Goal: Task Accomplishment & Management: Manage account settings

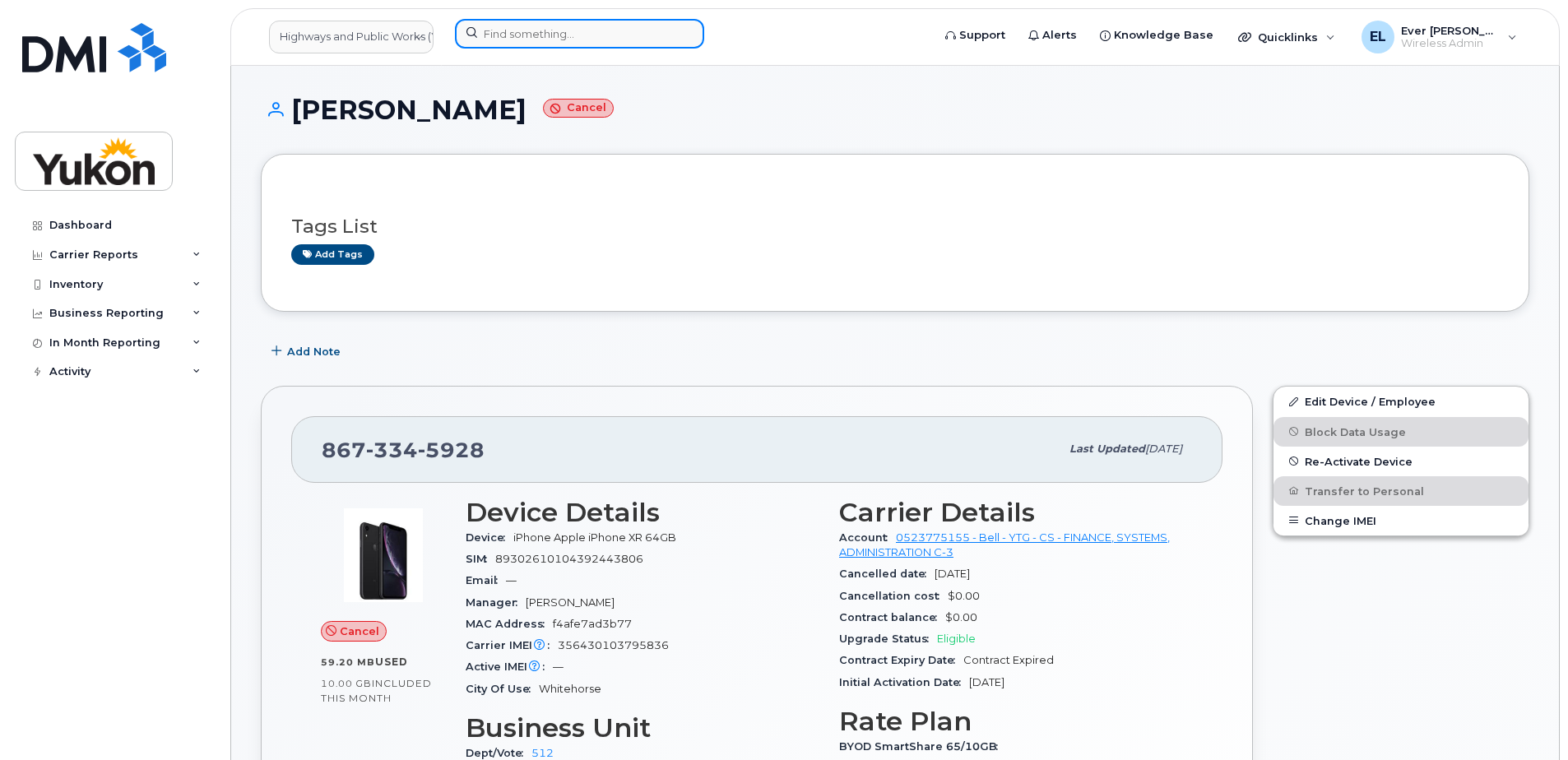
click at [508, 28] on input at bounding box center [579, 34] width 249 height 29
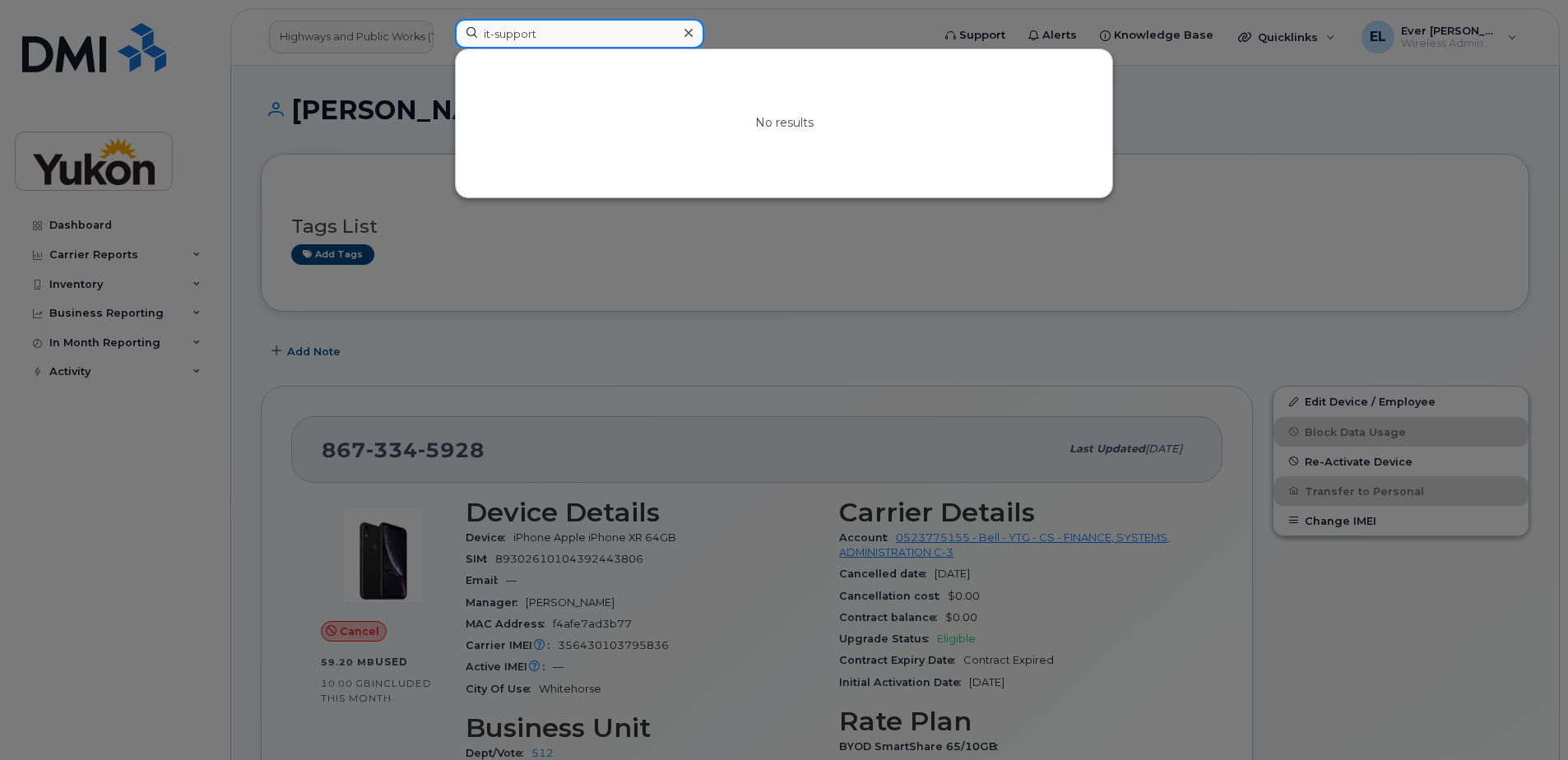
drag, startPoint x: 573, startPoint y: 28, endPoint x: 340, endPoint y: 11, distance: 233.6
click at [442, 19] on div "it-support No results" at bounding box center [688, 37] width 492 height 36
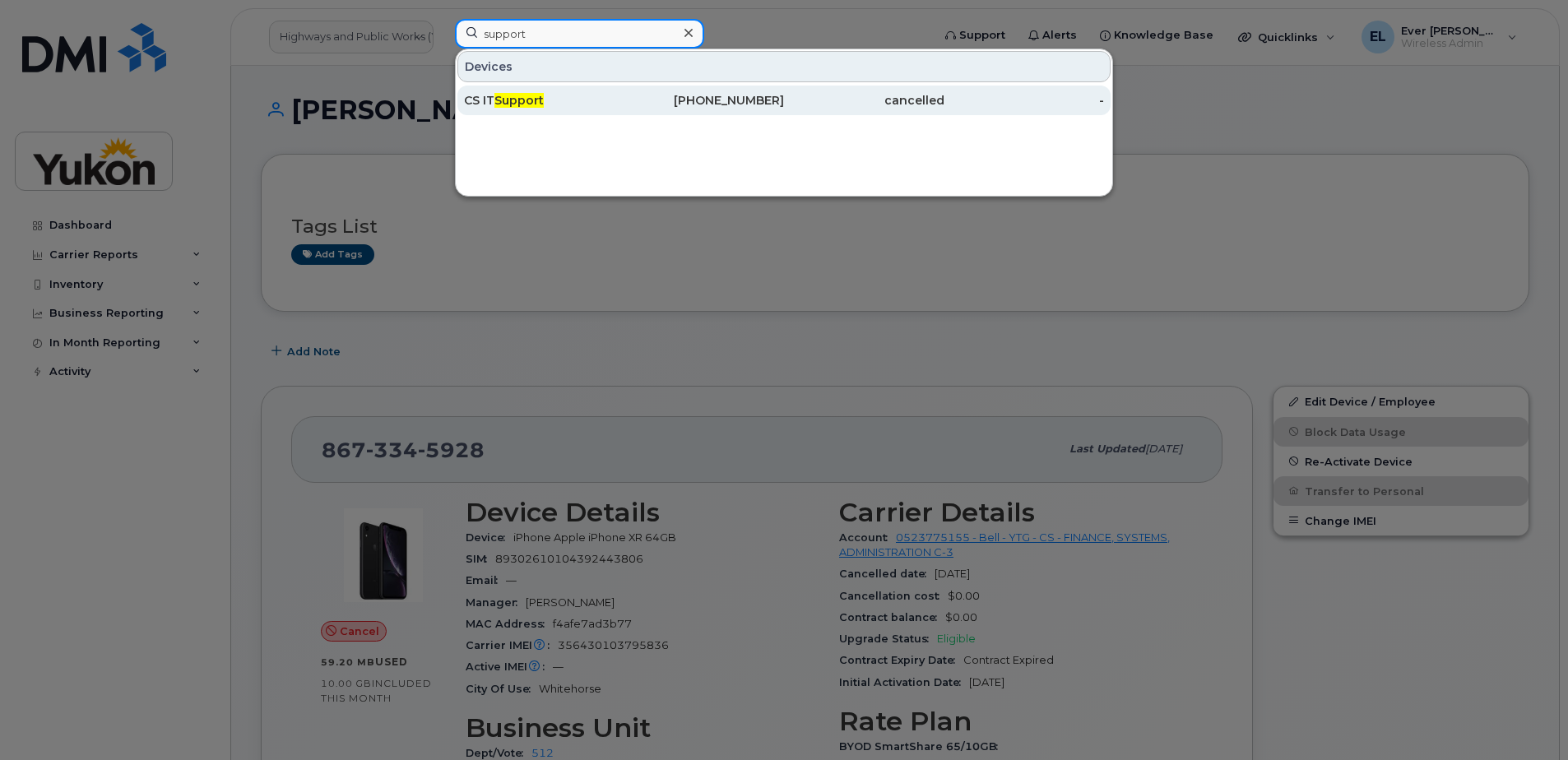
type input "support"
click at [816, 104] on div "cancelled" at bounding box center [864, 100] width 161 height 16
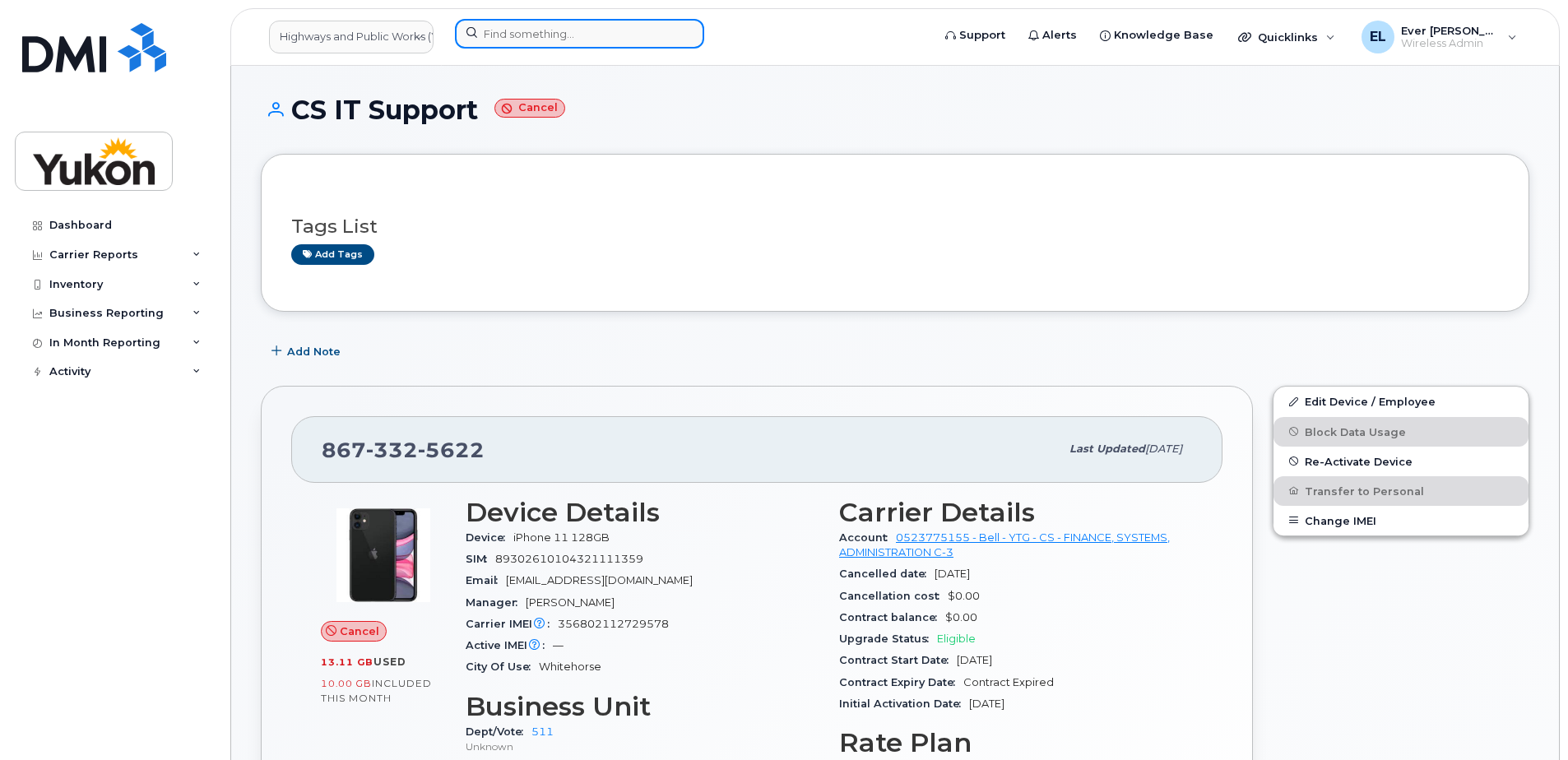
click at [542, 42] on input at bounding box center [579, 34] width 249 height 29
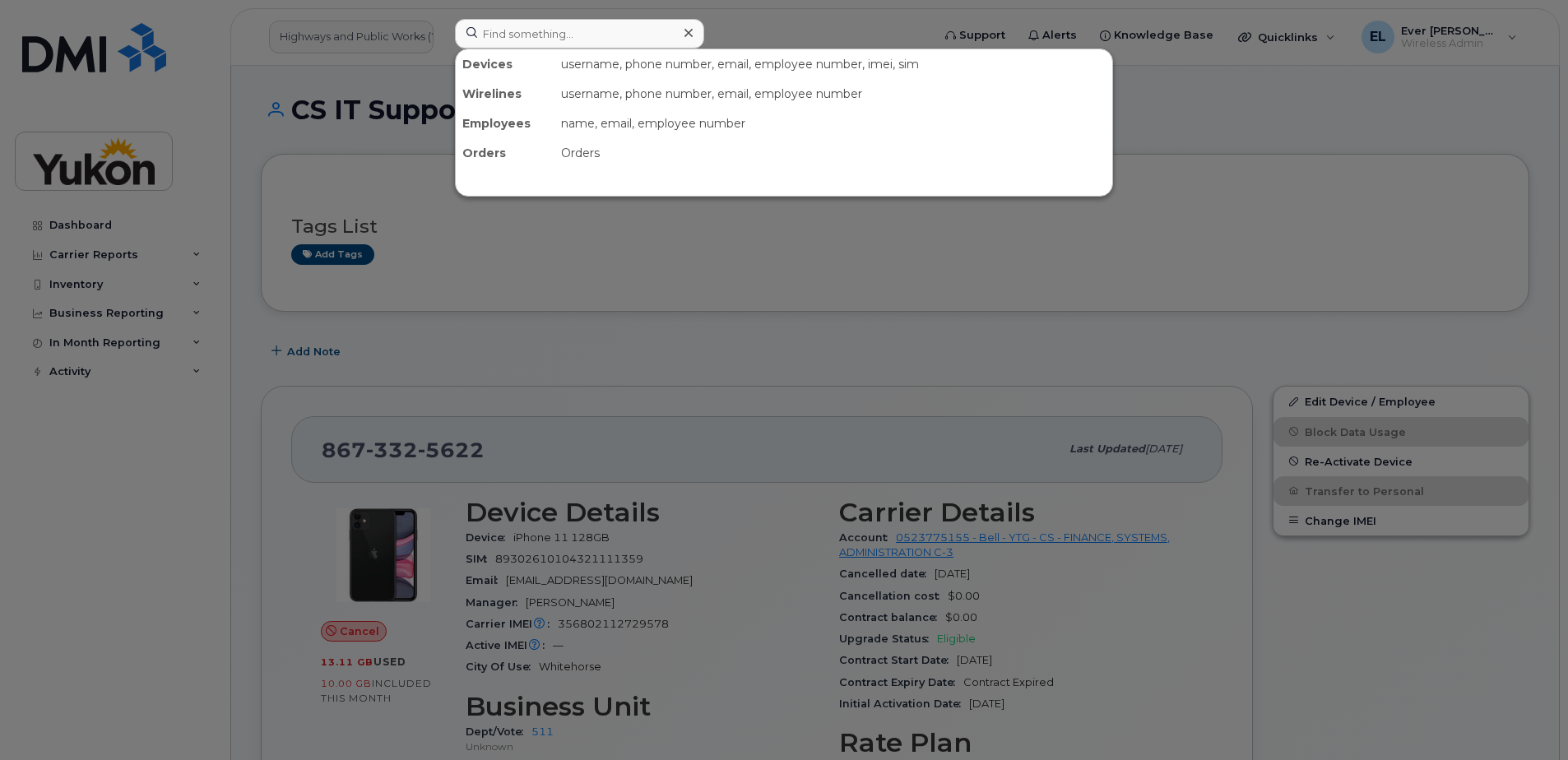
click at [610, 238] on div at bounding box center [784, 380] width 1568 height 760
click at [530, 40] on input at bounding box center [579, 34] width 249 height 29
click at [1004, 237] on div at bounding box center [784, 380] width 1568 height 760
click at [595, 40] on input at bounding box center [579, 34] width 249 height 29
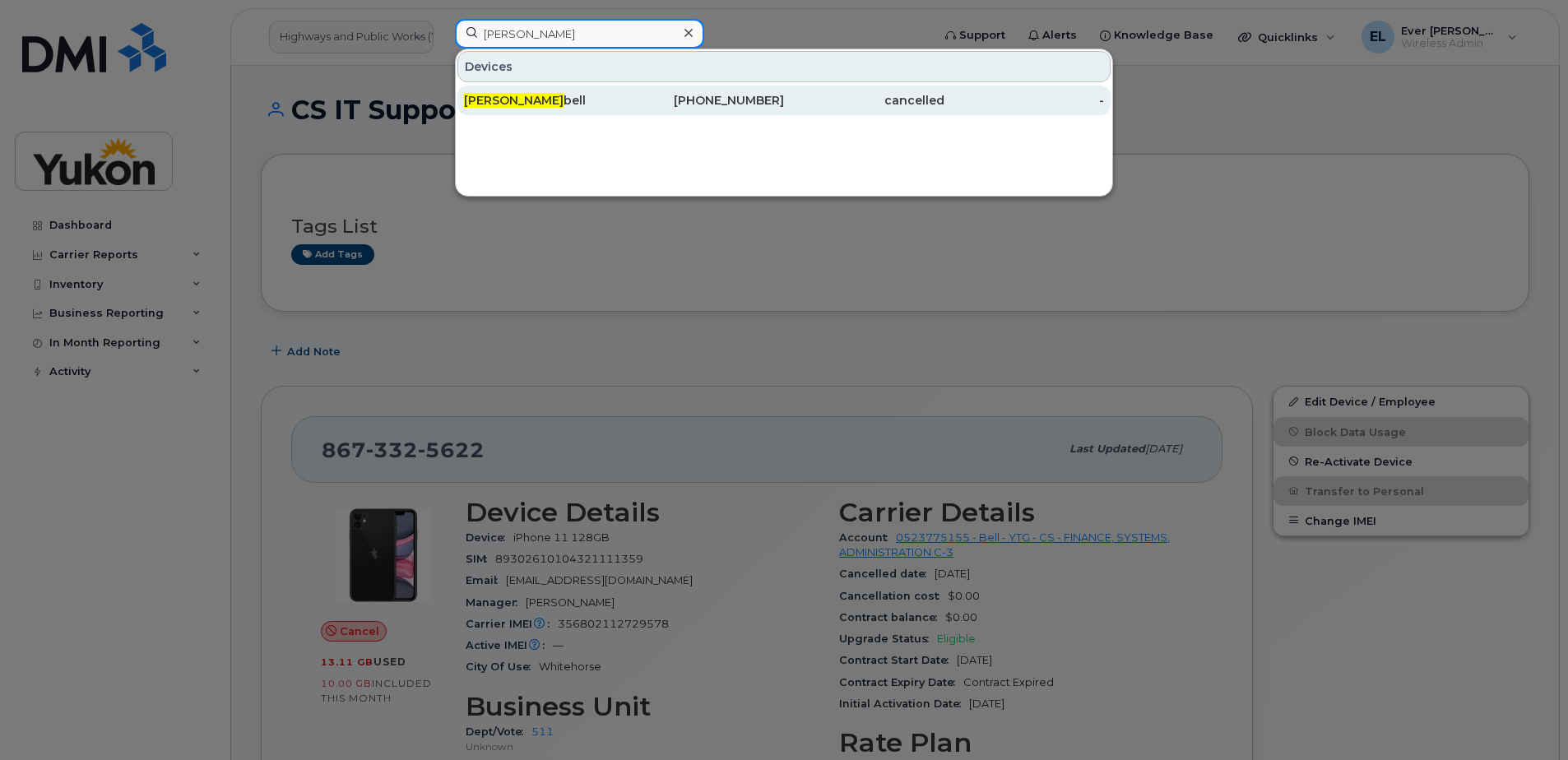
type input "alex camp"
click at [628, 96] on div "867-333-9127" at bounding box center [704, 100] width 161 height 16
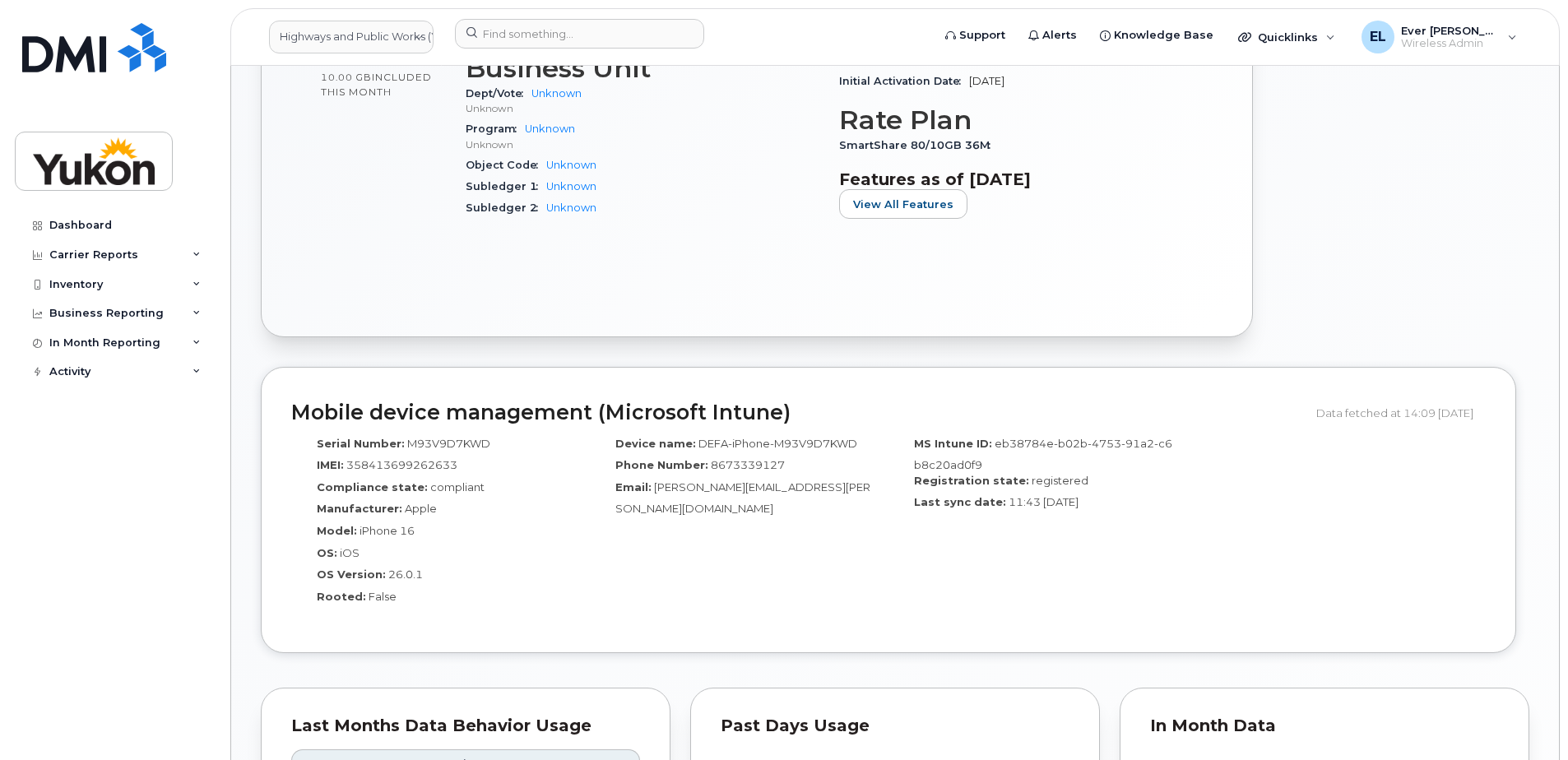
scroll to position [576, 0]
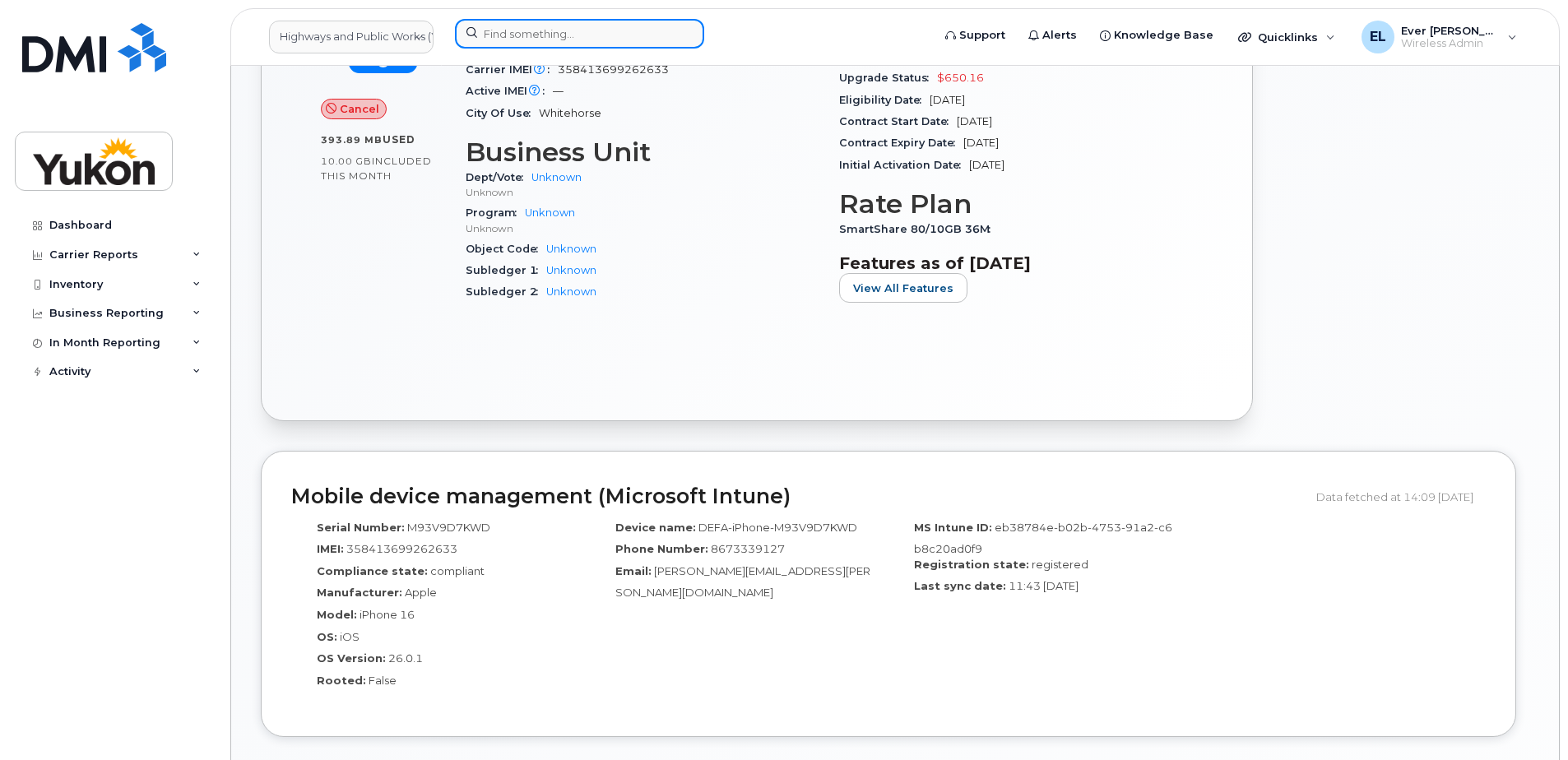
click at [578, 22] on input at bounding box center [579, 34] width 249 height 29
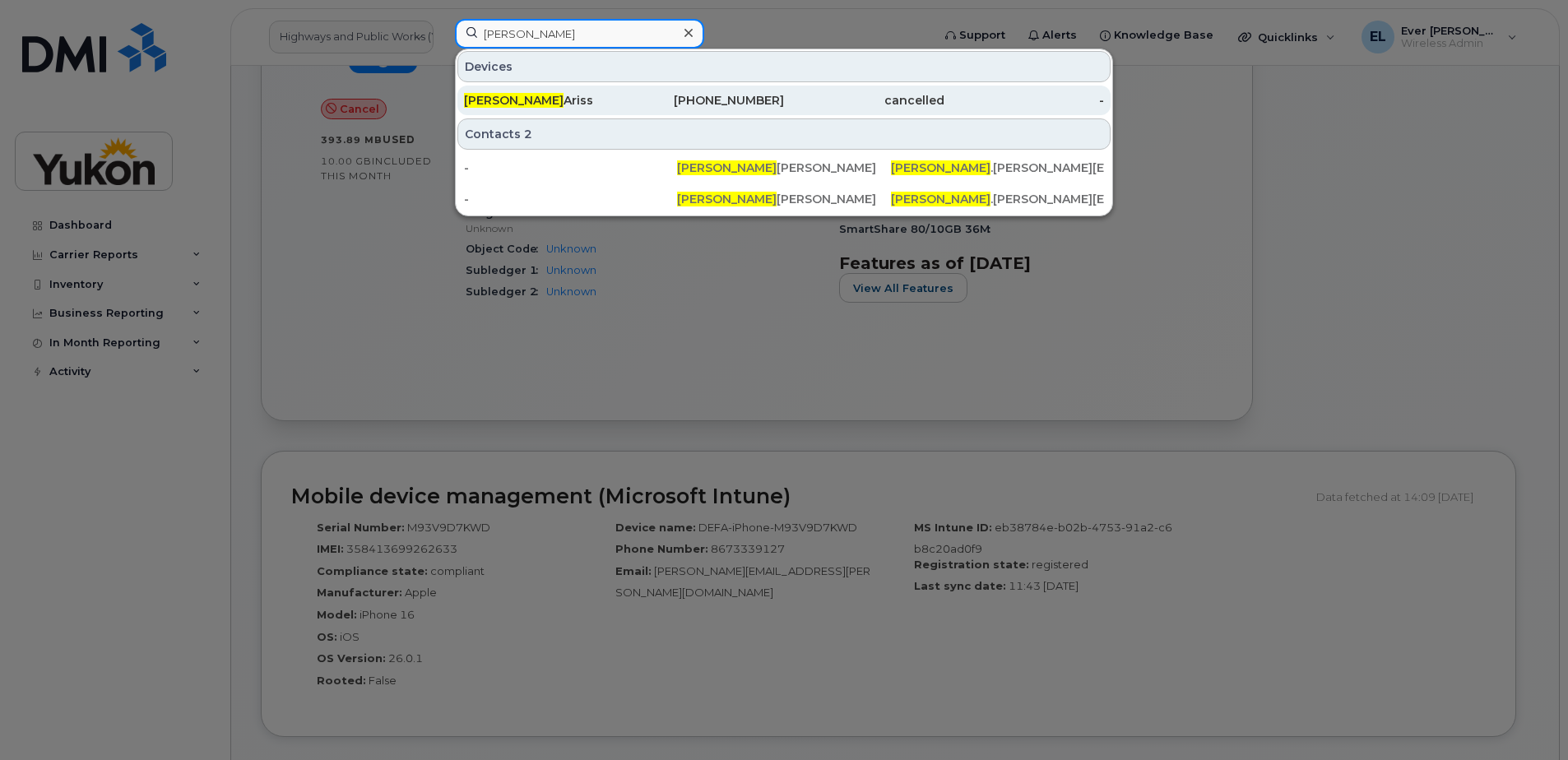
type input "carrie"
click at [613, 101] on div "Carrie Ariss" at bounding box center [544, 100] width 161 height 16
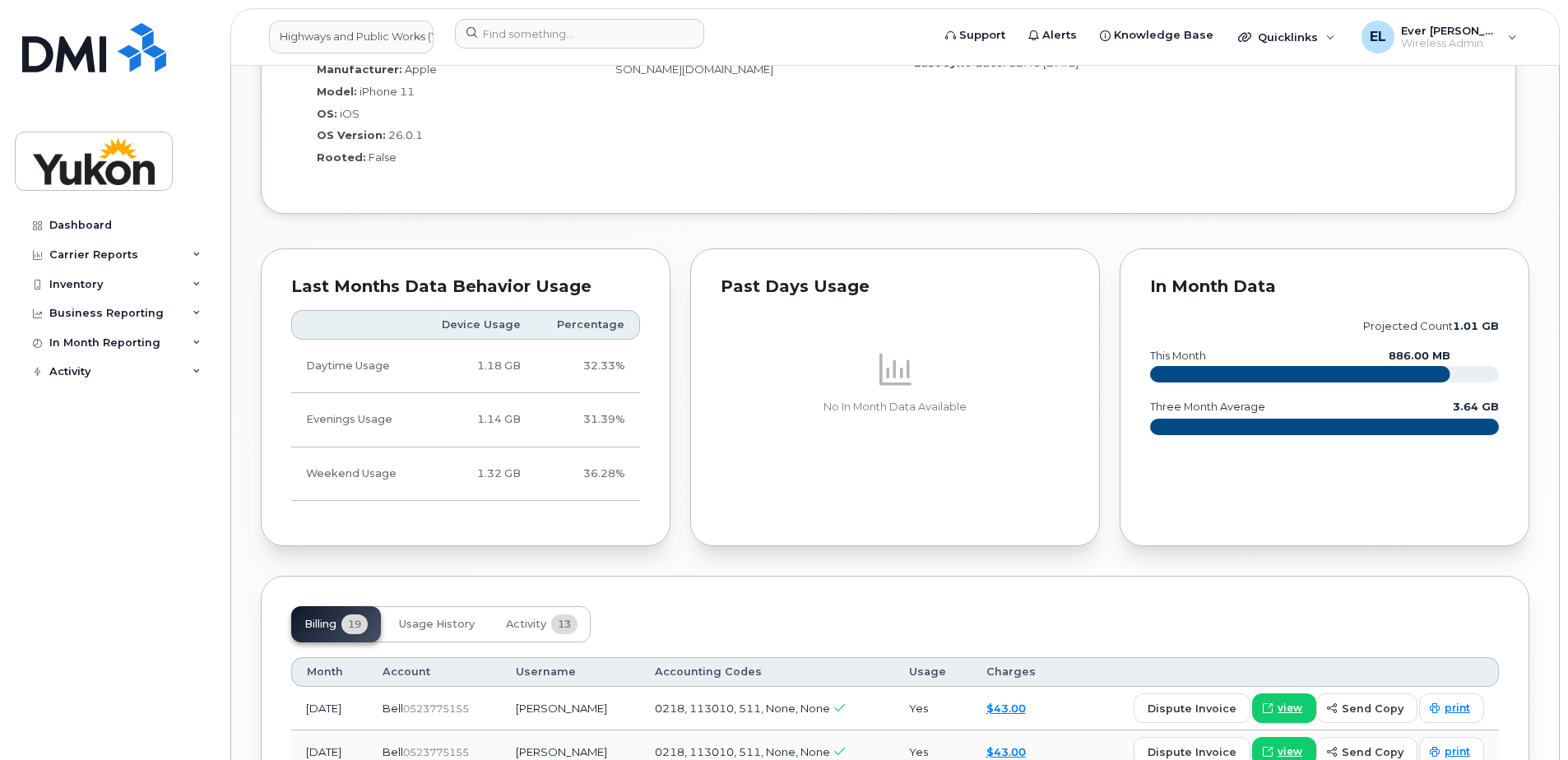
scroll to position [1302, 0]
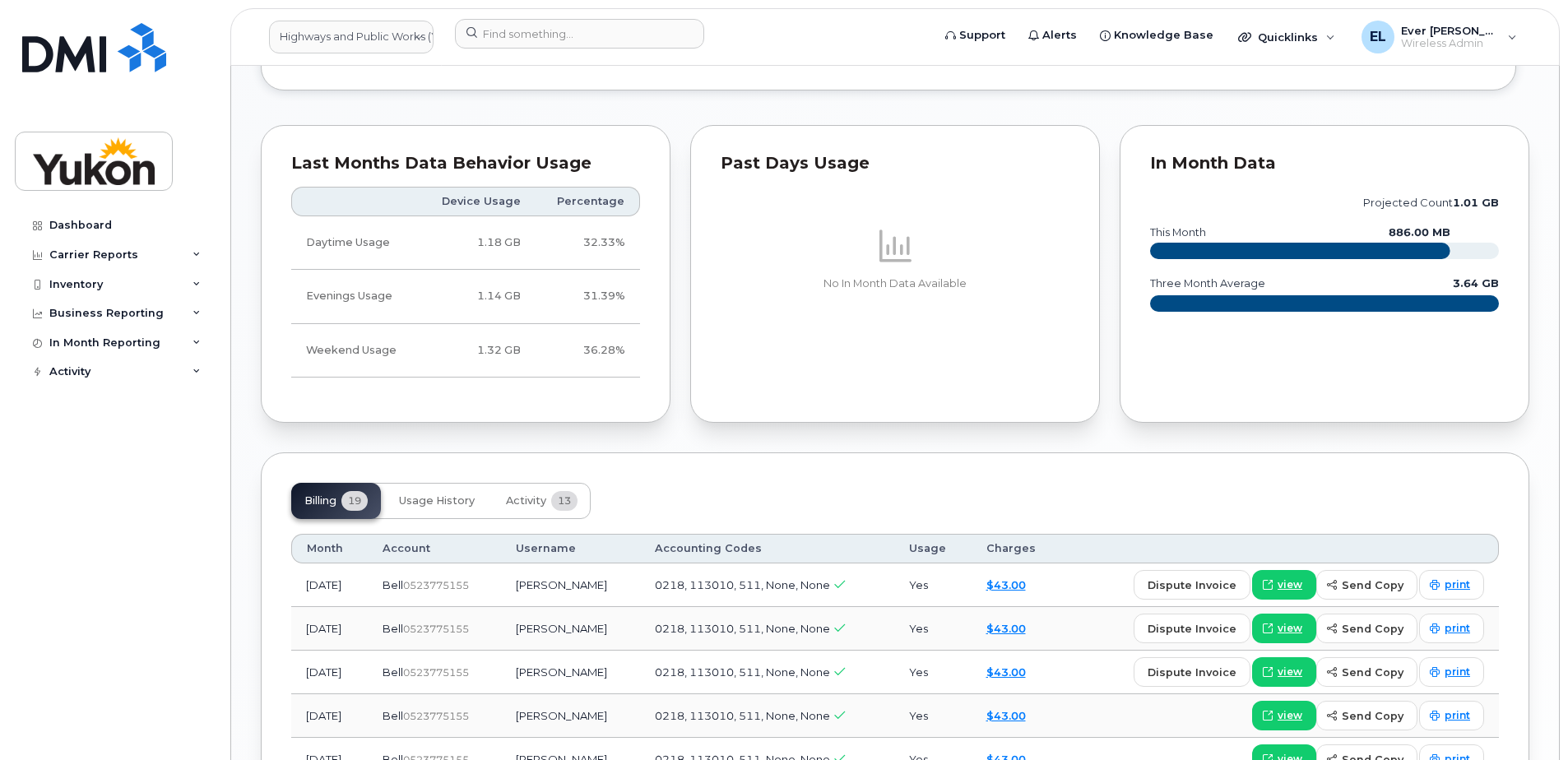
scroll to position [1137, 0]
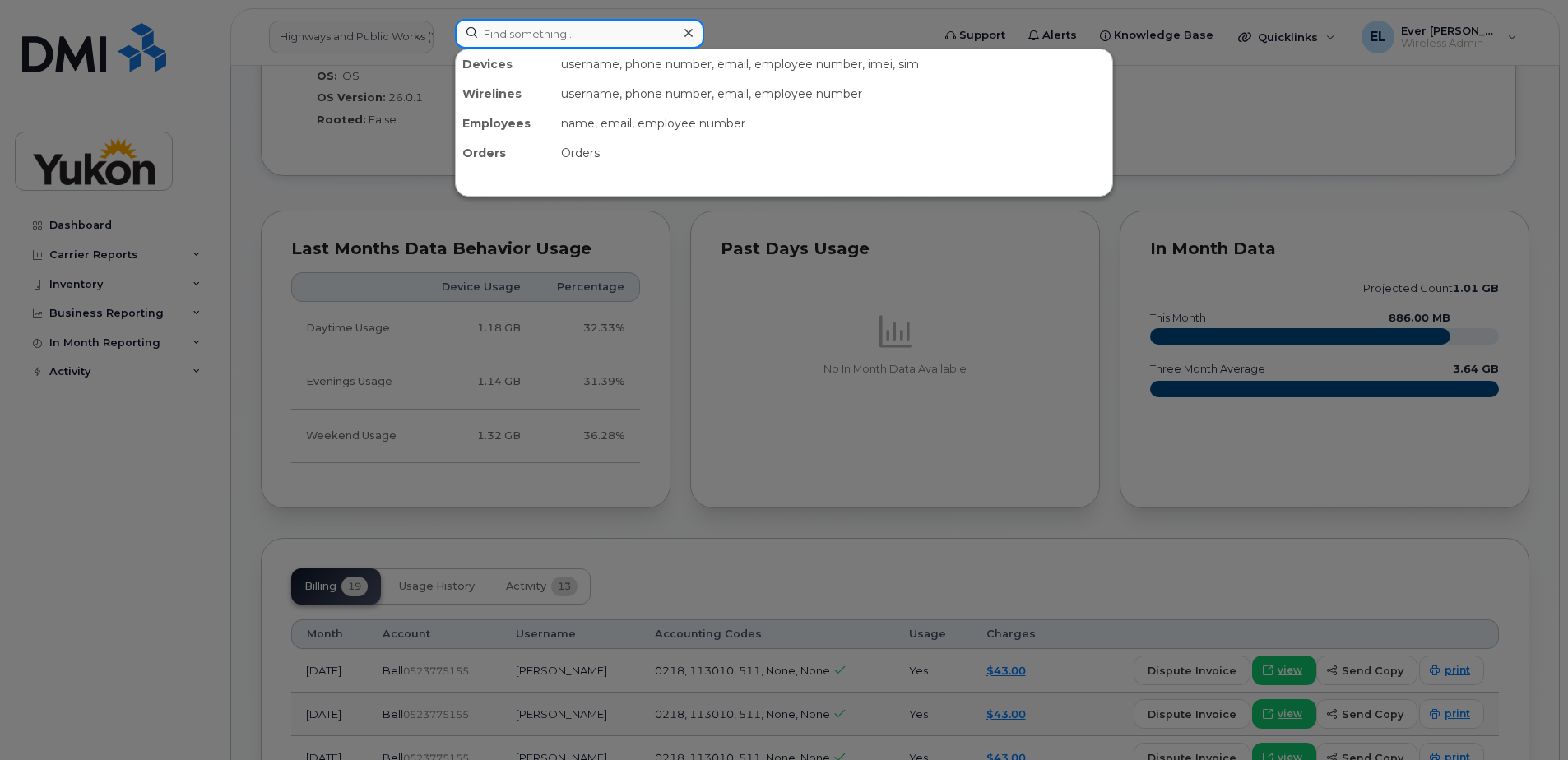
click at [605, 30] on input at bounding box center [579, 34] width 249 height 29
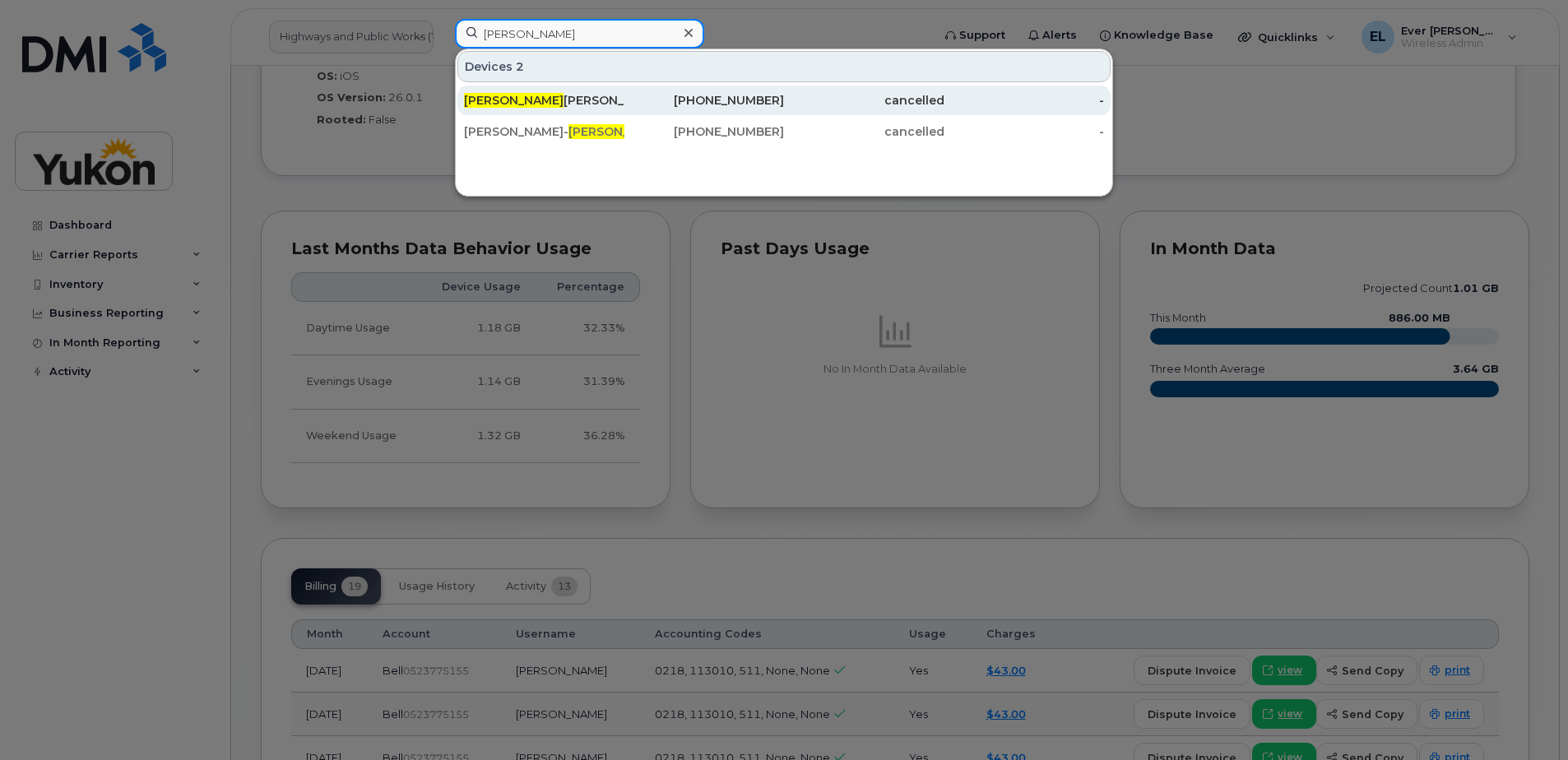
type input "alex"
click at [560, 104] on div "Alex Campbell" at bounding box center [544, 100] width 161 height 16
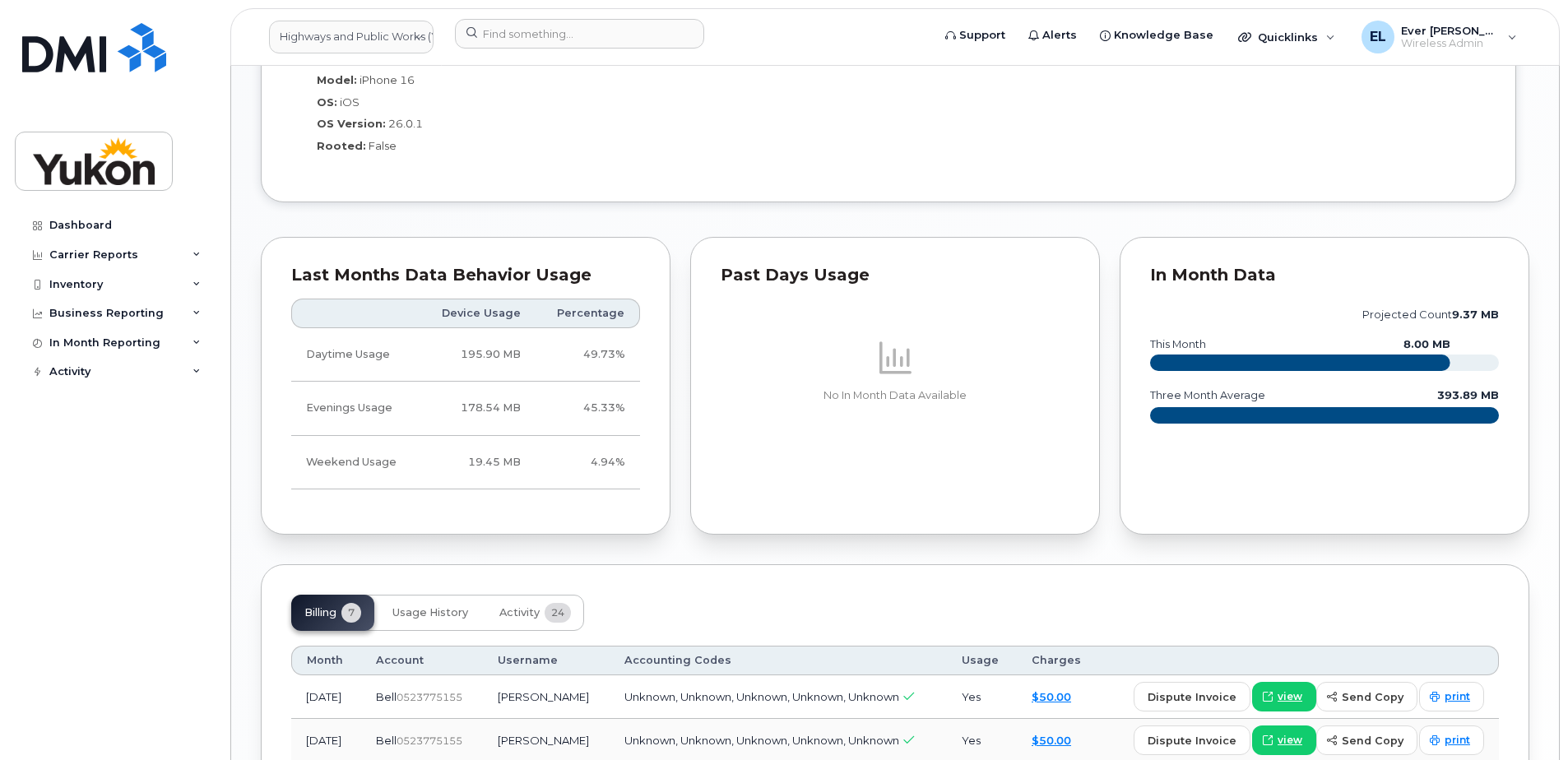
scroll to position [1399, 0]
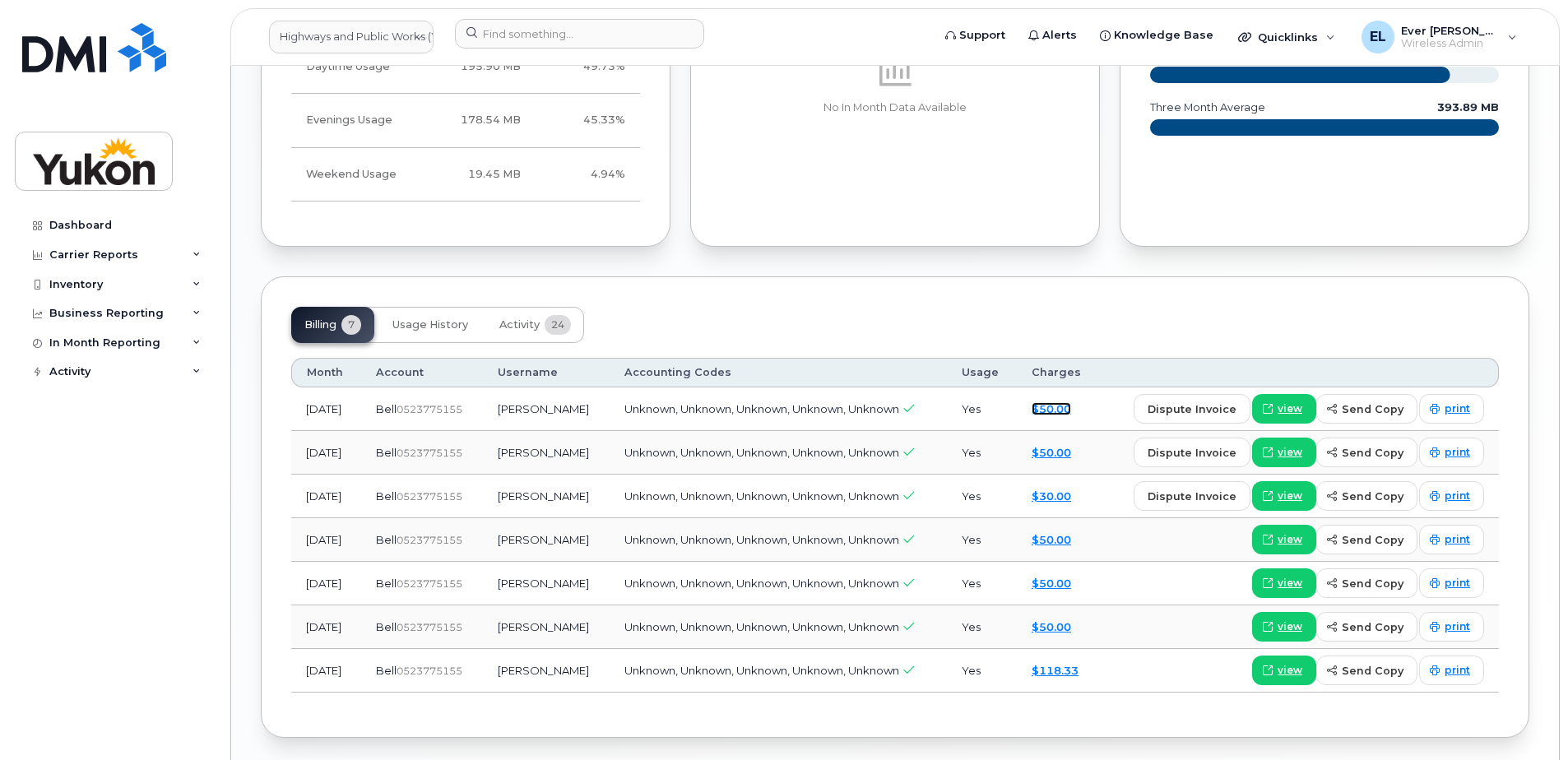
click at [1071, 408] on link "$50.00" at bounding box center [1051, 408] width 40 height 13
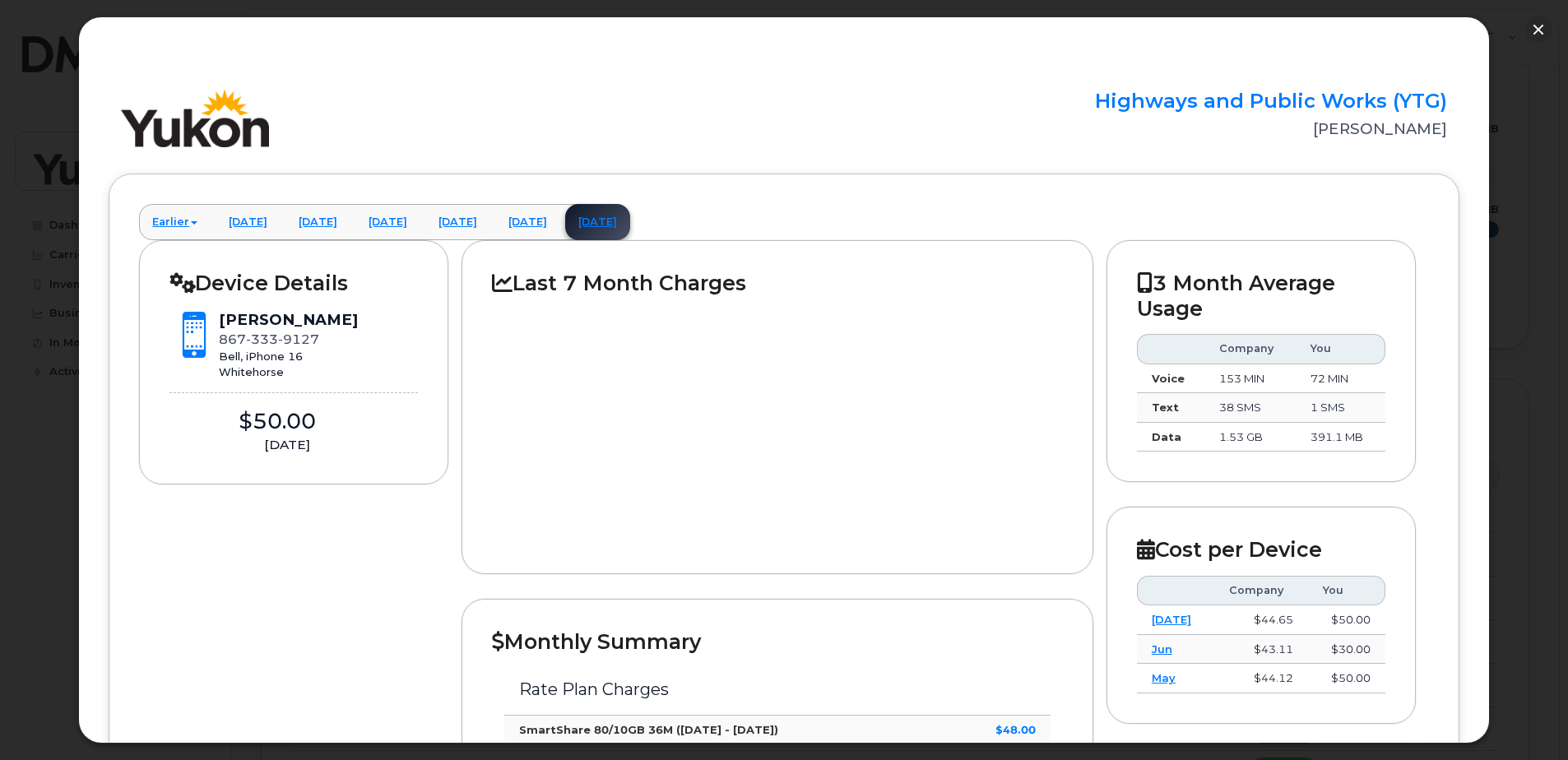
scroll to position [1151, 0]
click at [1539, 22] on button "button" at bounding box center [1538, 29] width 27 height 27
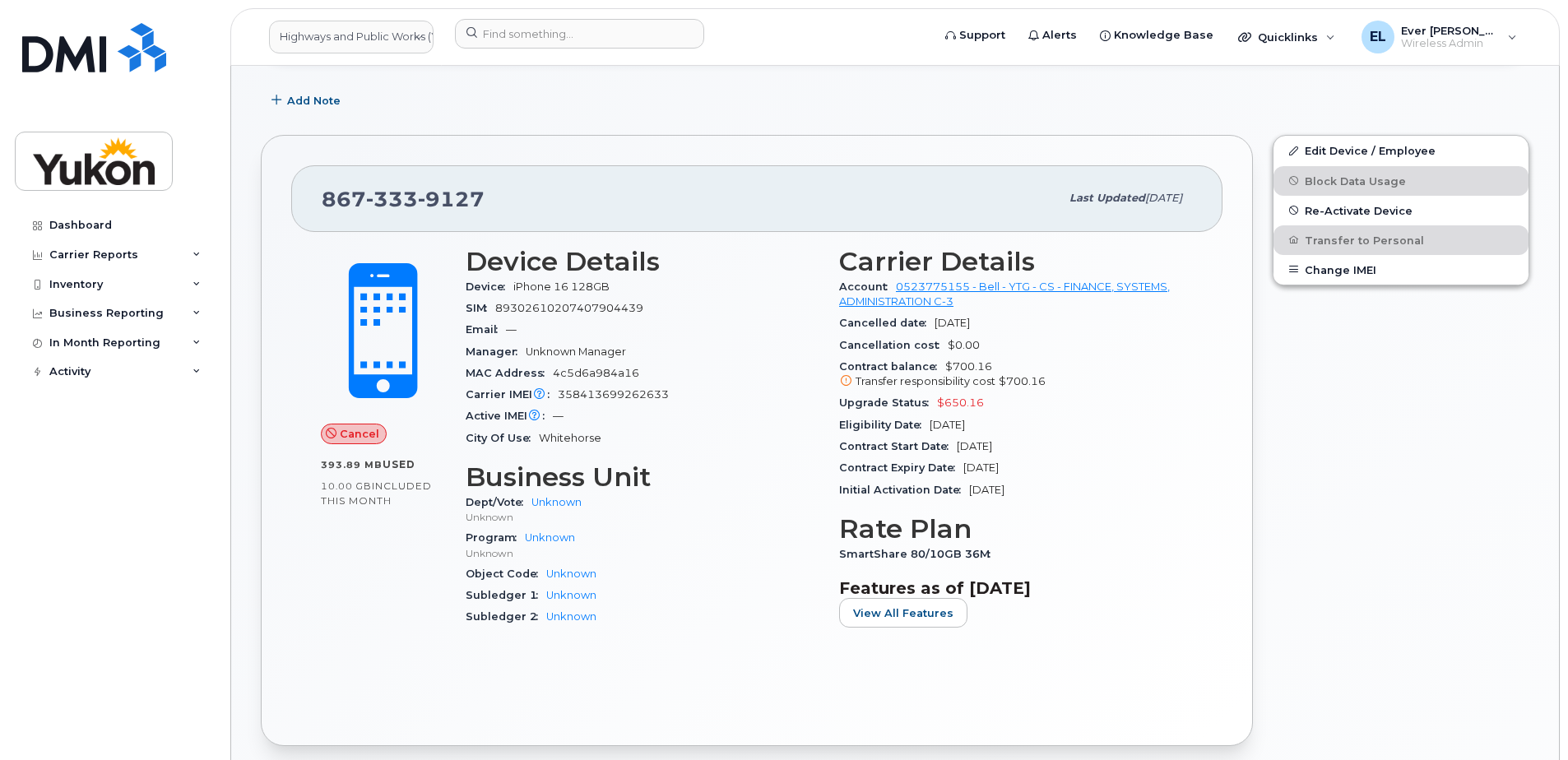
scroll to position [83, 0]
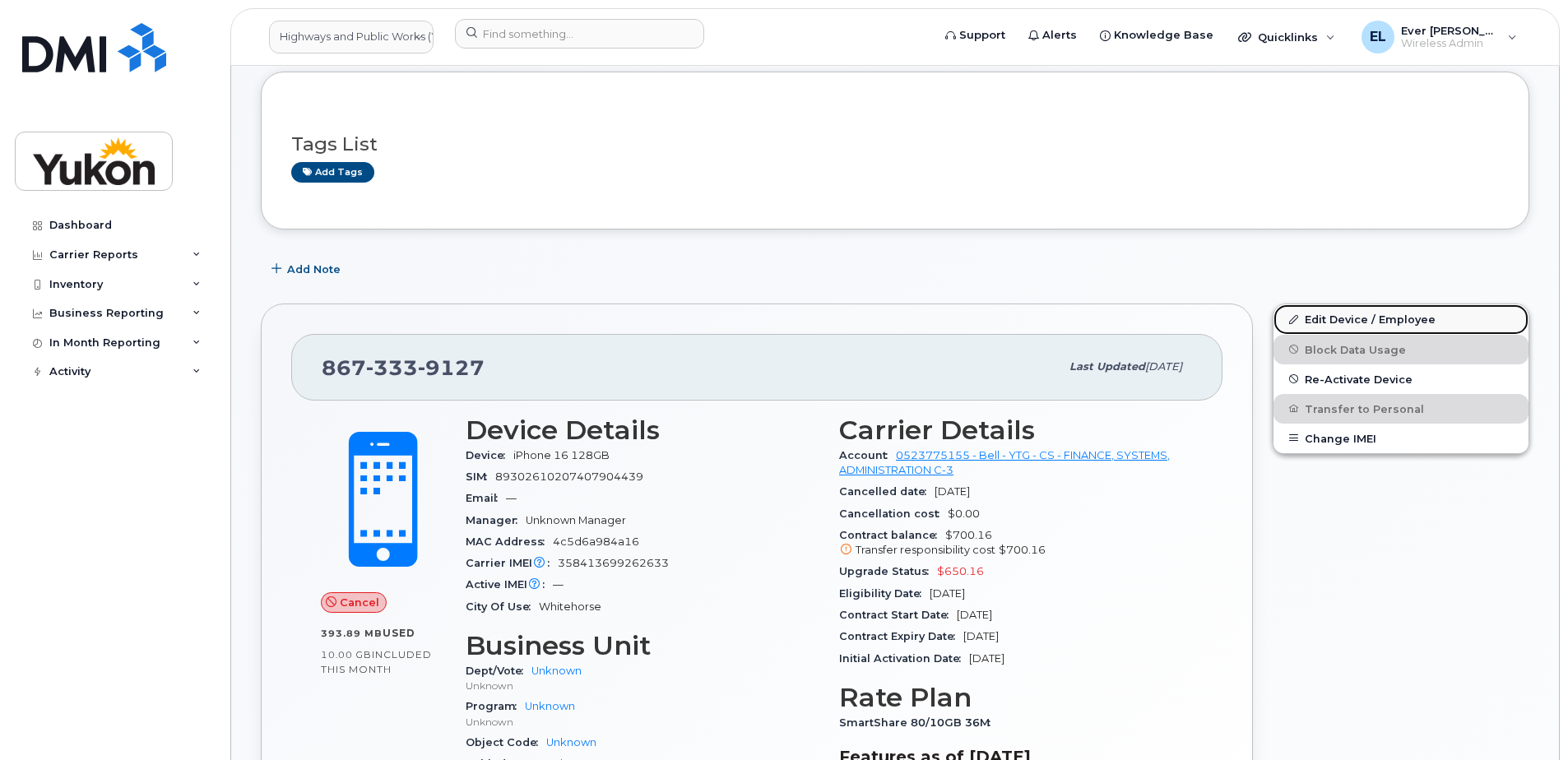
click at [1345, 315] on link "Edit Device / Employee" at bounding box center [1400, 319] width 255 height 29
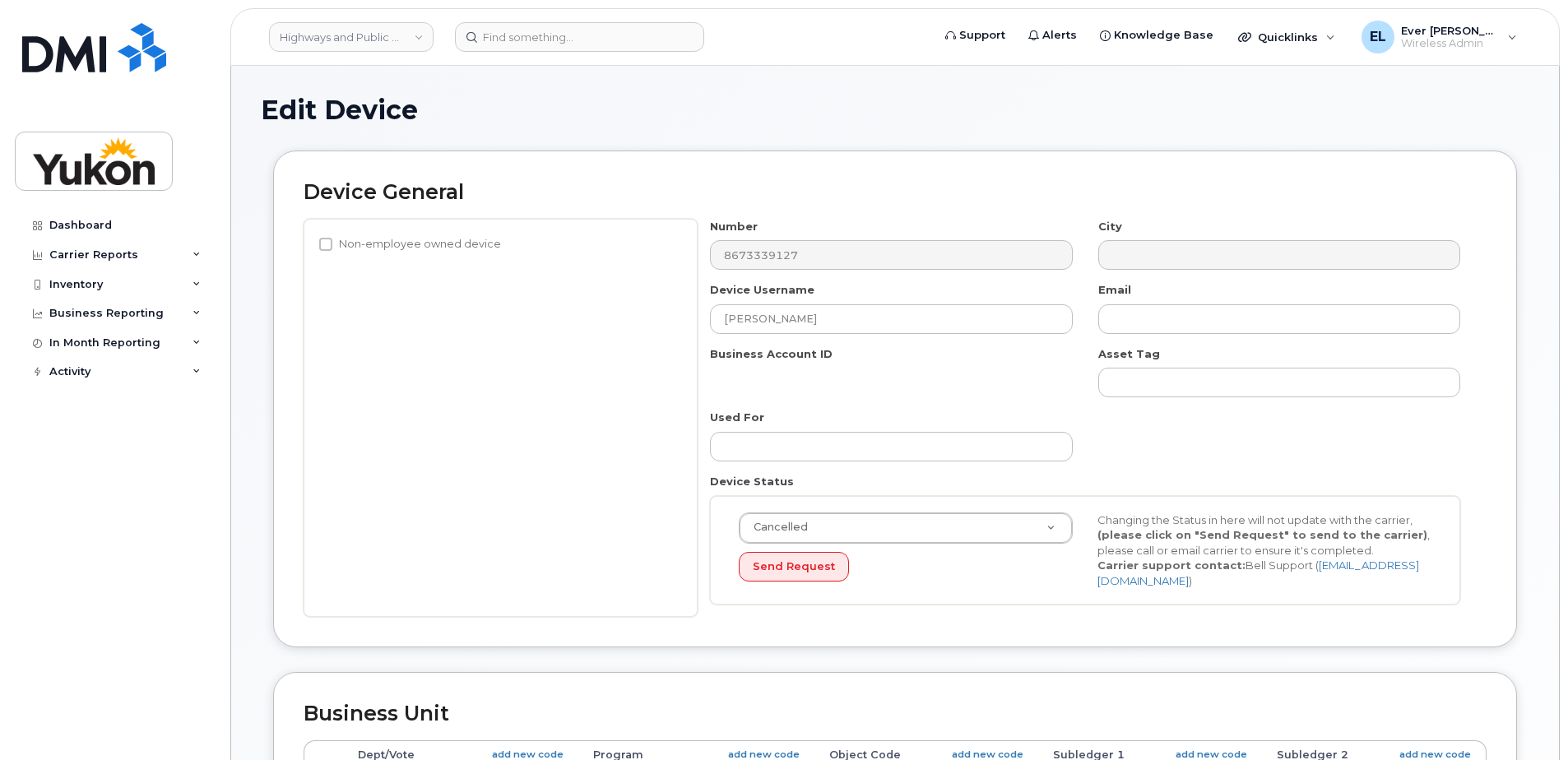
select select "33497273"
select select "33497275"
select select "33497277"
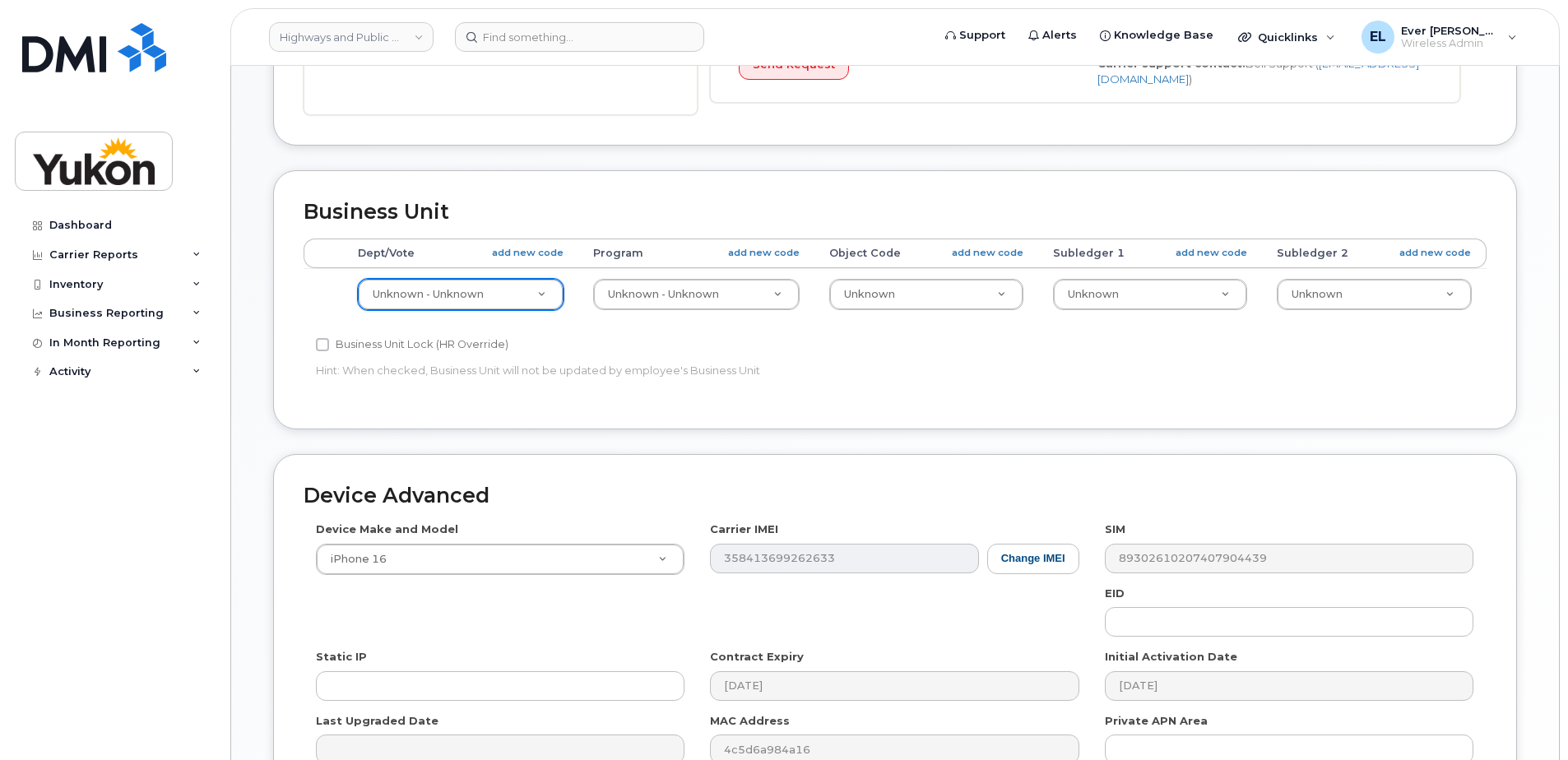
scroll to position [357, 0]
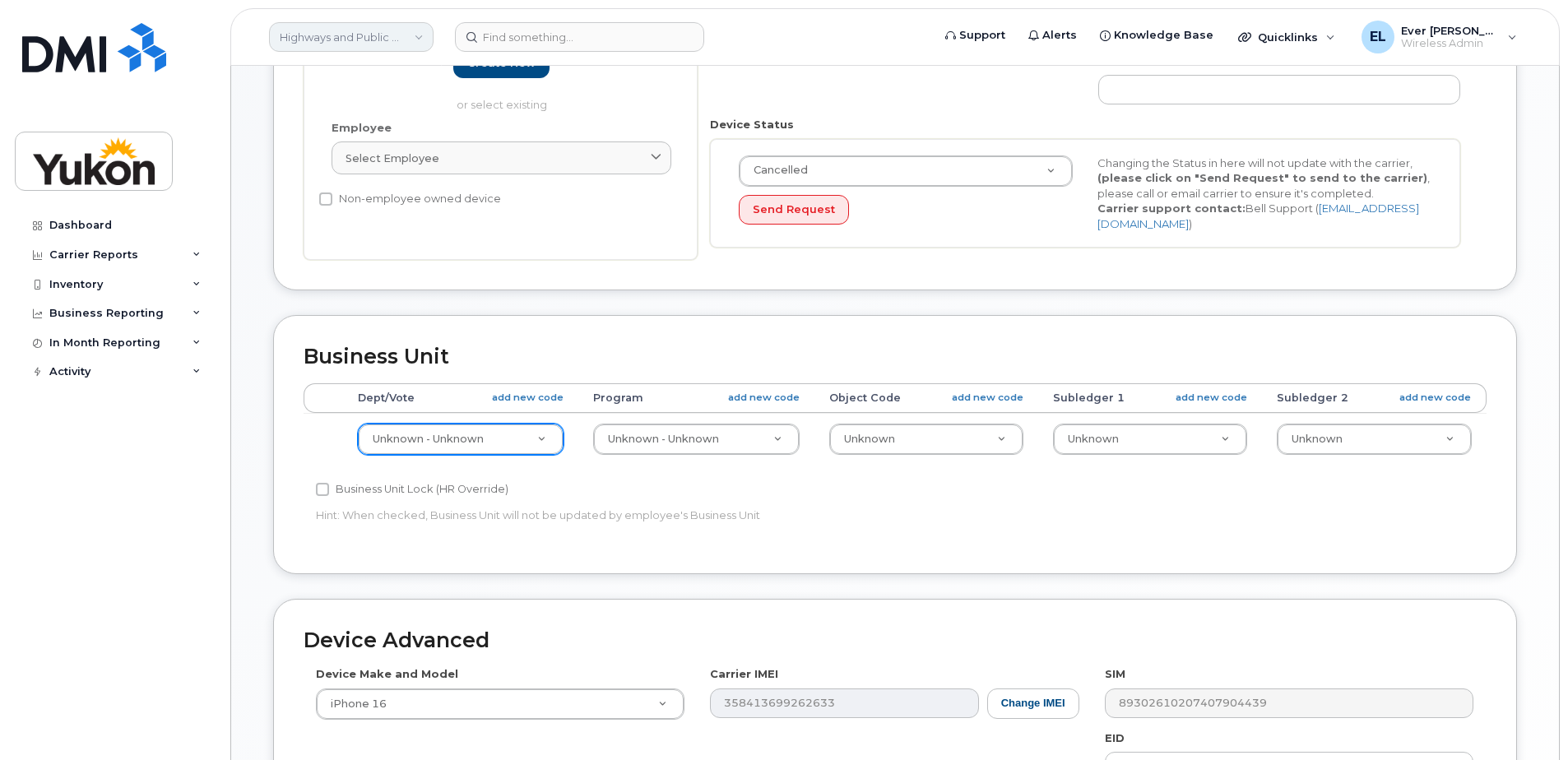
click at [401, 38] on link "Highways and Public Works (YTG)" at bounding box center [351, 37] width 164 height 29
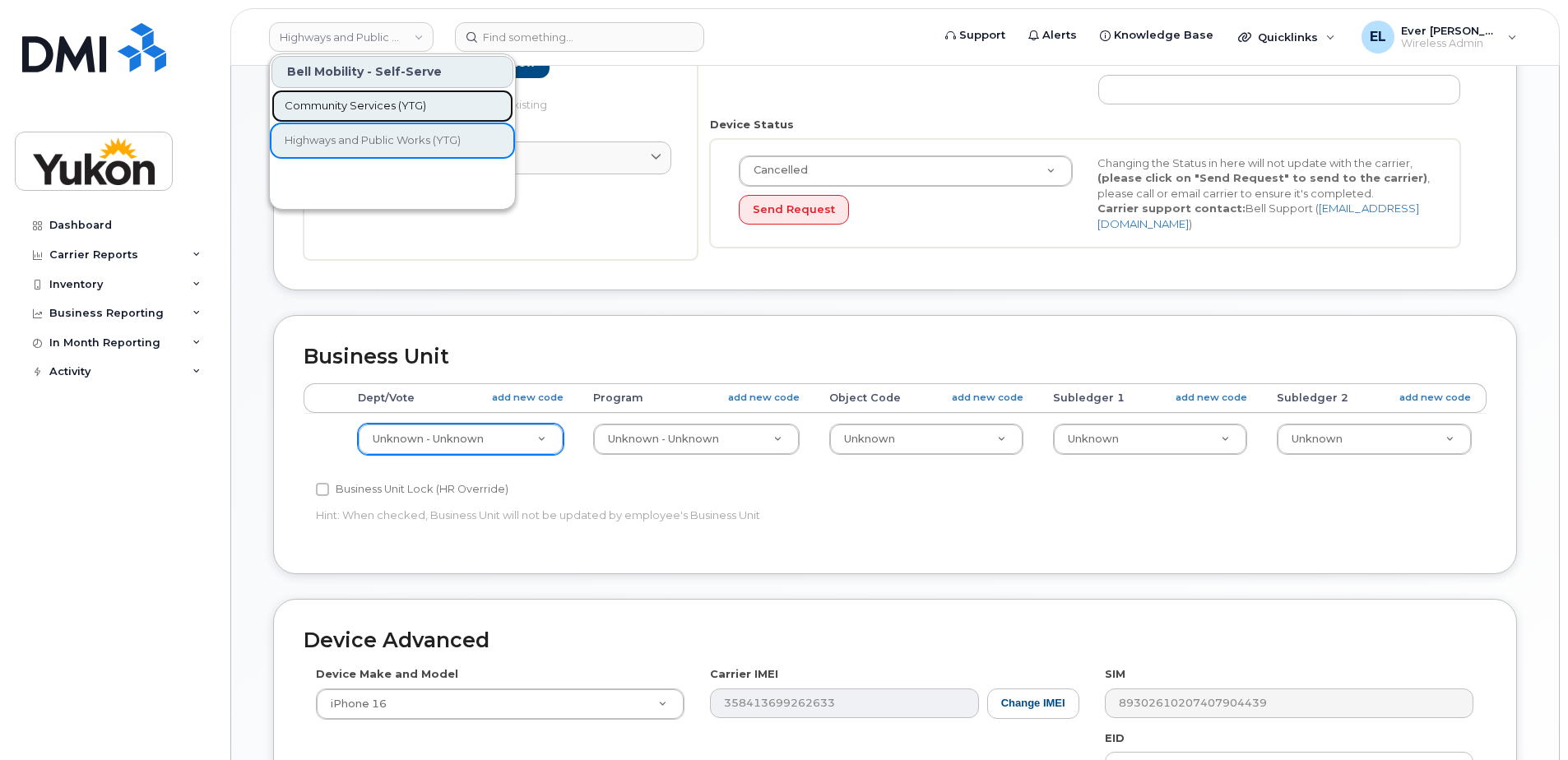
click at [389, 105] on span "Community Services (YTG)" at bounding box center [355, 106] width 142 height 16
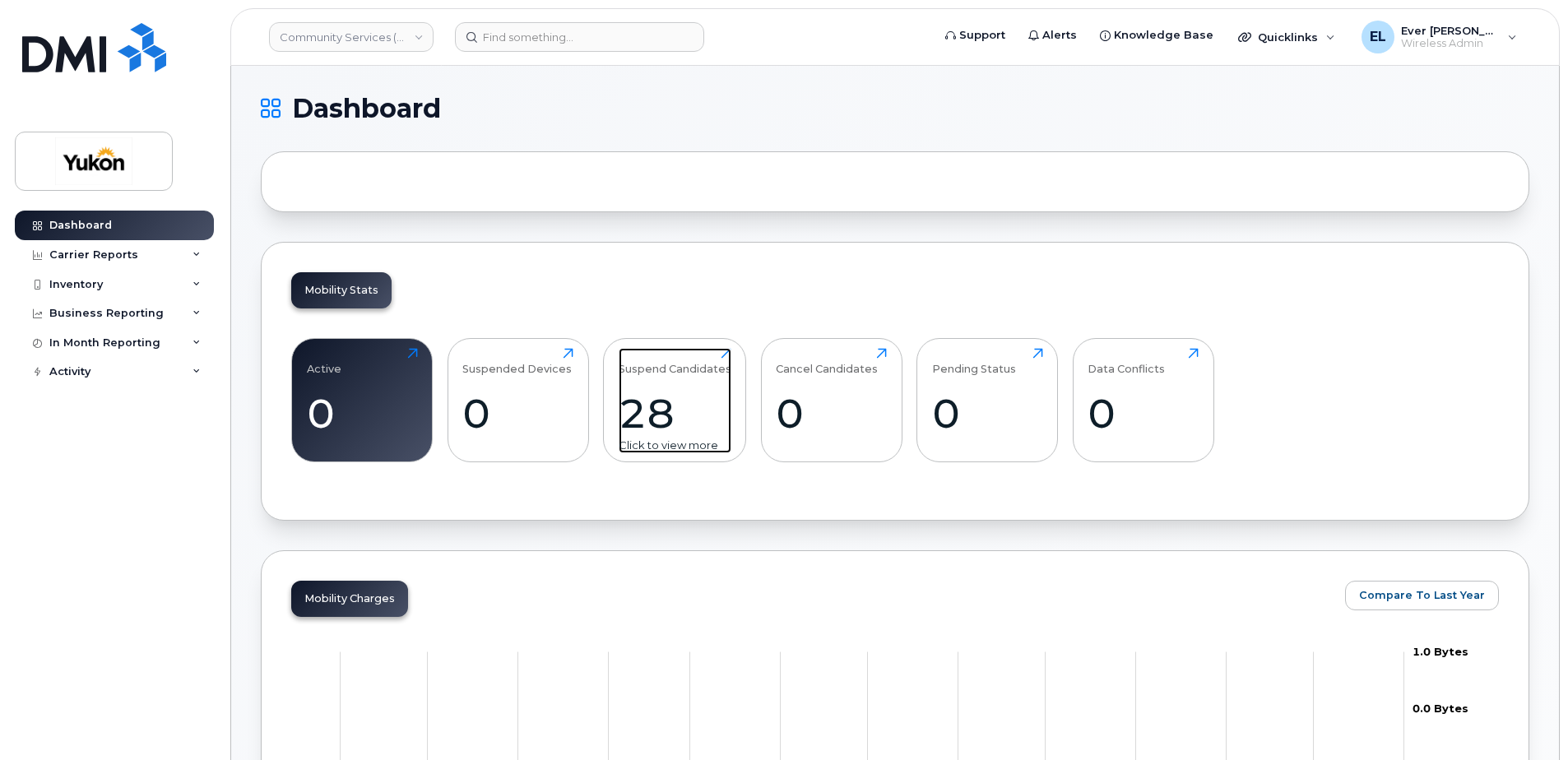
click at [638, 399] on div "28" at bounding box center [674, 414] width 113 height 48
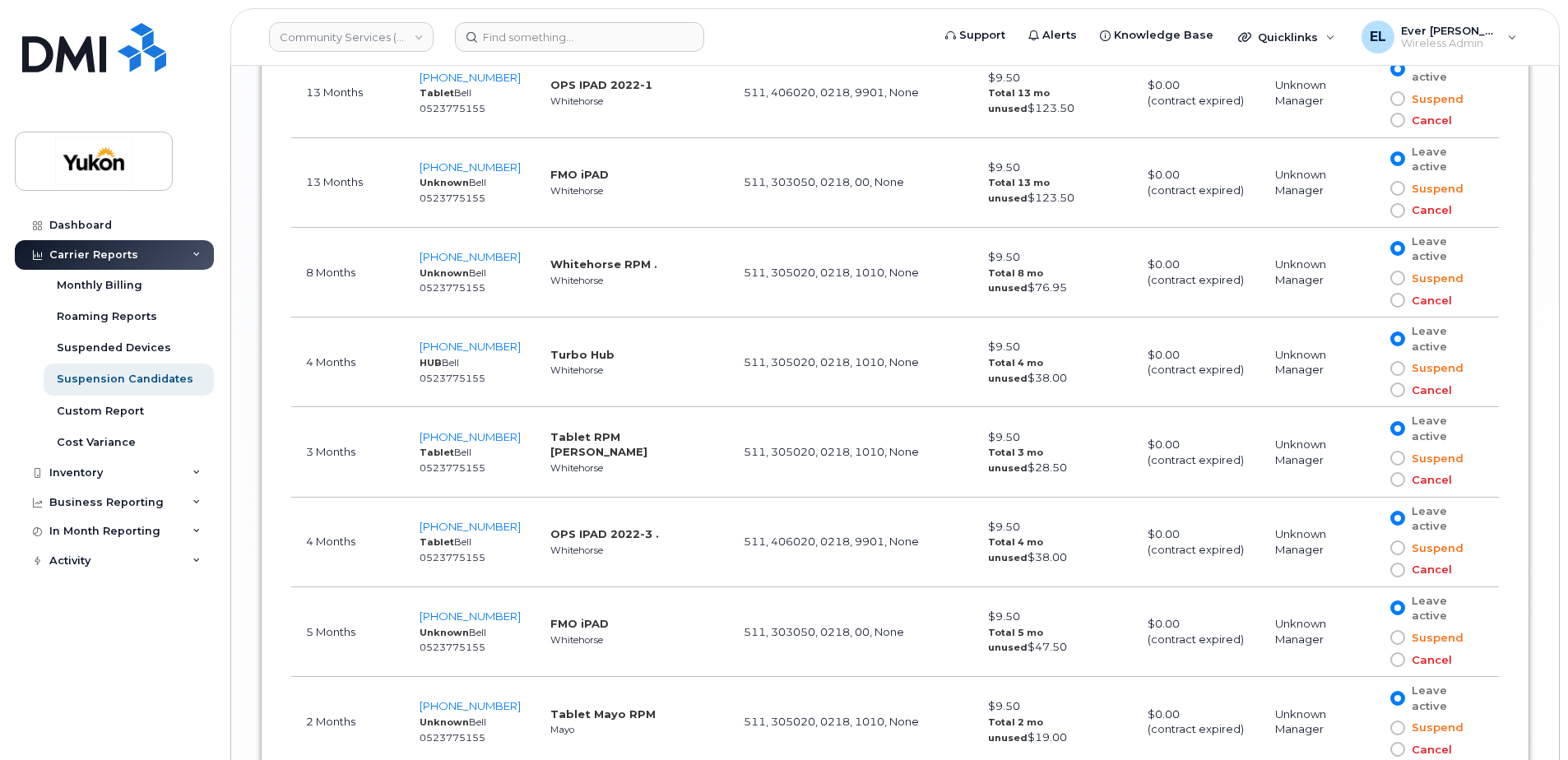
scroll to position [3017, 0]
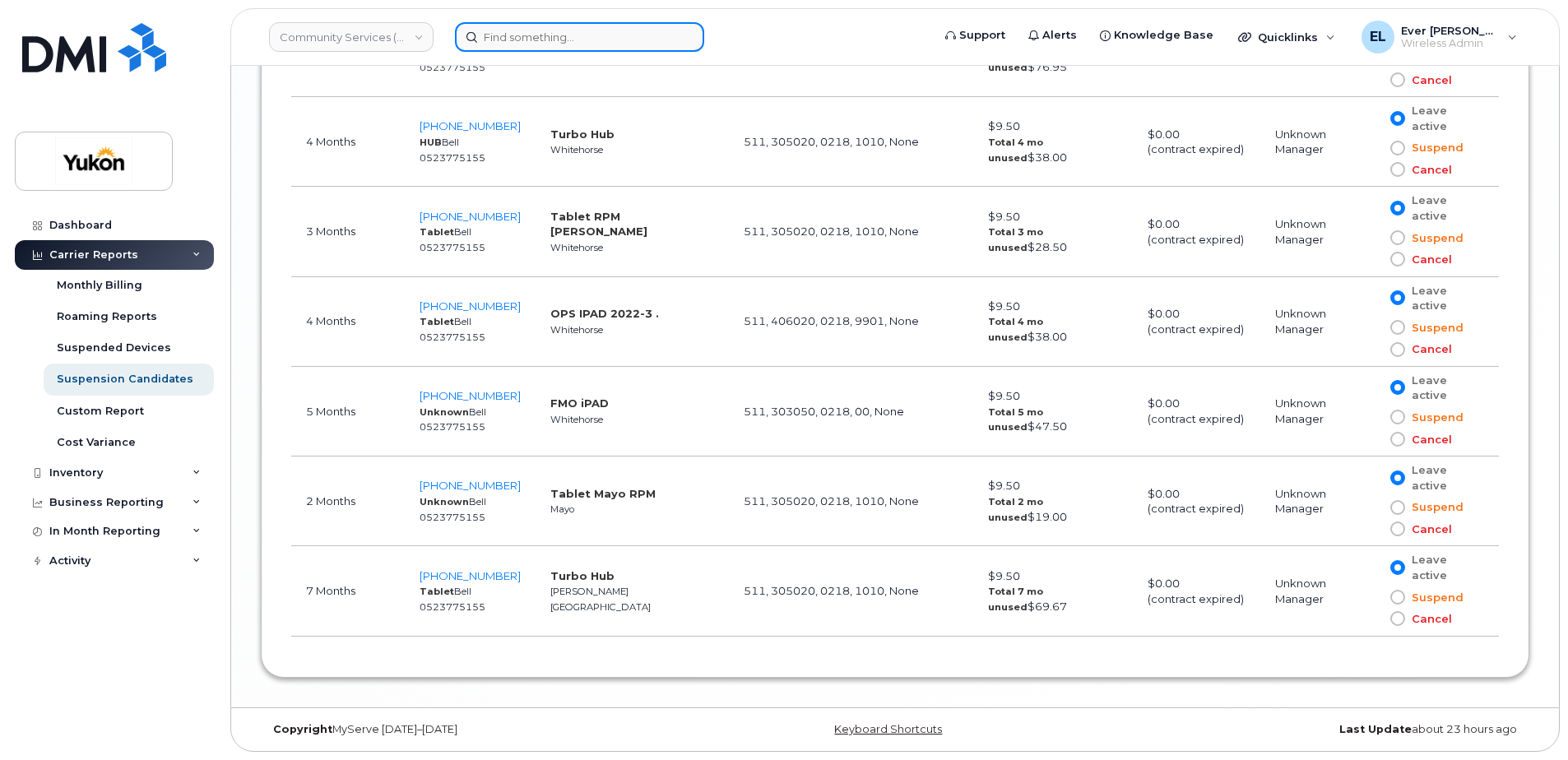
click at [580, 33] on input at bounding box center [579, 37] width 249 height 29
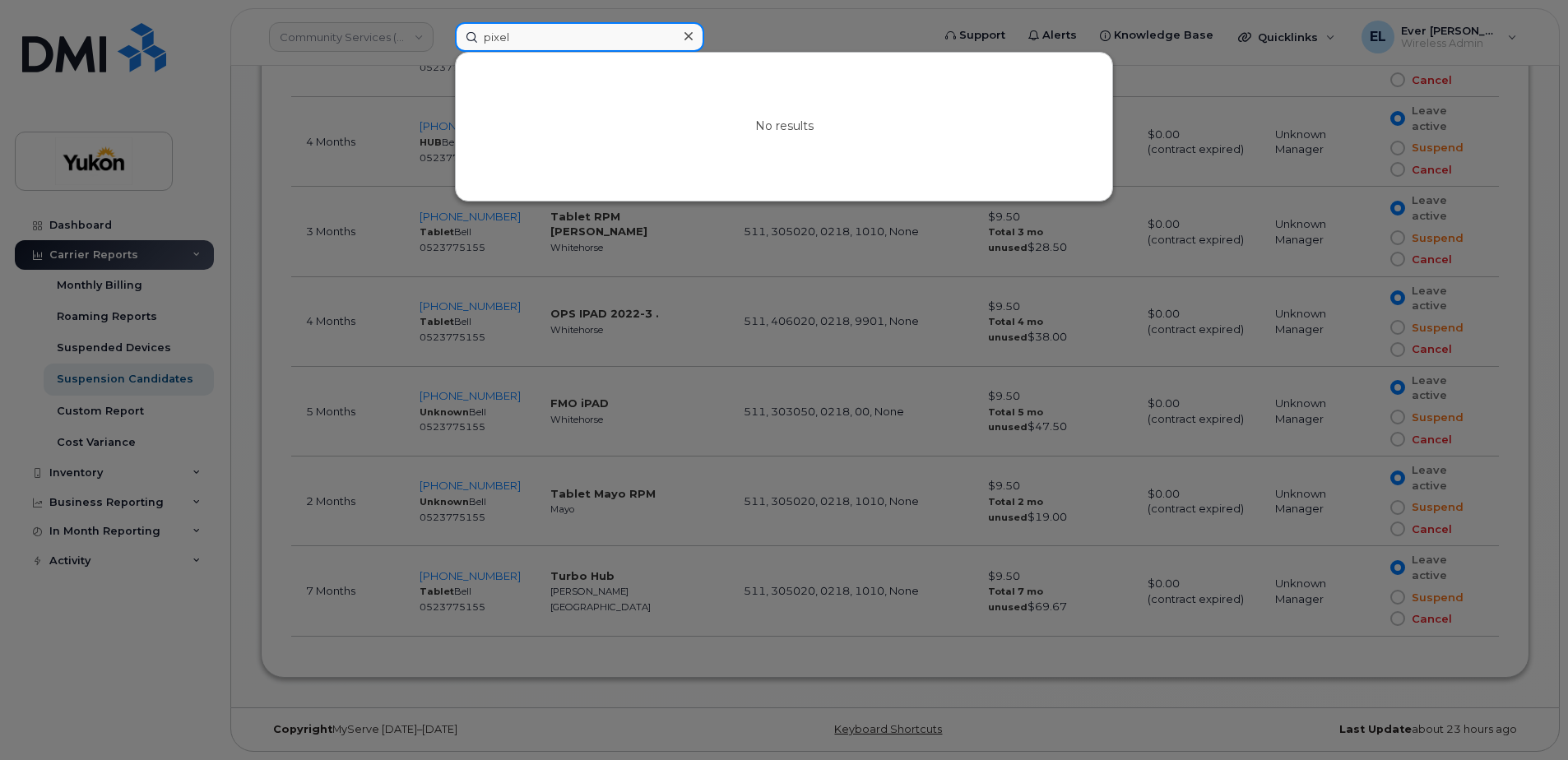
drag, startPoint x: 587, startPoint y: 34, endPoint x: 363, endPoint y: 44, distance: 224.2
click at [442, 34] on div "pixel No results" at bounding box center [688, 37] width 492 height 29
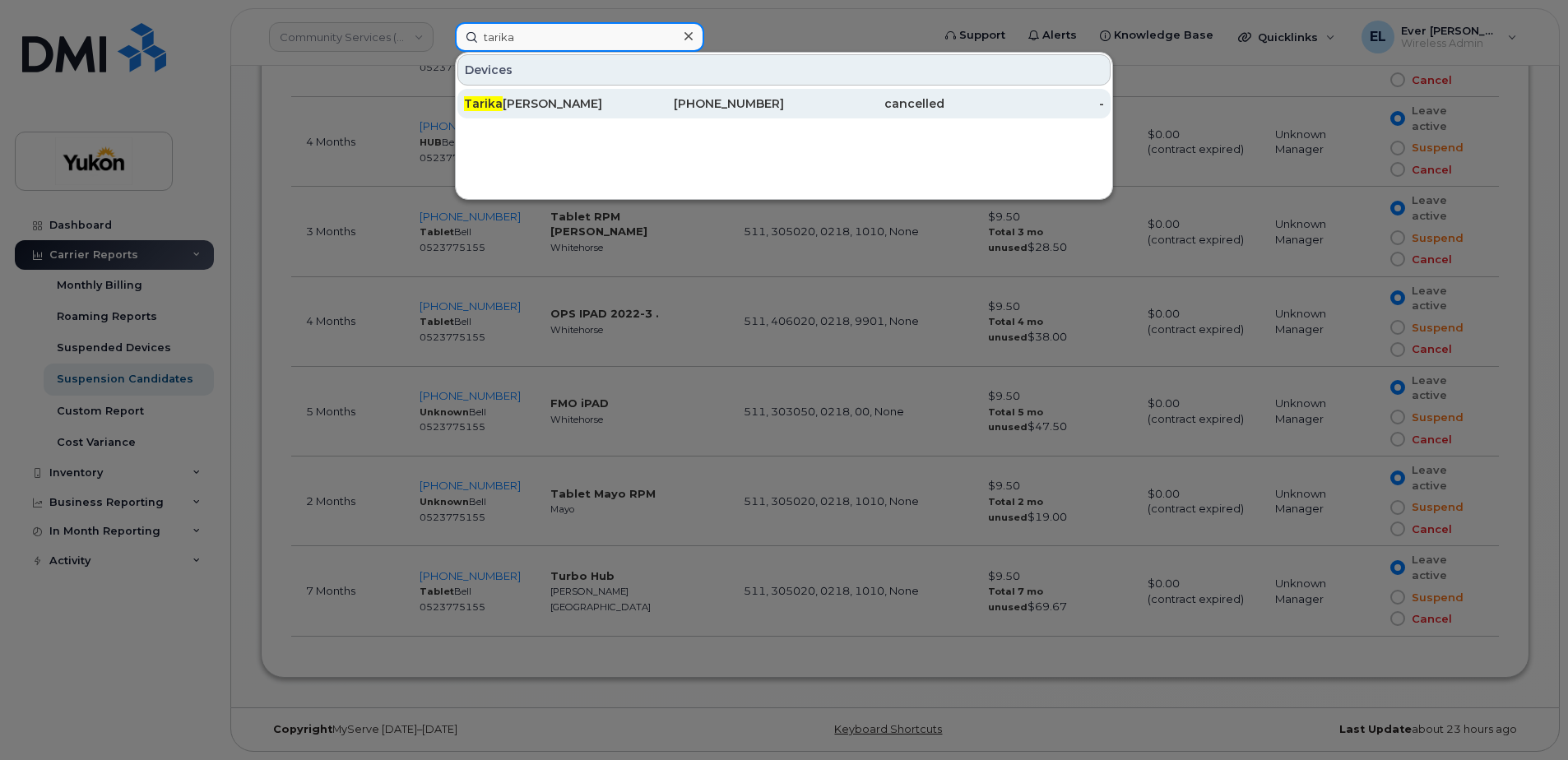
type input "tarika"
click at [573, 118] on div "Tarika Kostura" at bounding box center [544, 103] width 161 height 29
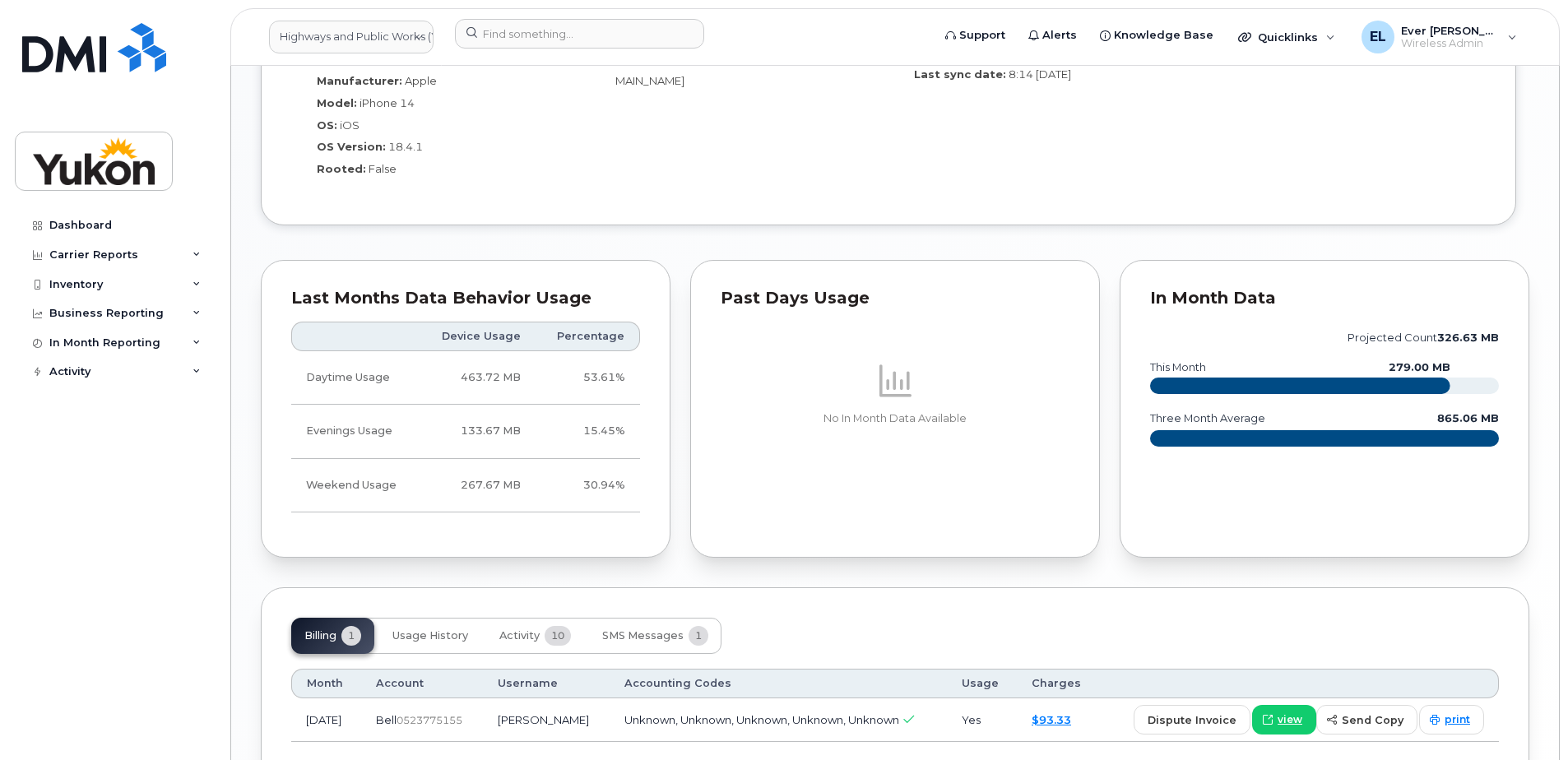
scroll to position [1197, 0]
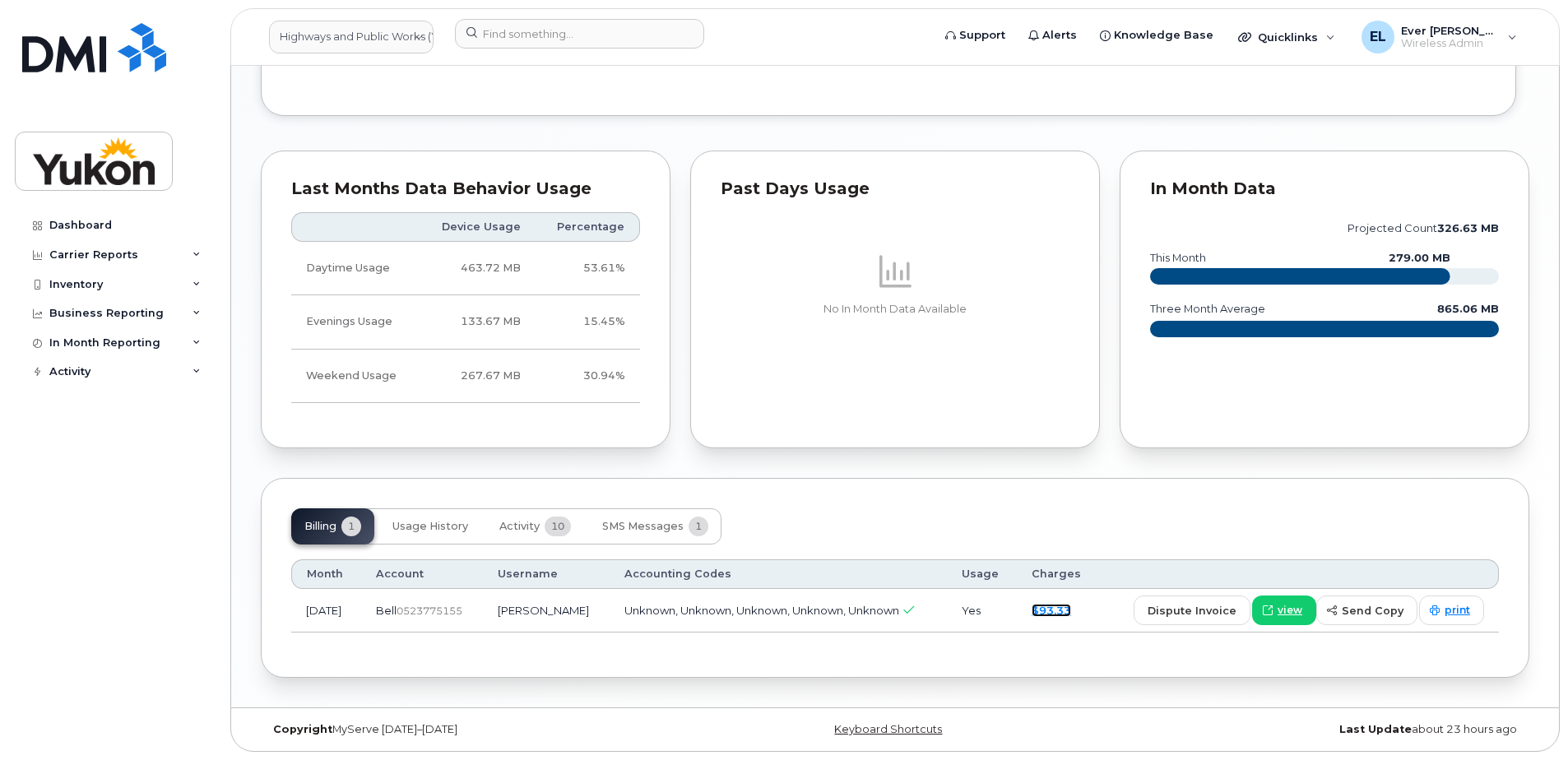
click at [1067, 609] on link "$93.33" at bounding box center [1051, 610] width 40 height 13
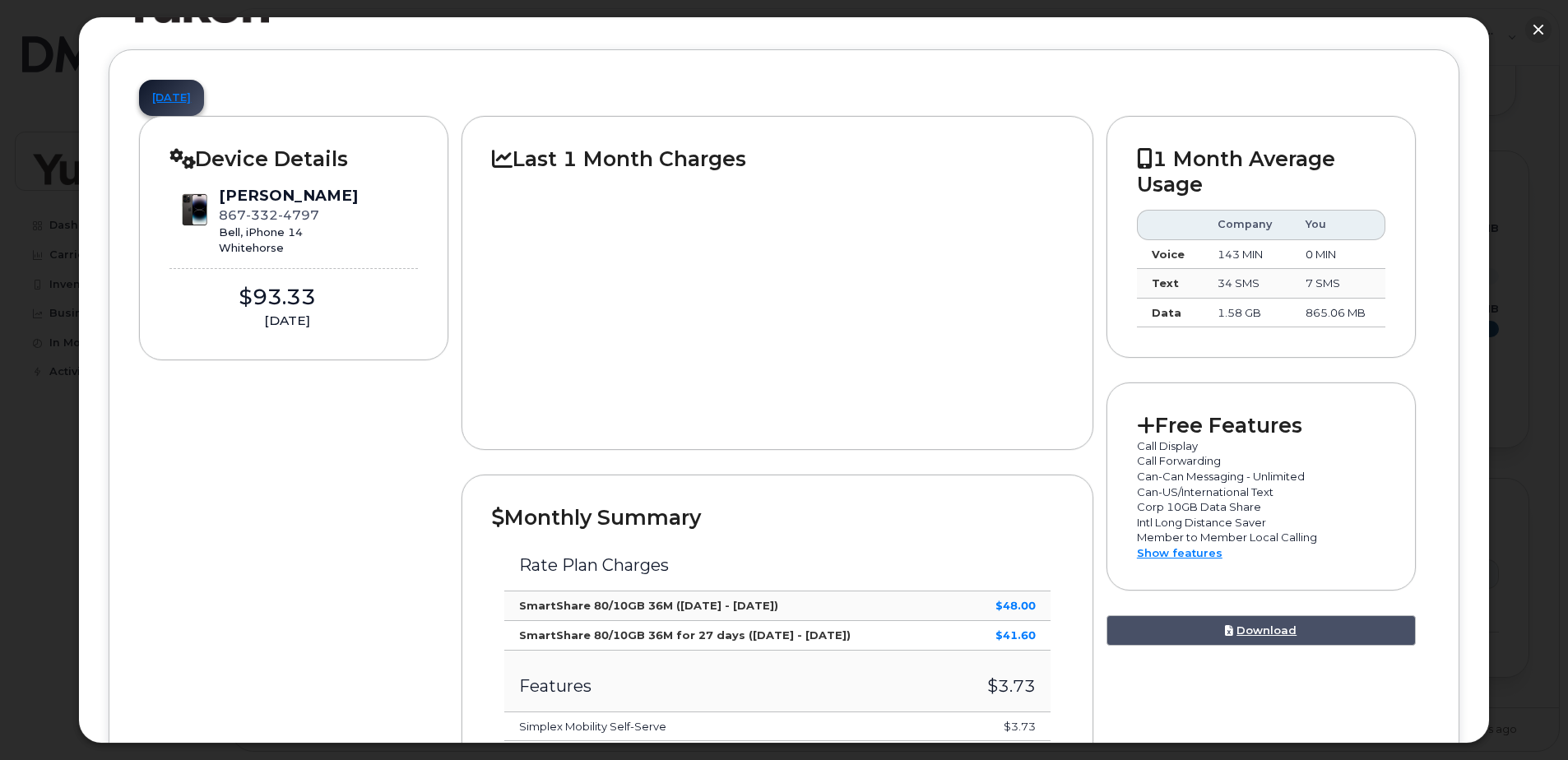
scroll to position [0, 0]
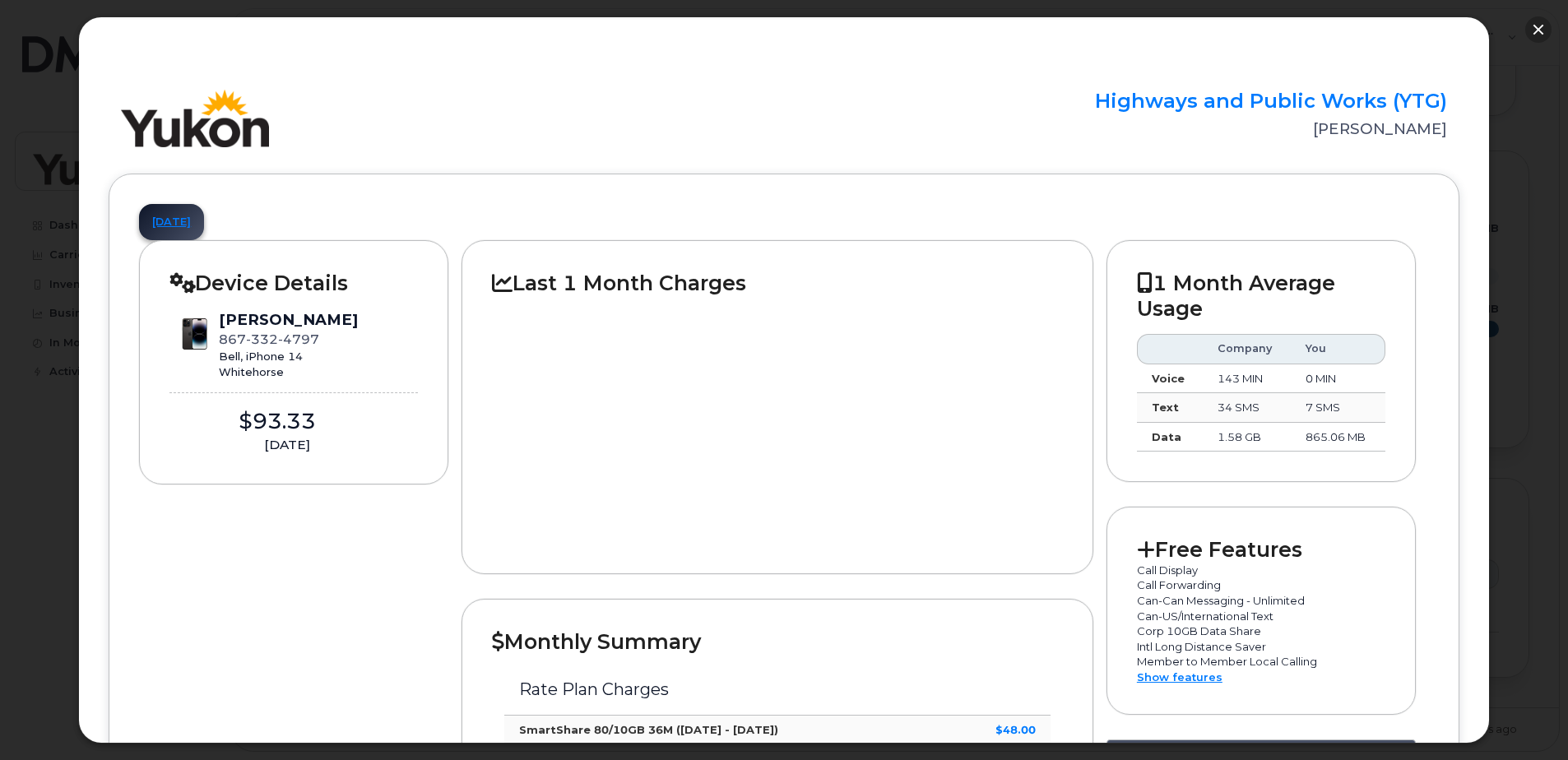
click at [1534, 28] on button "button" at bounding box center [1538, 29] width 27 height 27
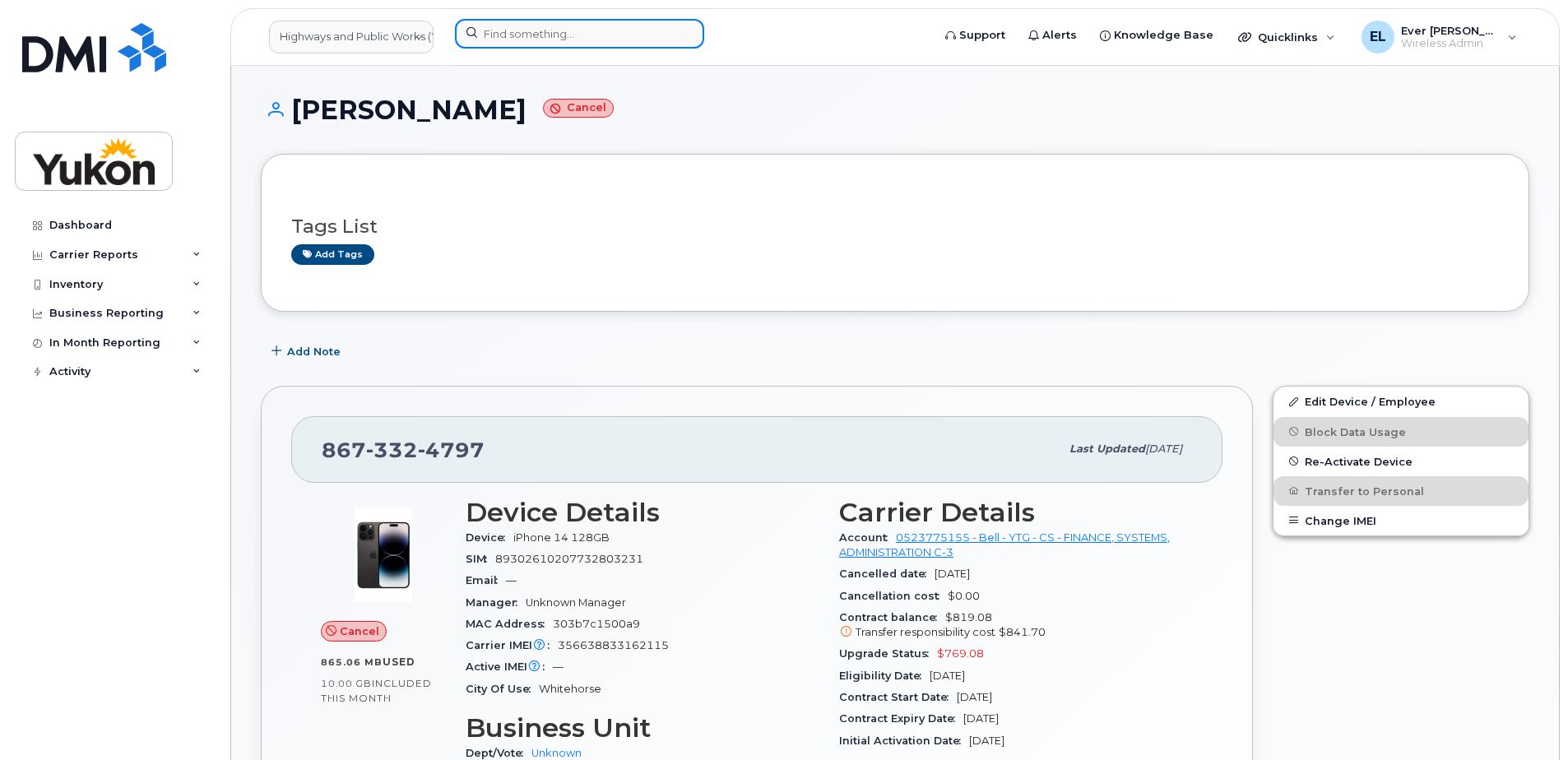
click at [579, 41] on input at bounding box center [579, 34] width 249 height 29
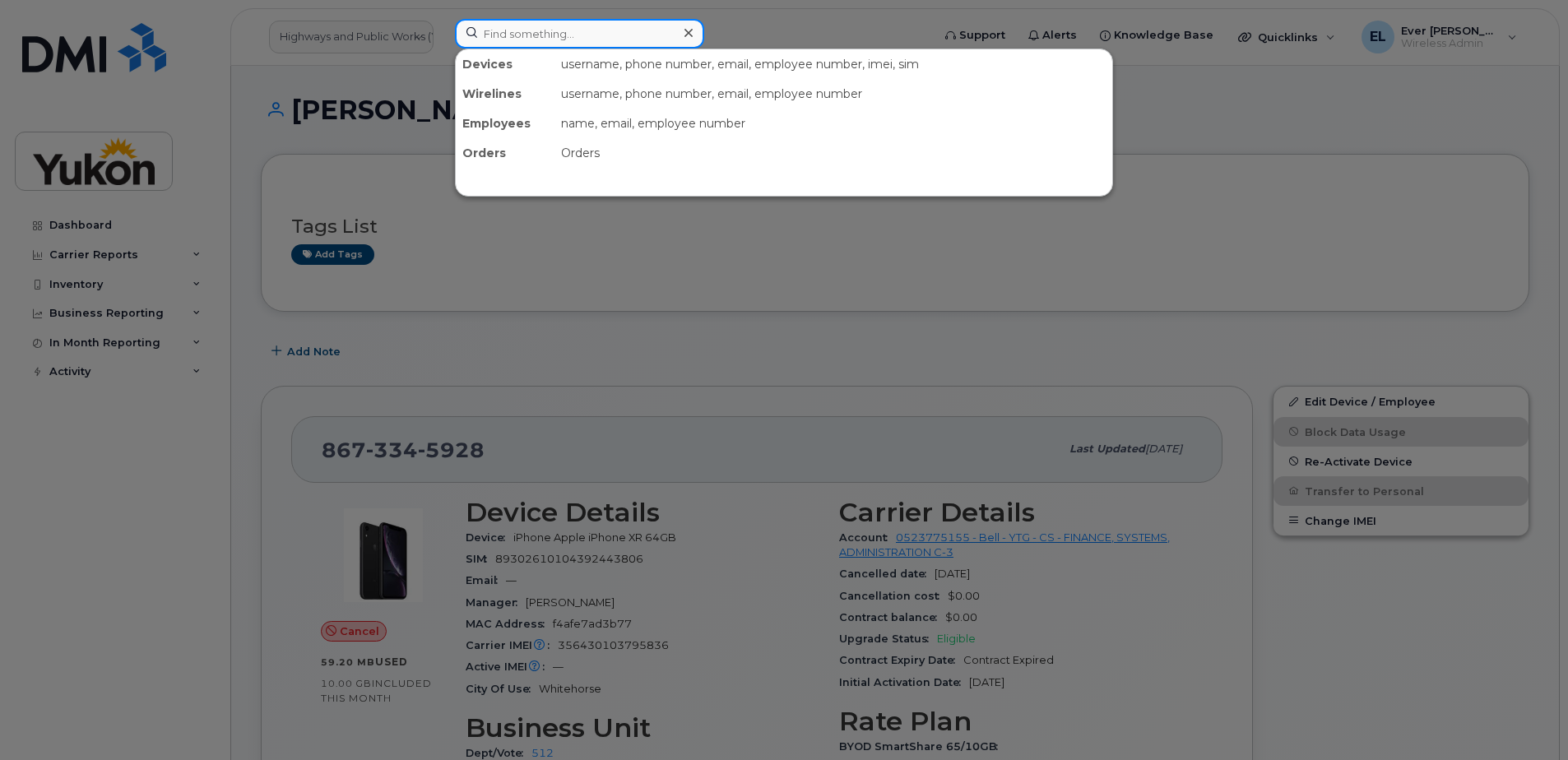
click at [601, 33] on input at bounding box center [579, 34] width 249 height 29
paste input "867-334-1061"
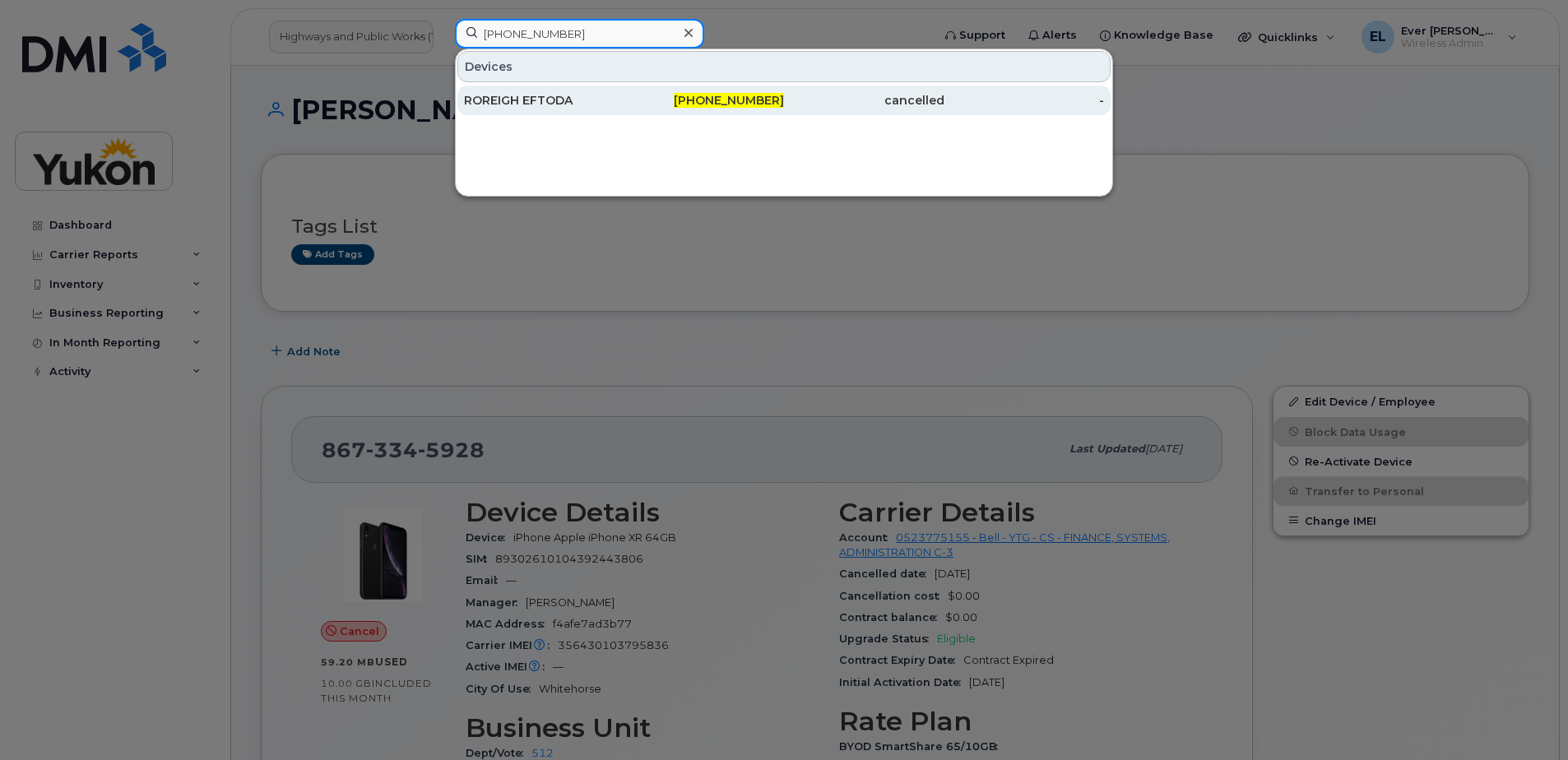
type input "[PHONE_NUMBER]"
click at [593, 92] on div "ROREIGH EFTODA" at bounding box center [544, 101] width 161 height 29
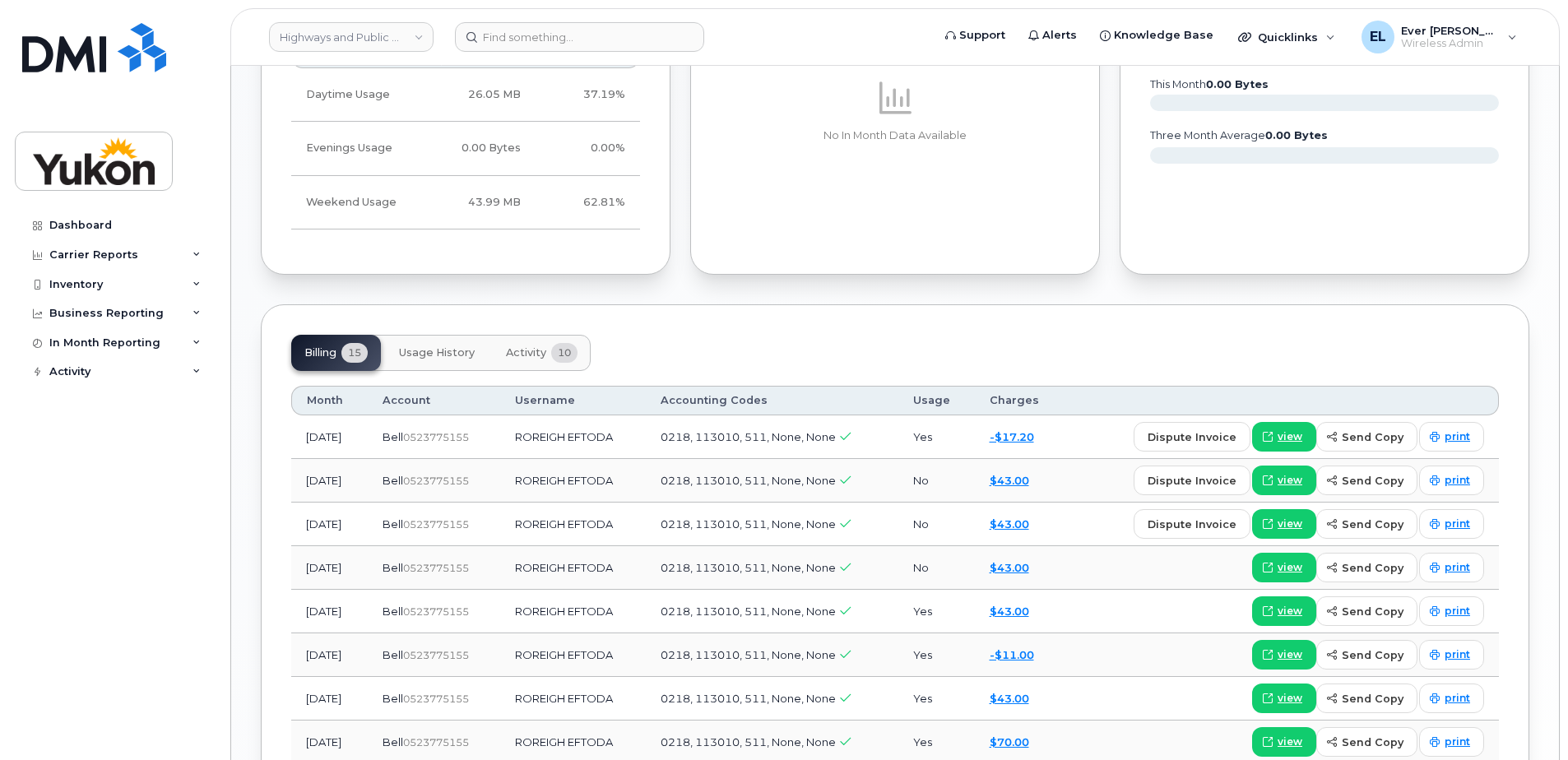
scroll to position [823, 0]
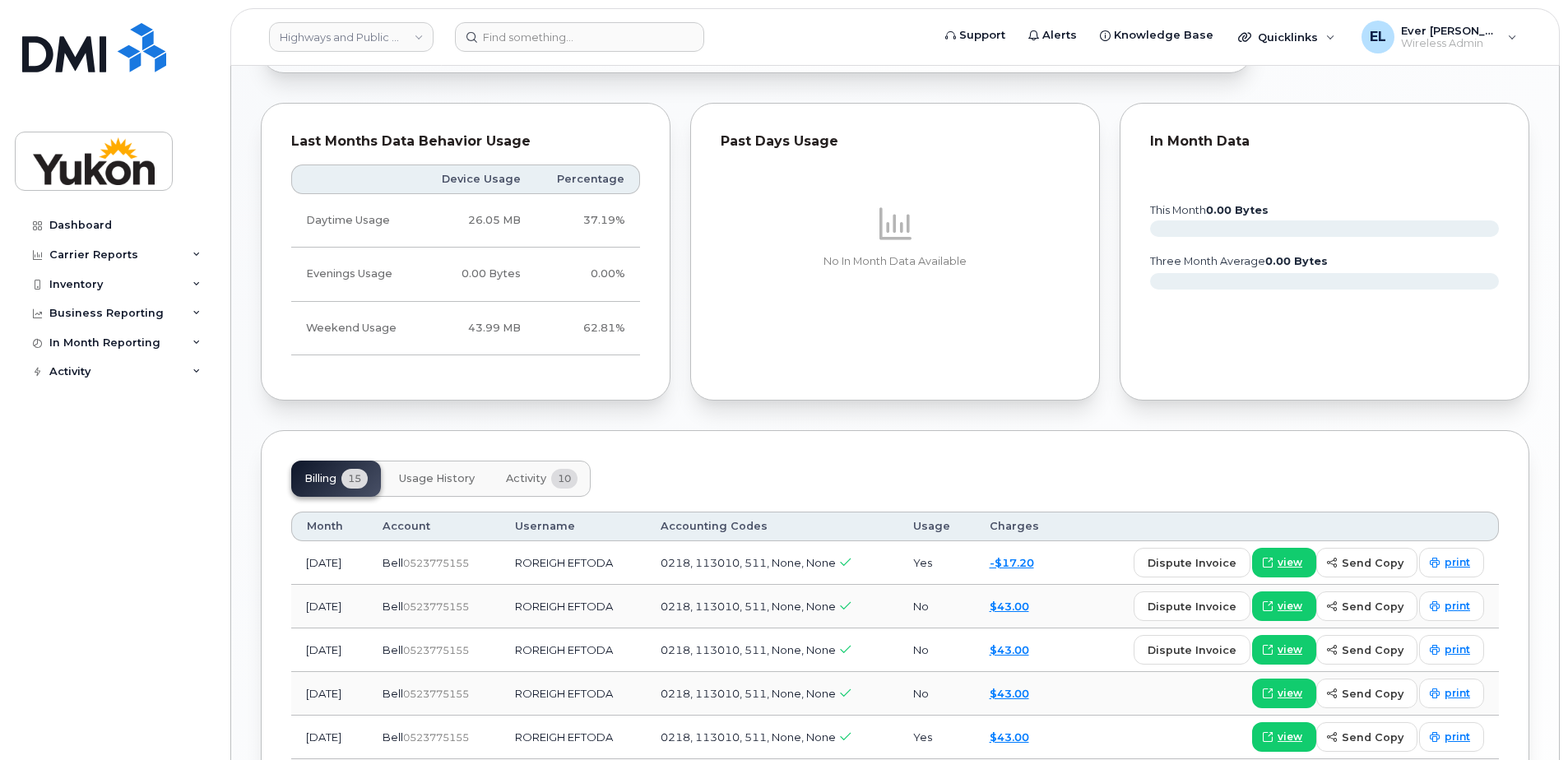
click at [533, 481] on span "Activity" at bounding box center [525, 478] width 40 height 13
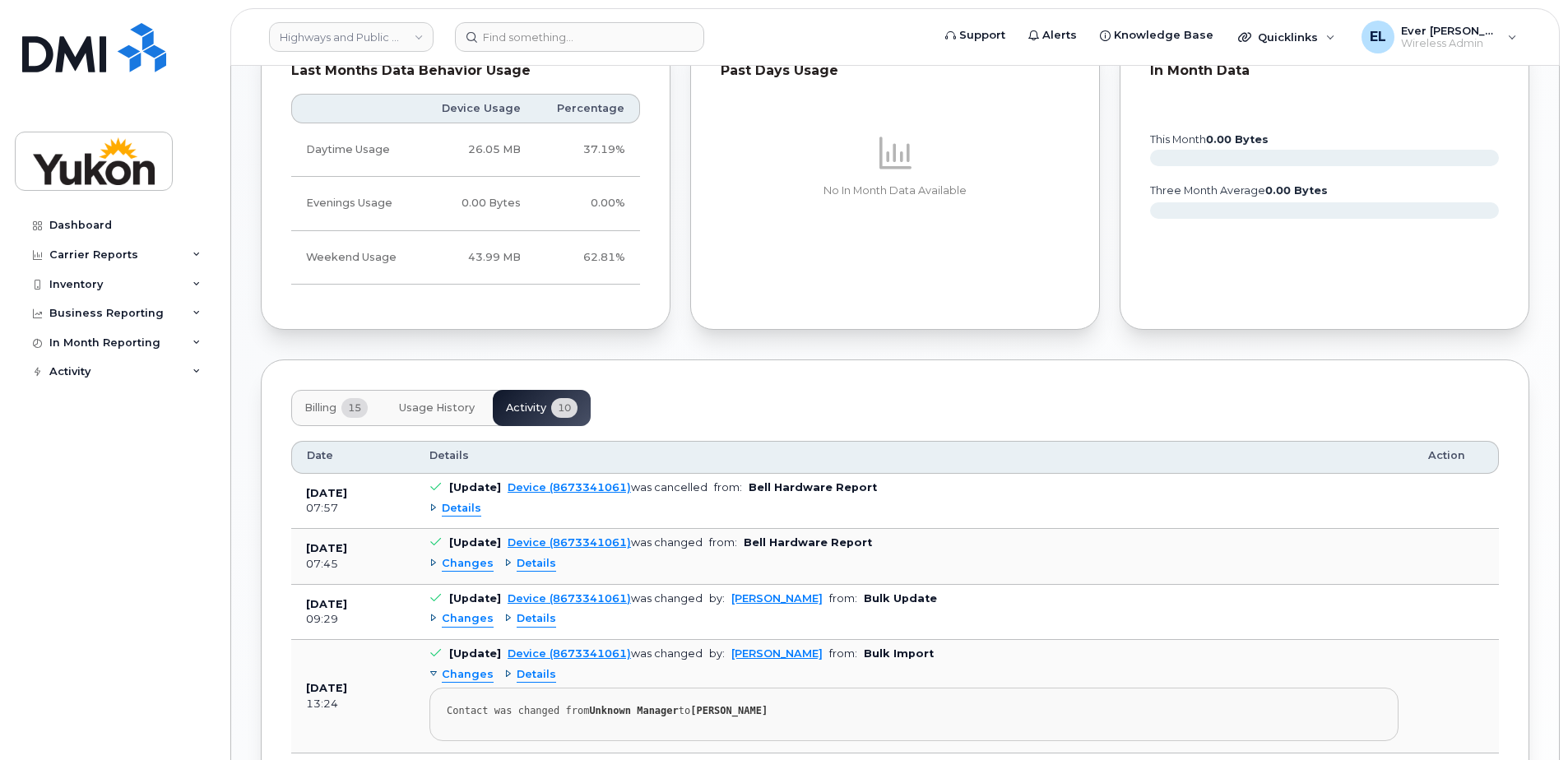
scroll to position [987, 0]
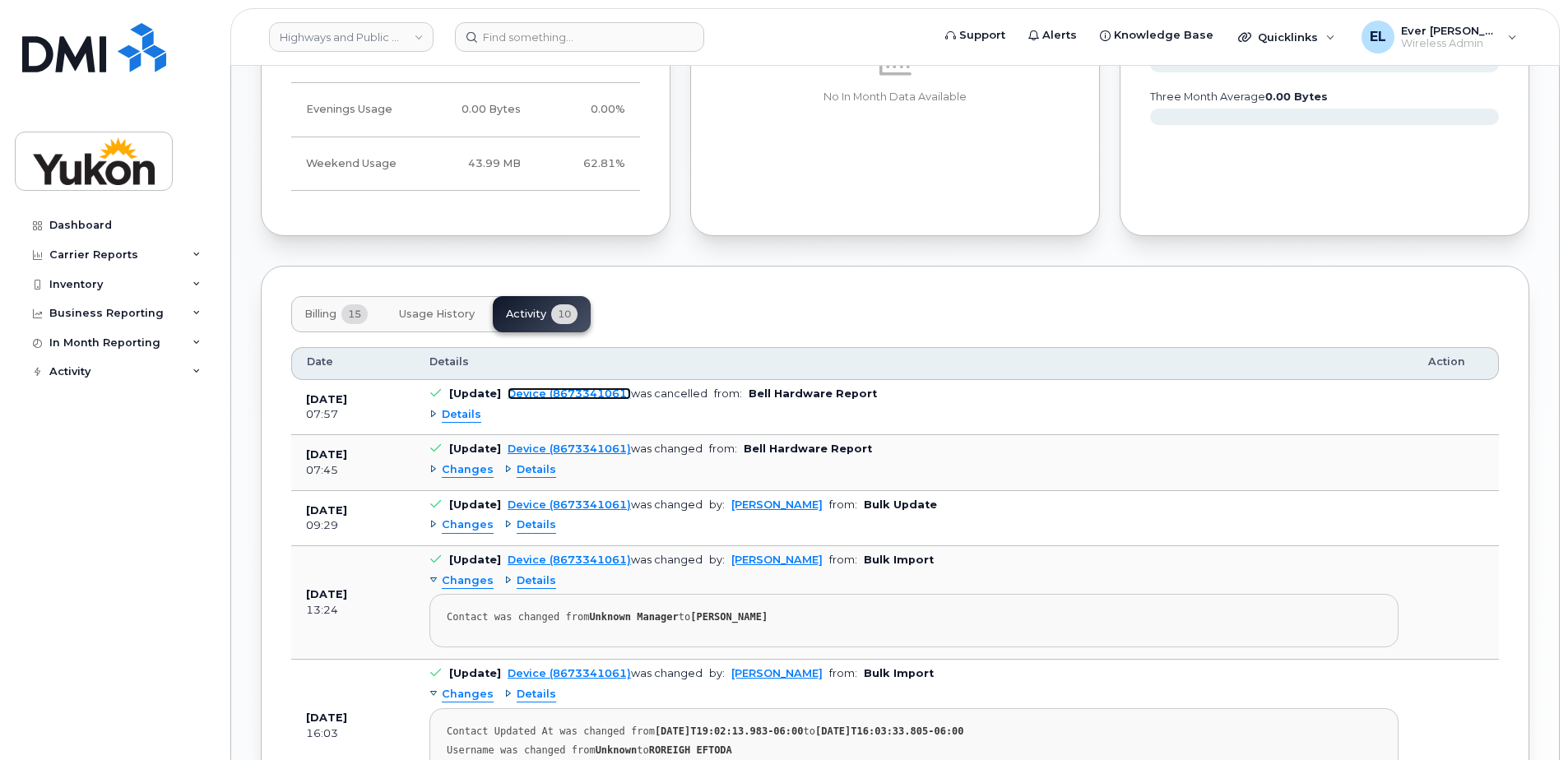
click at [561, 391] on link "Device (8673341061)" at bounding box center [569, 394] width 124 height 12
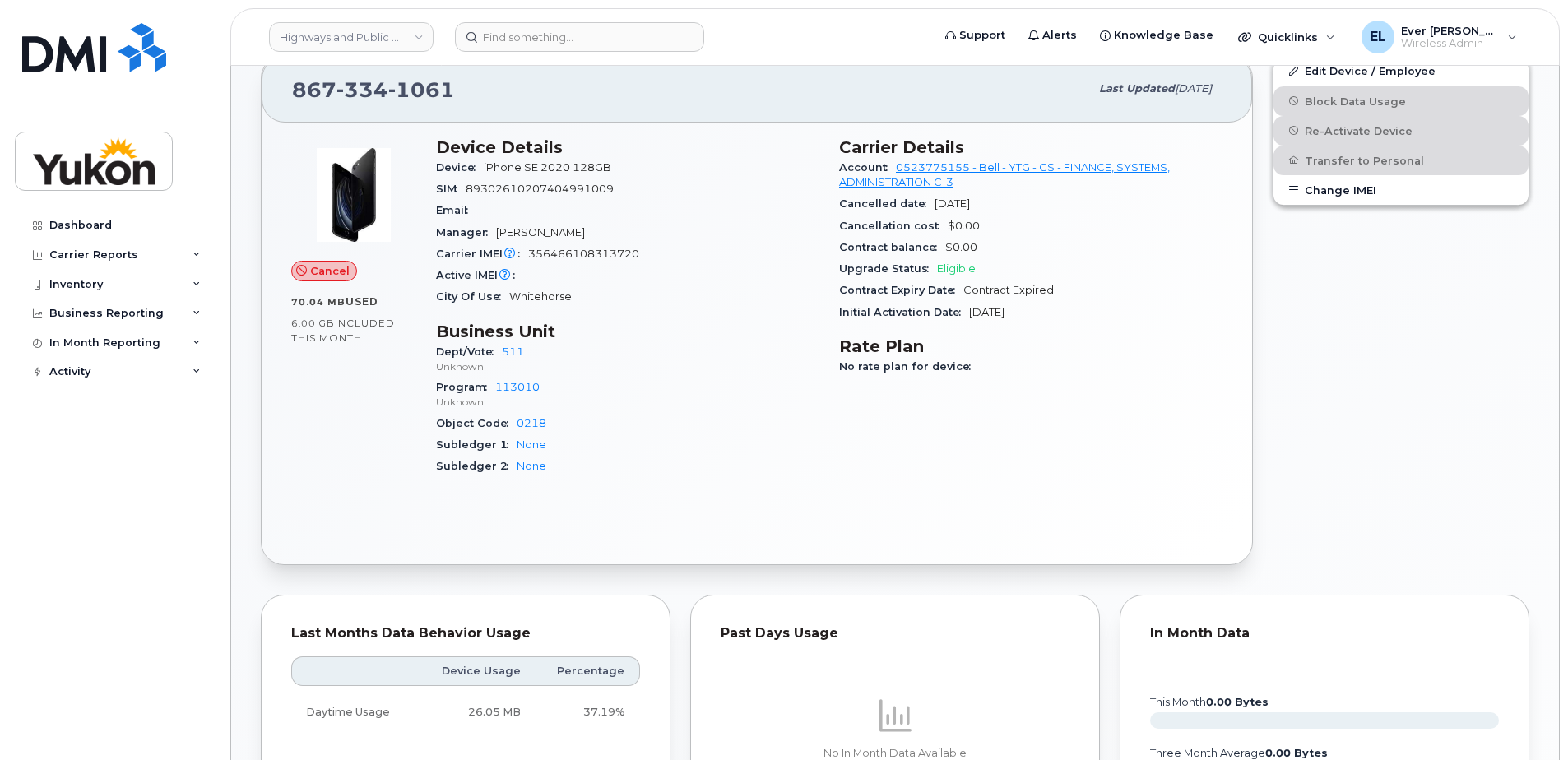
scroll to position [83, 0]
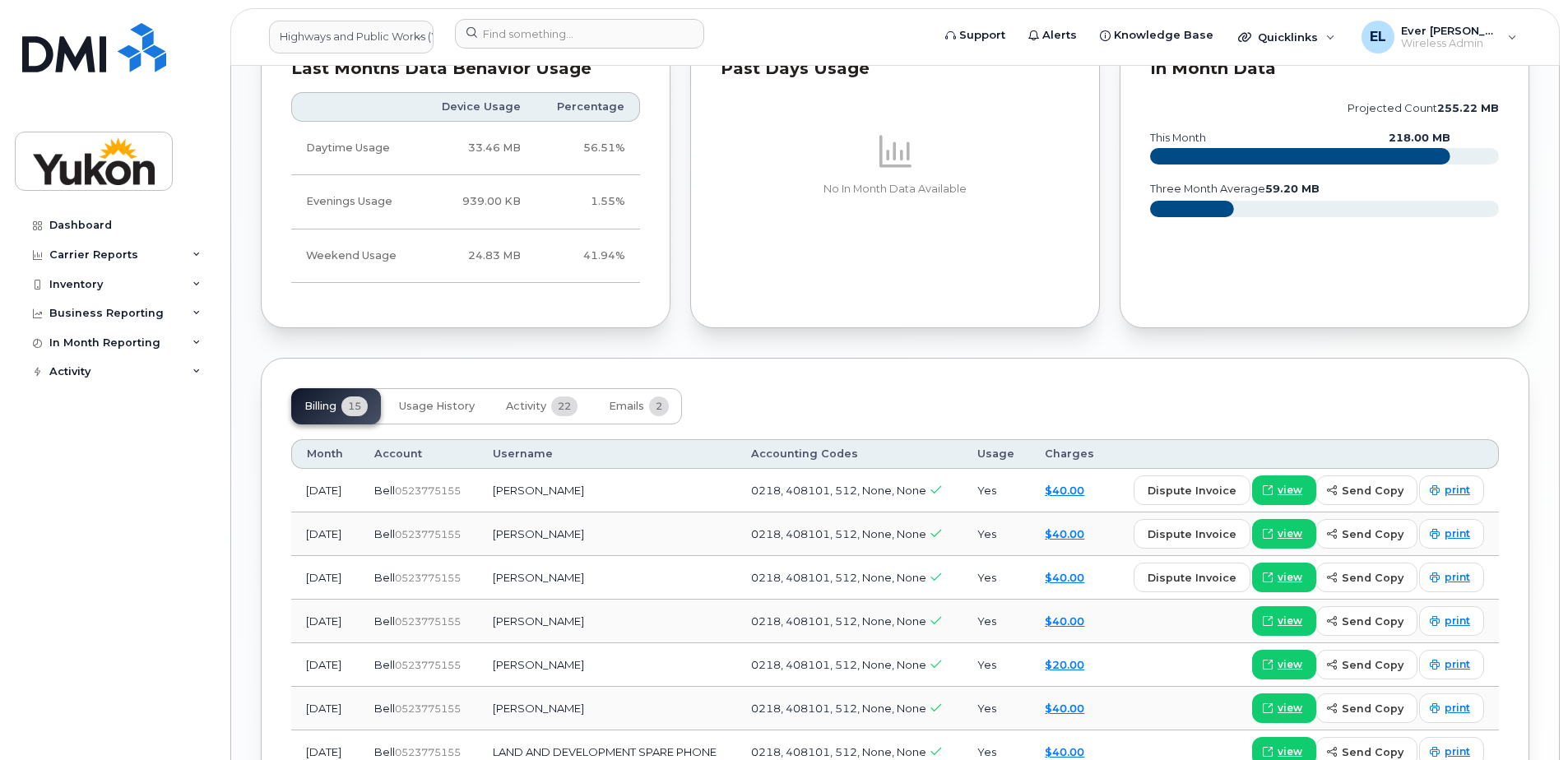
scroll to position [1151, 0]
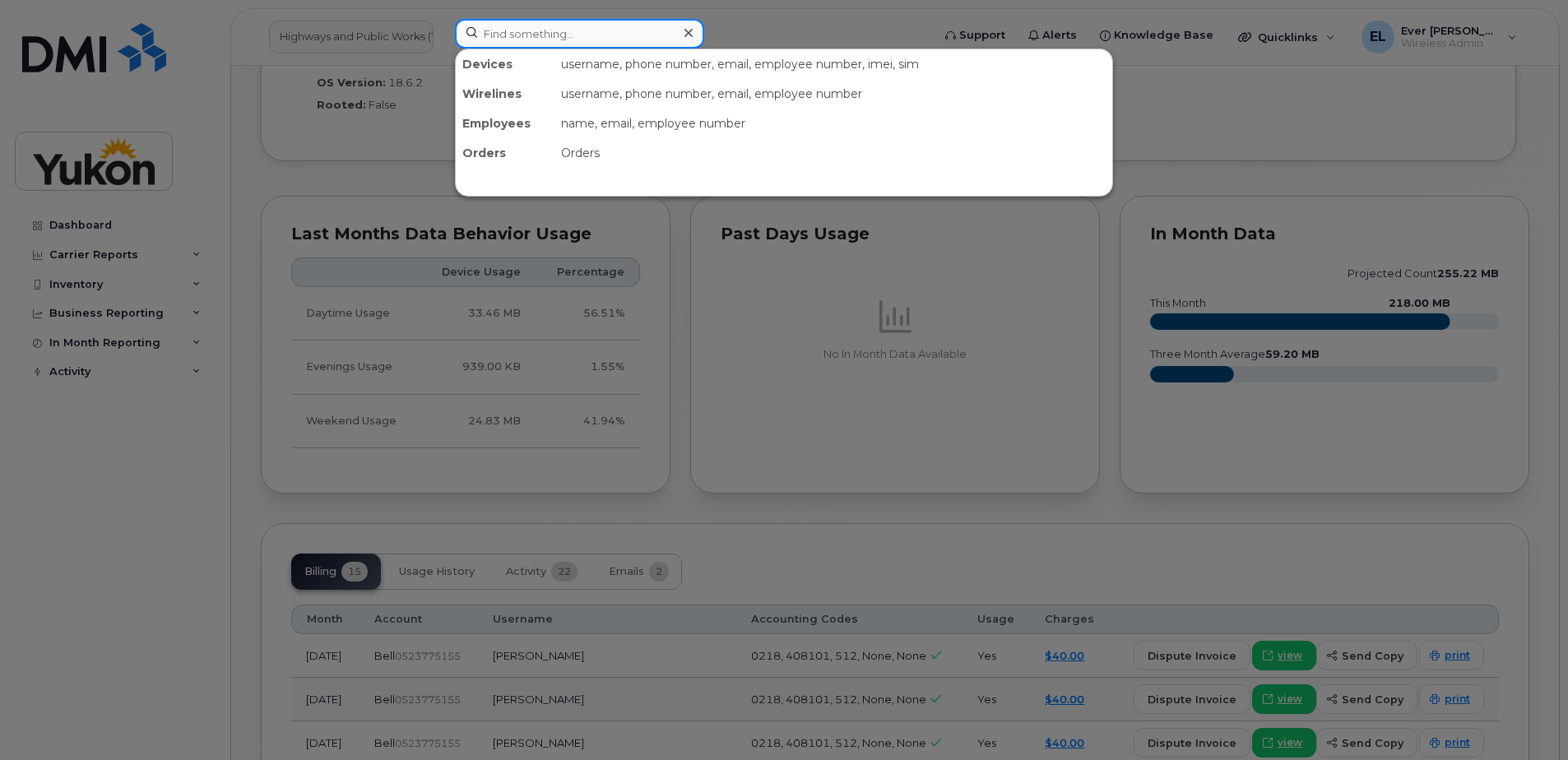
click at [614, 34] on input at bounding box center [579, 34] width 249 height 29
paste input "867-334-1061"
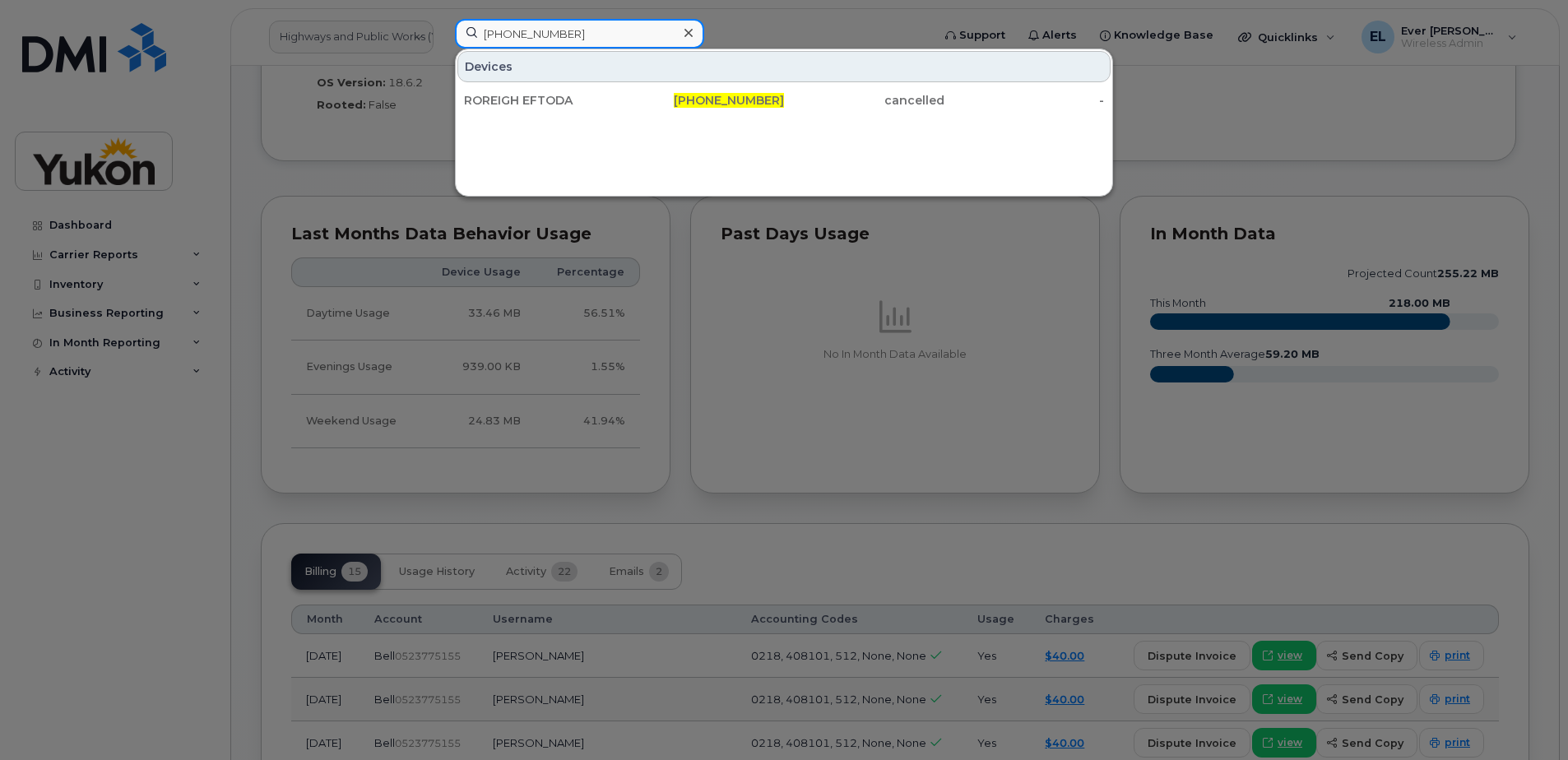
type input "867-334-1061"
click at [646, 71] on div "Devices" at bounding box center [784, 66] width 653 height 31
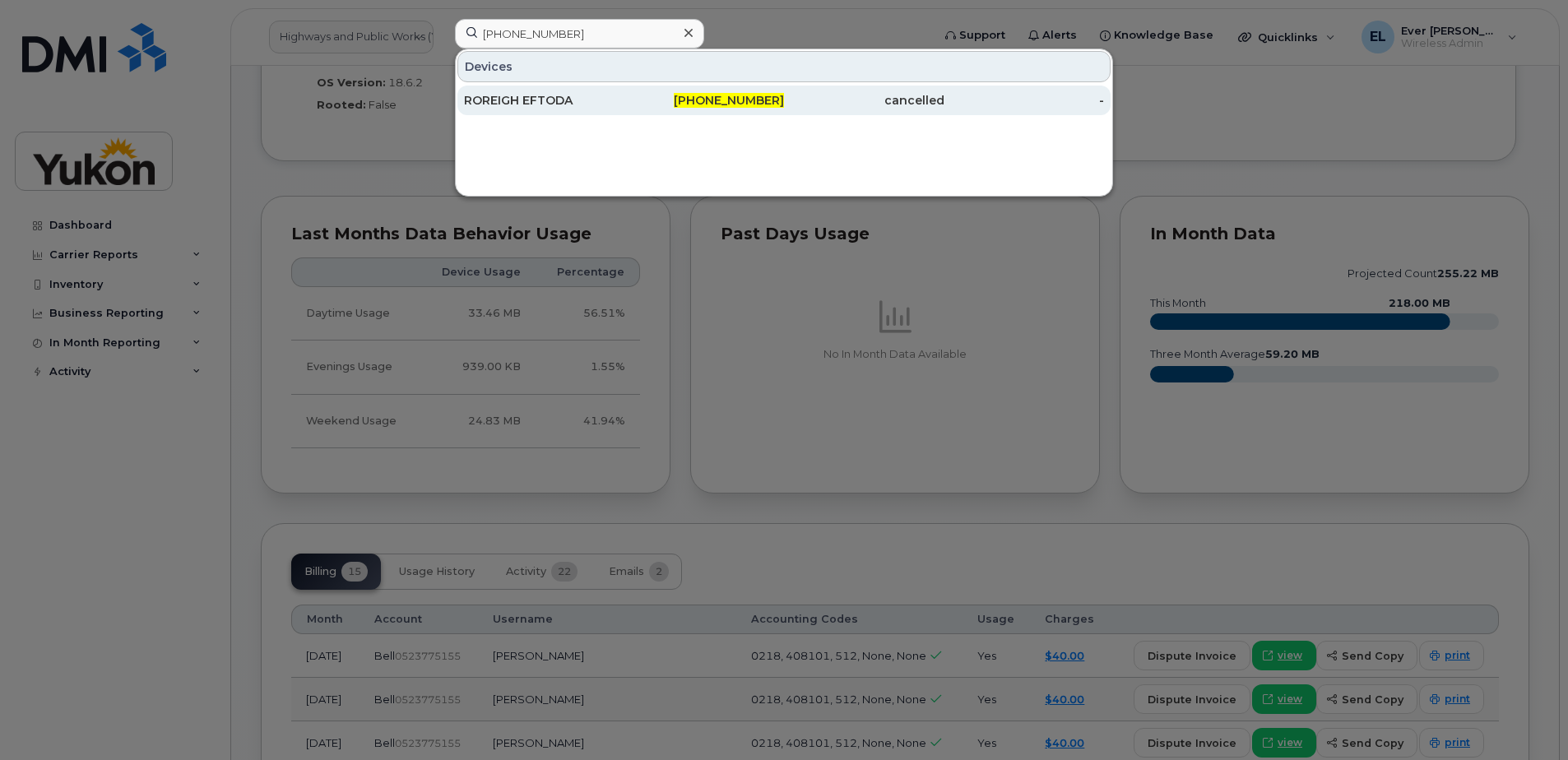
click at [665, 104] on div "867-334-1061" at bounding box center [704, 100] width 161 height 16
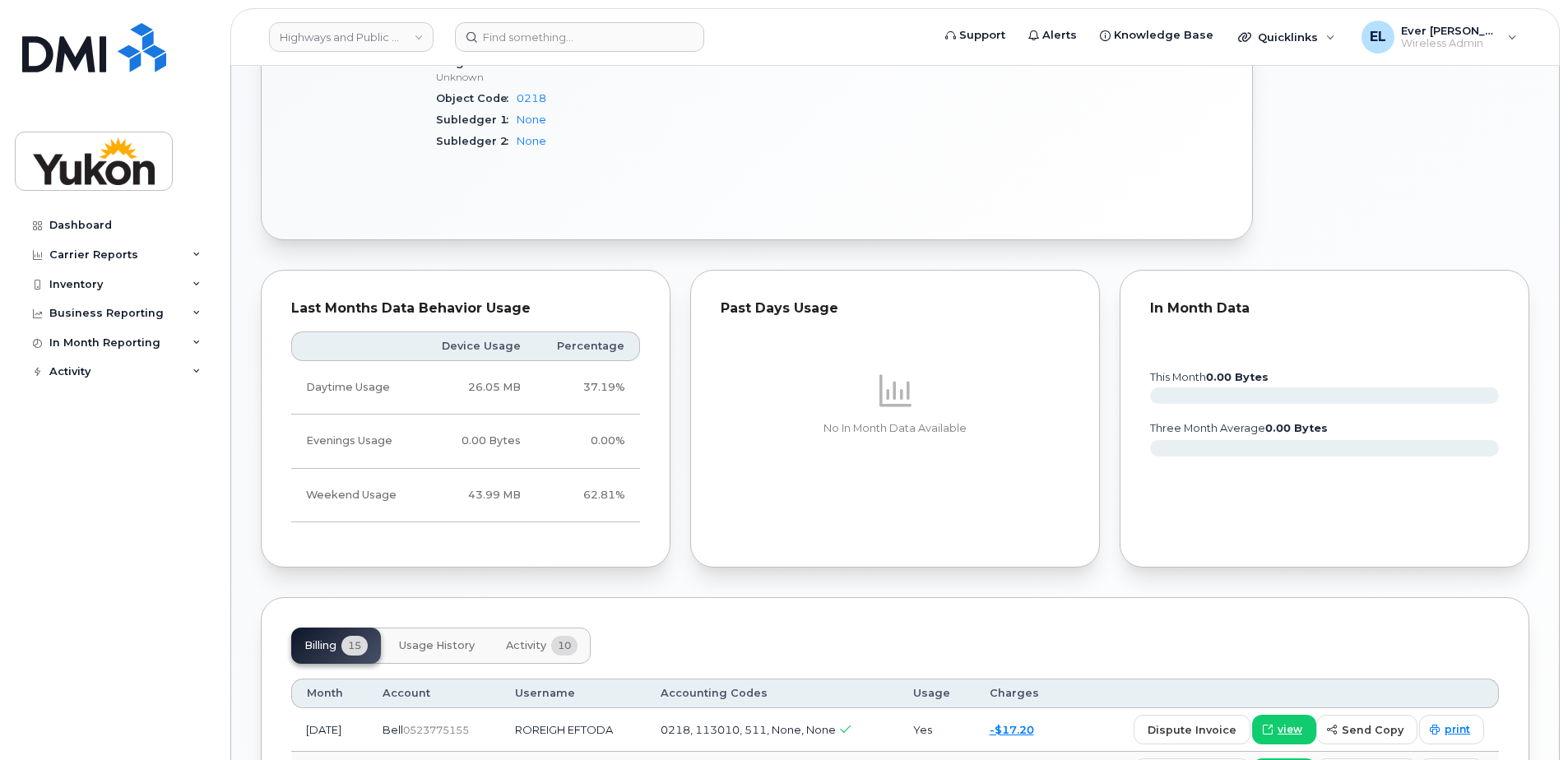
scroll to position [823, 0]
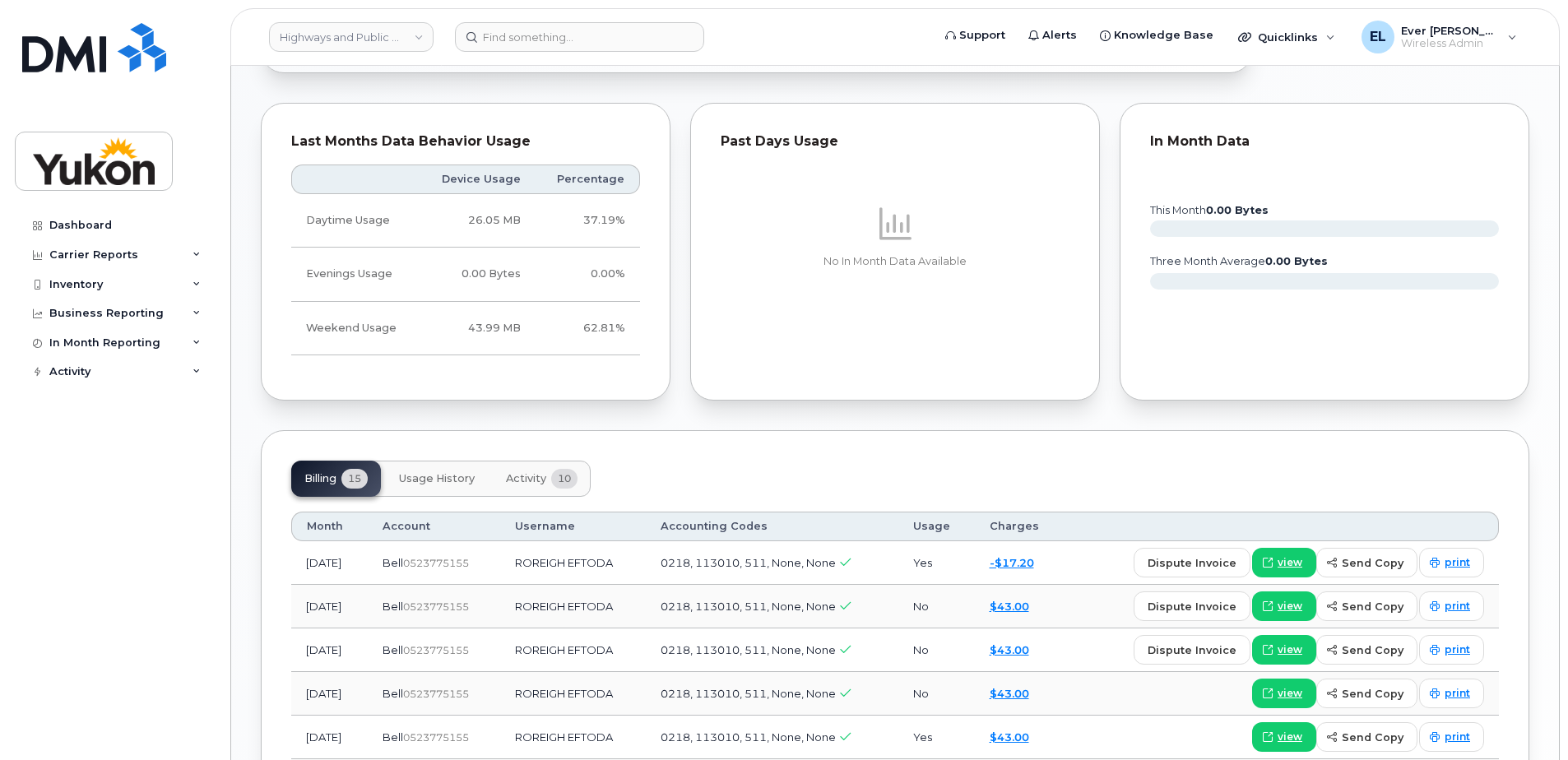
click at [534, 476] on span "Activity" at bounding box center [525, 478] width 40 height 13
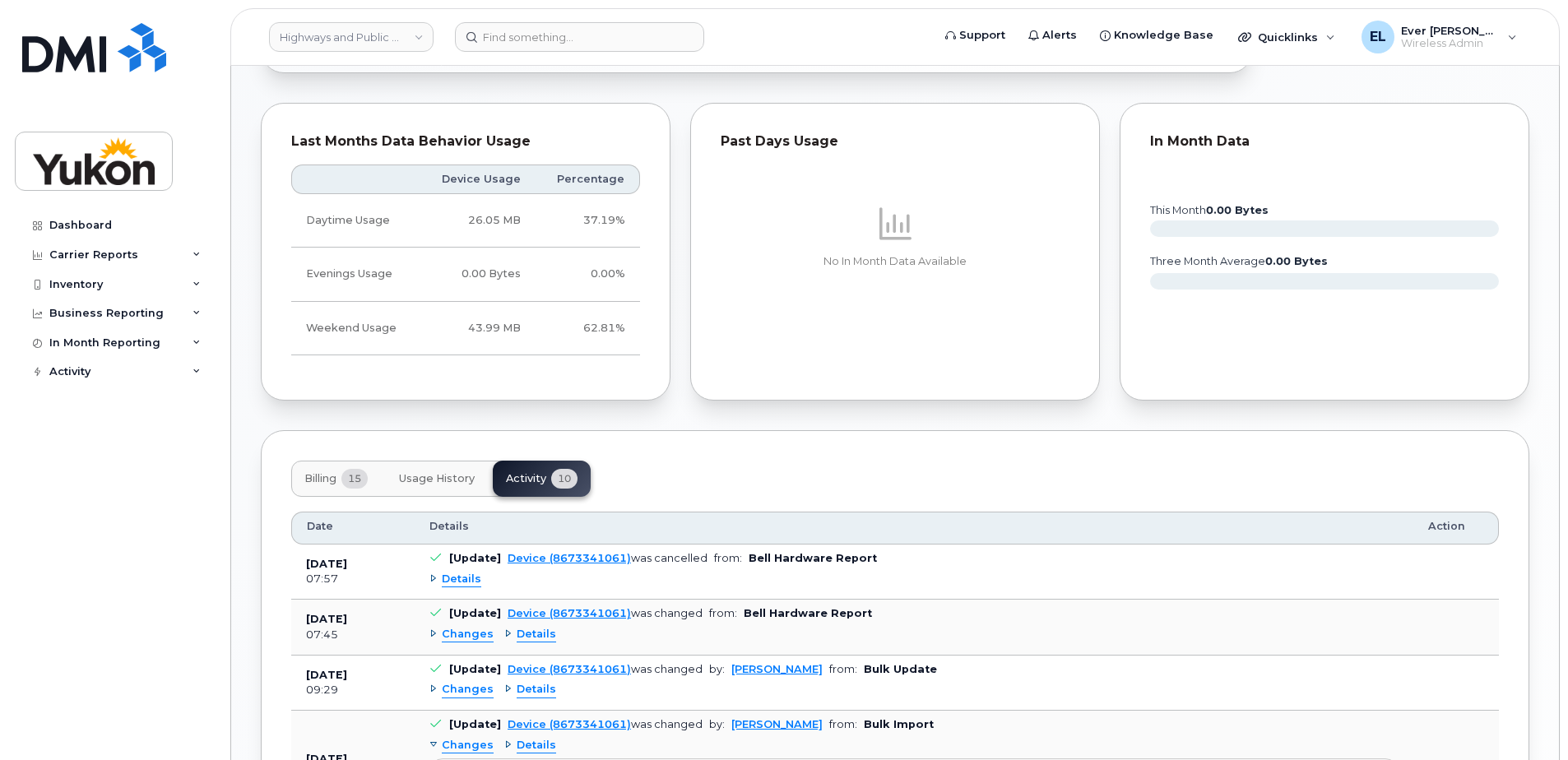
click at [827, 555] on b "Bell Hardware Report" at bounding box center [812, 558] width 128 height 12
click at [451, 475] on span "Usage History" at bounding box center [437, 478] width 76 height 13
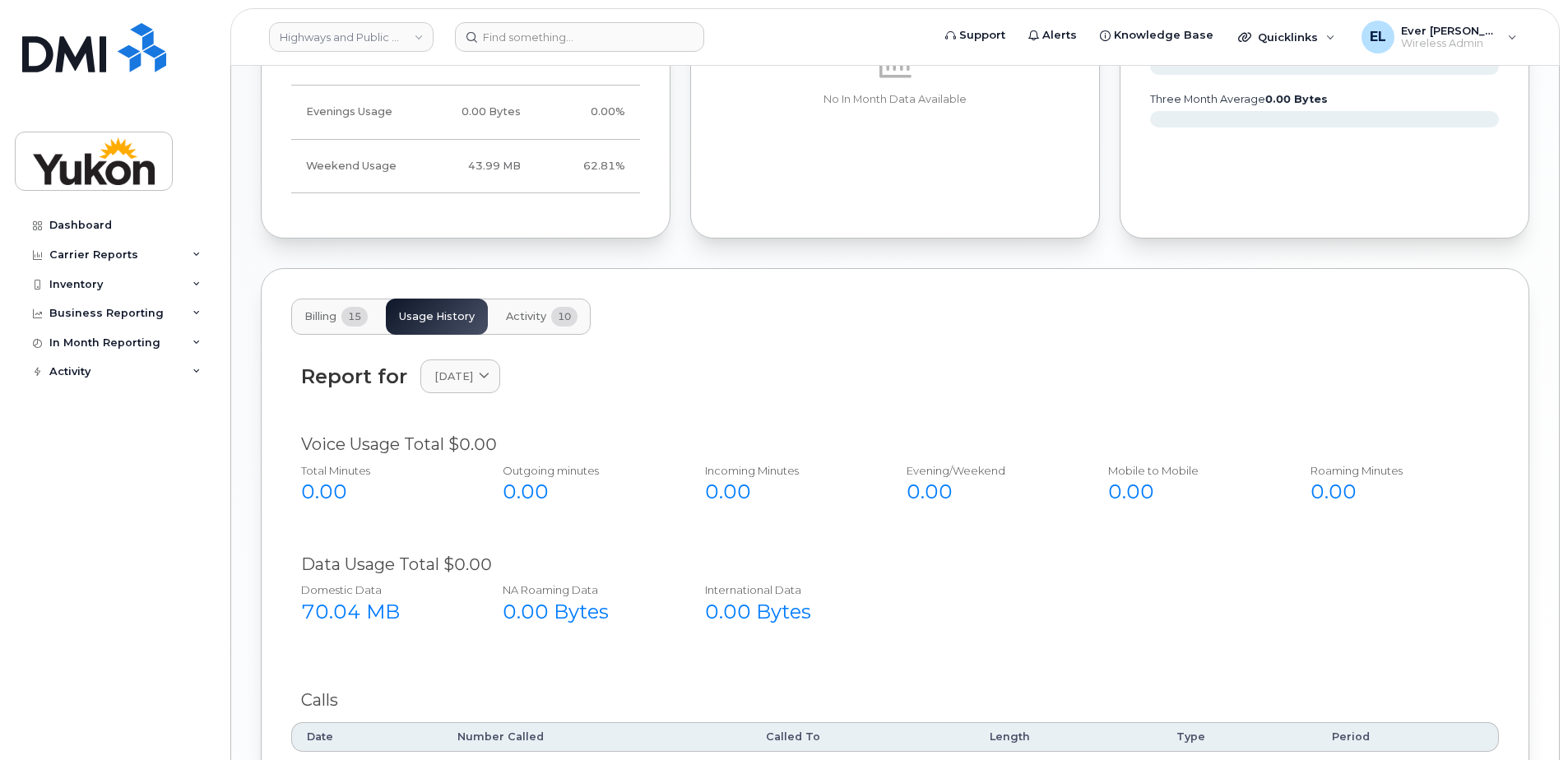
scroll to position [1145, 0]
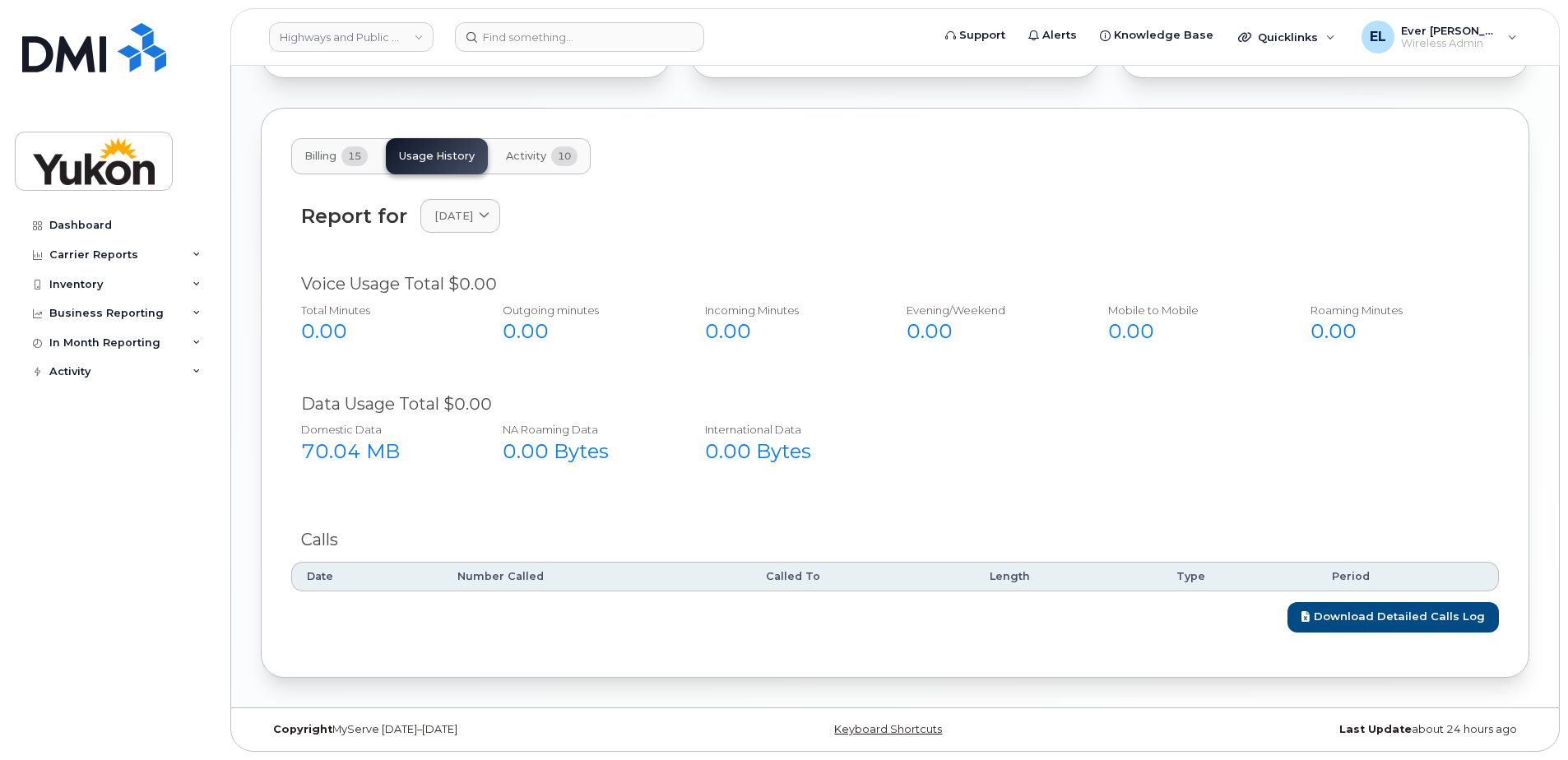
click at [322, 144] on button "Billing 15" at bounding box center [336, 156] width 89 height 36
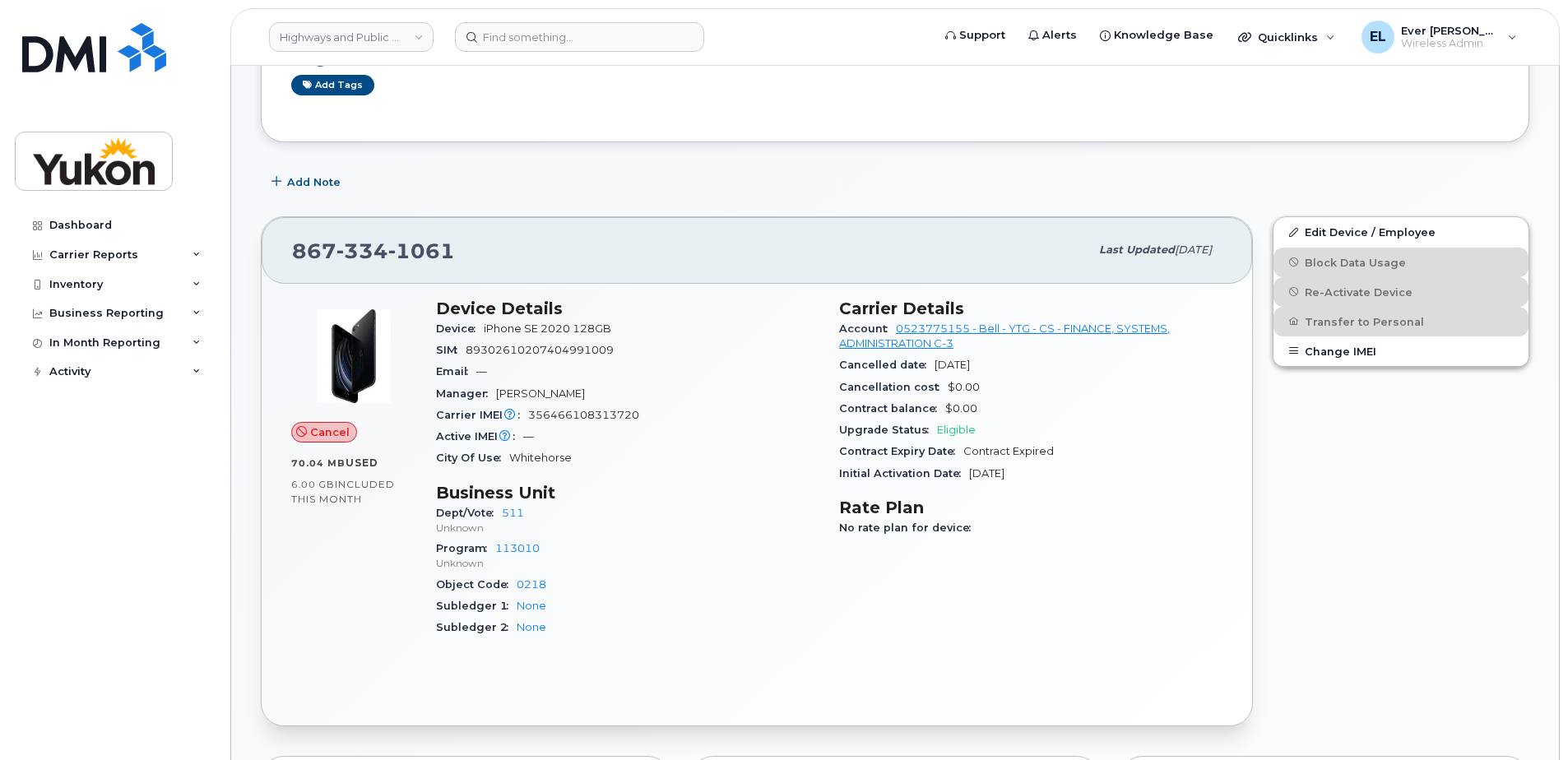
scroll to position [0, 0]
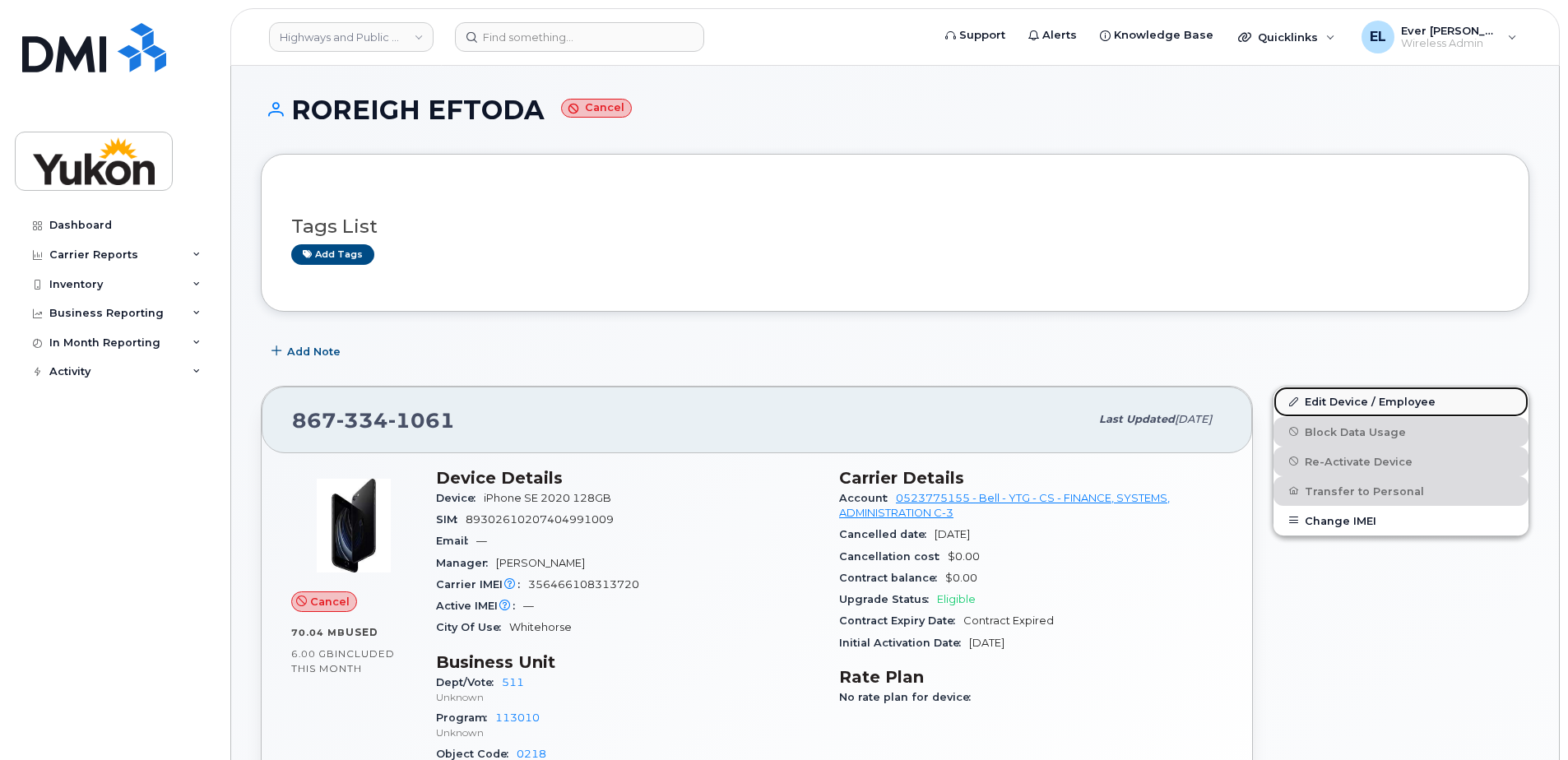
click at [1388, 395] on link "Edit Device / Employee" at bounding box center [1400, 401] width 255 height 29
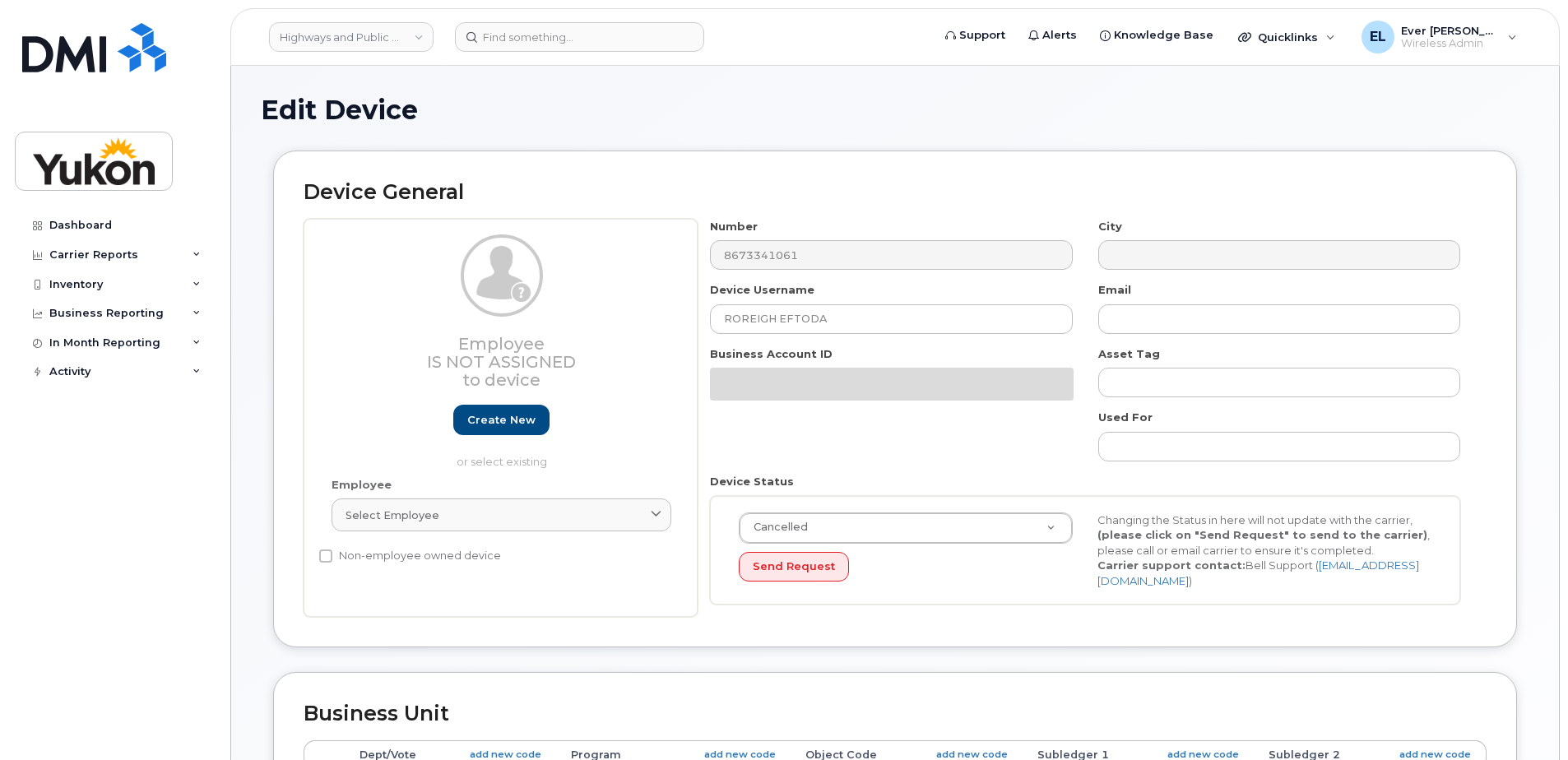
select select "33497494"
select select "33497282"
select select "33507478"
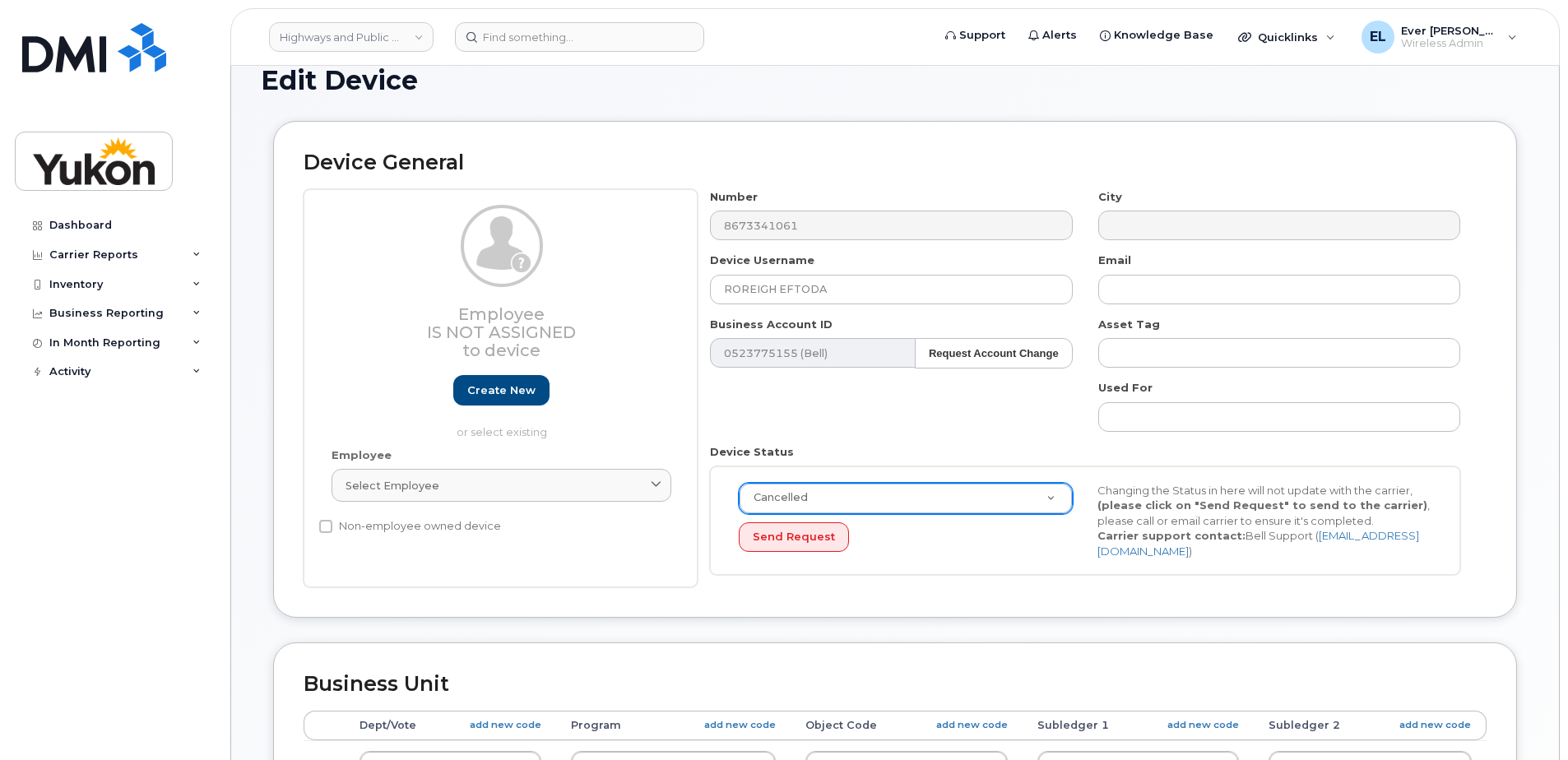
scroll to position [28, 0]
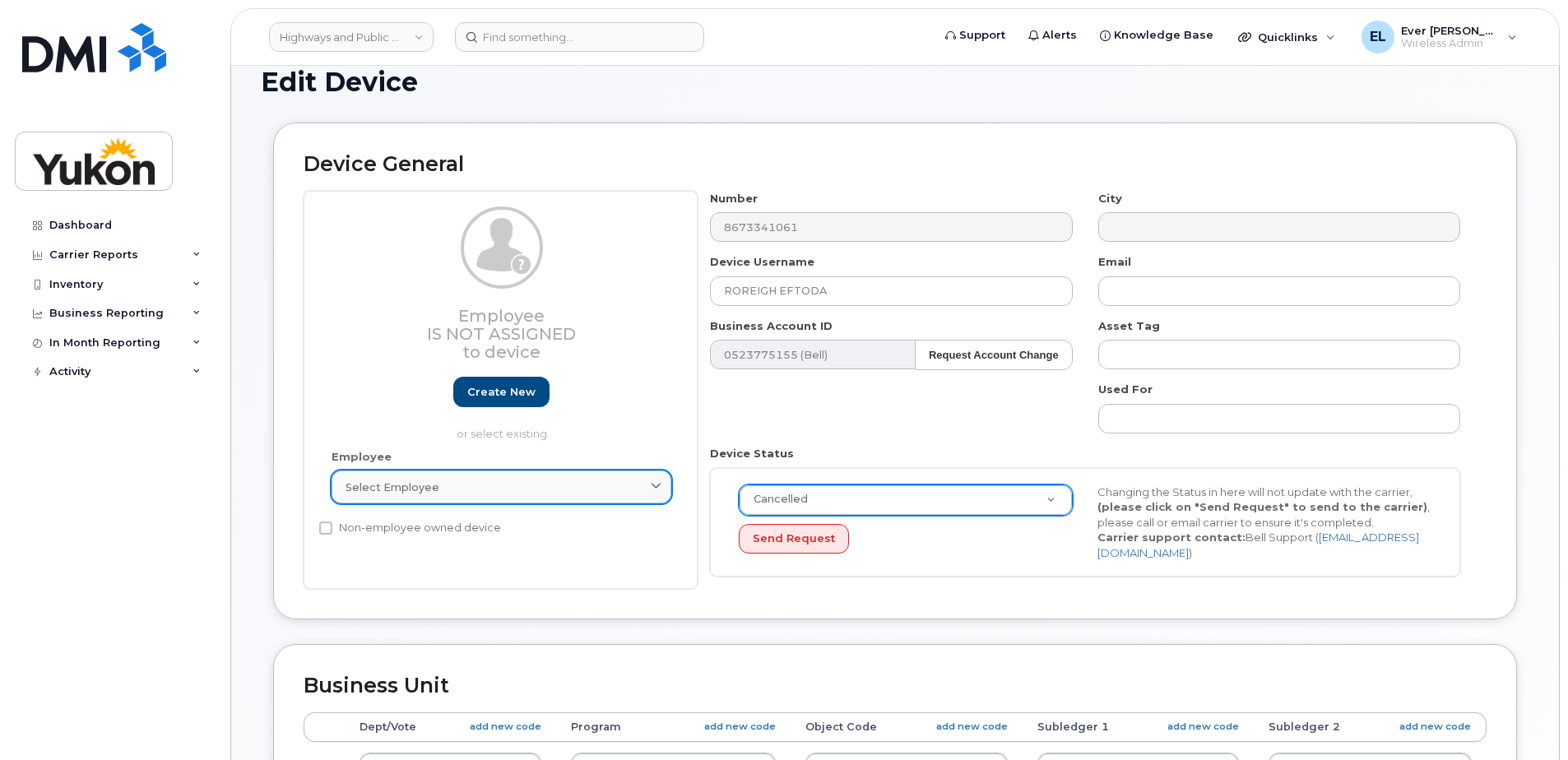
click at [481, 492] on div "Select employee" at bounding box center [501, 487] width 312 height 15
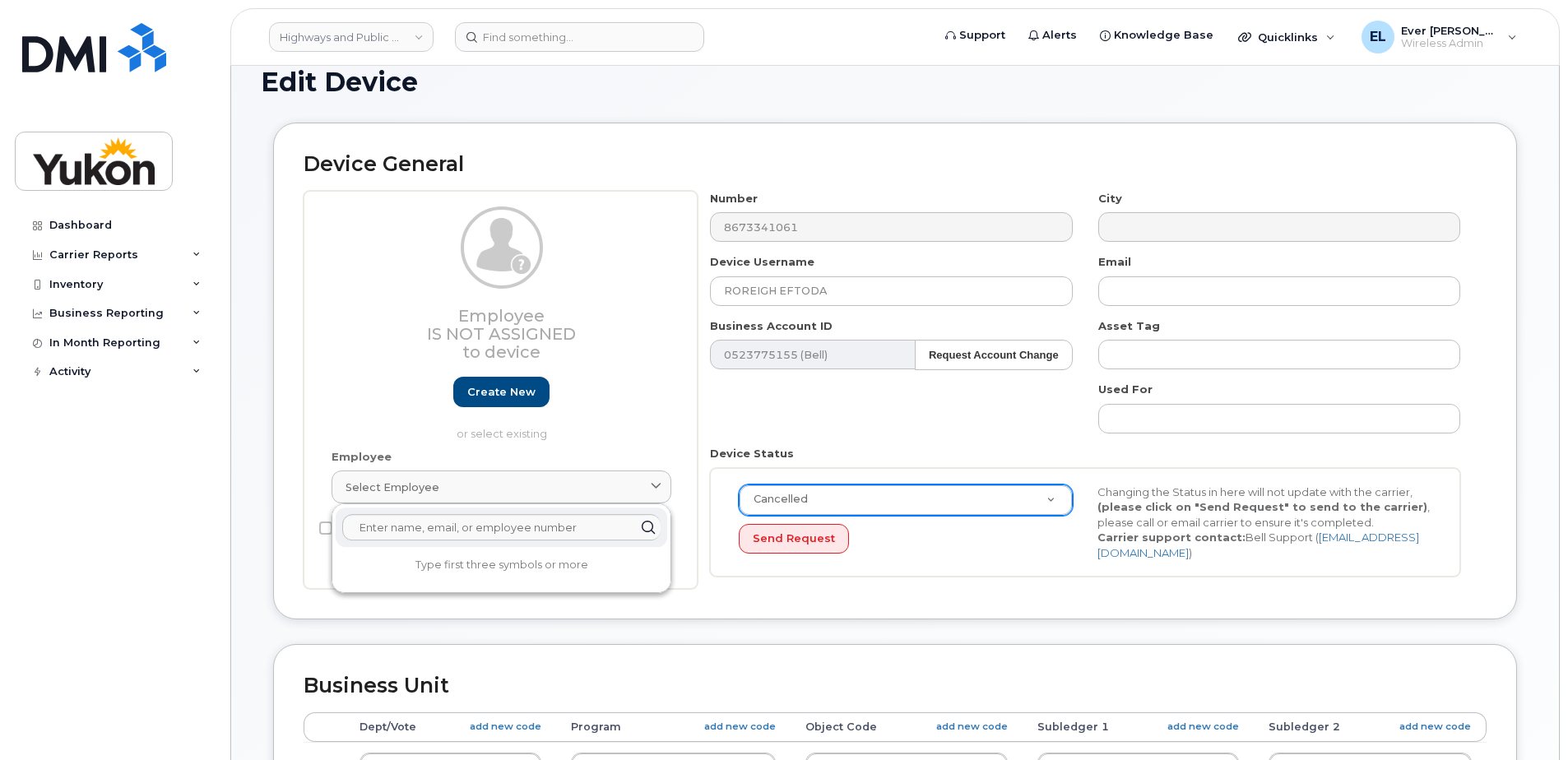
click at [869, 458] on div "Device Status Cancelled Active Suspended Cancelled Send Request Changing the St…" at bounding box center [1085, 512] width 775 height 131
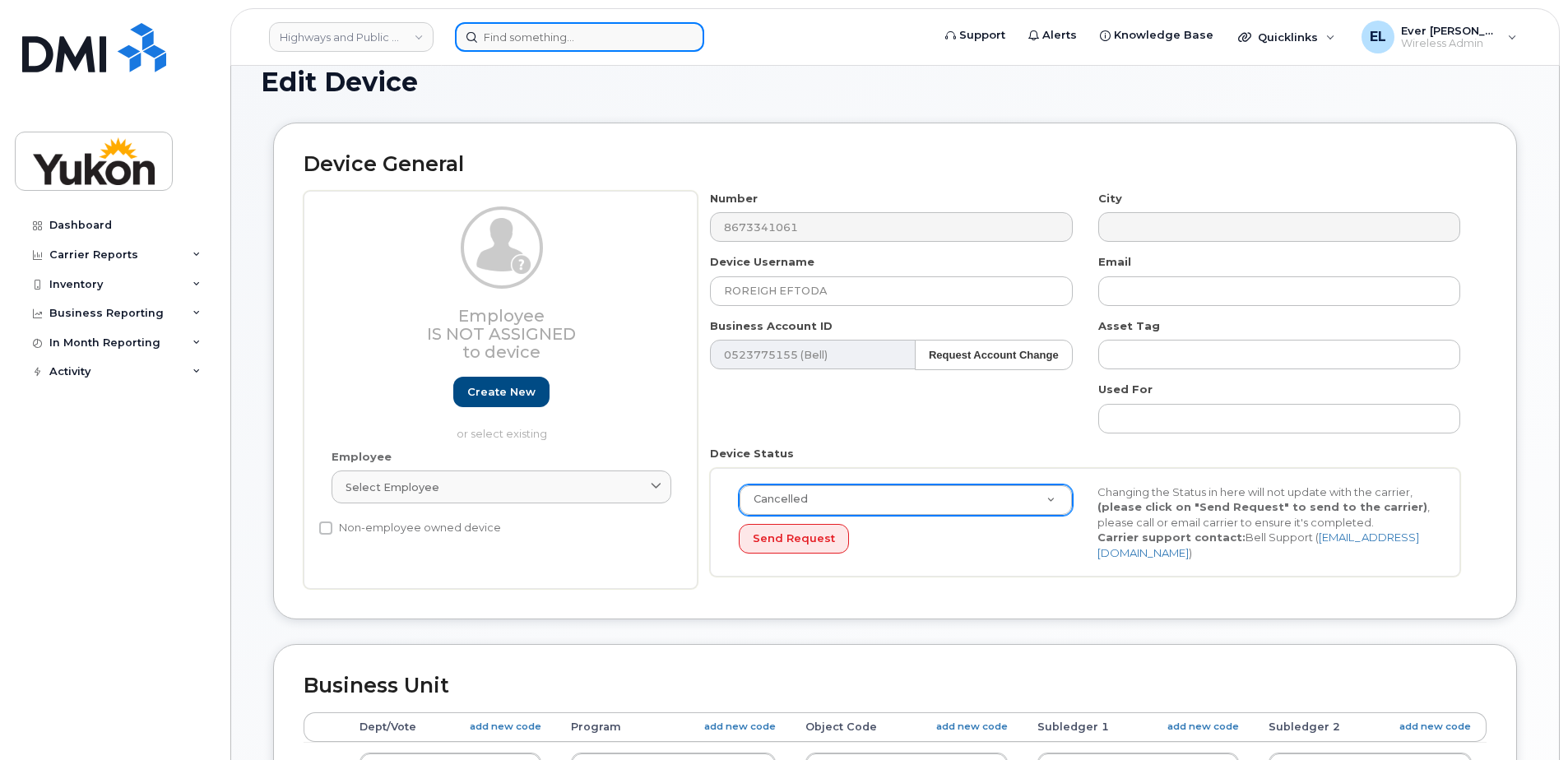
click at [551, 42] on input at bounding box center [579, 37] width 249 height 29
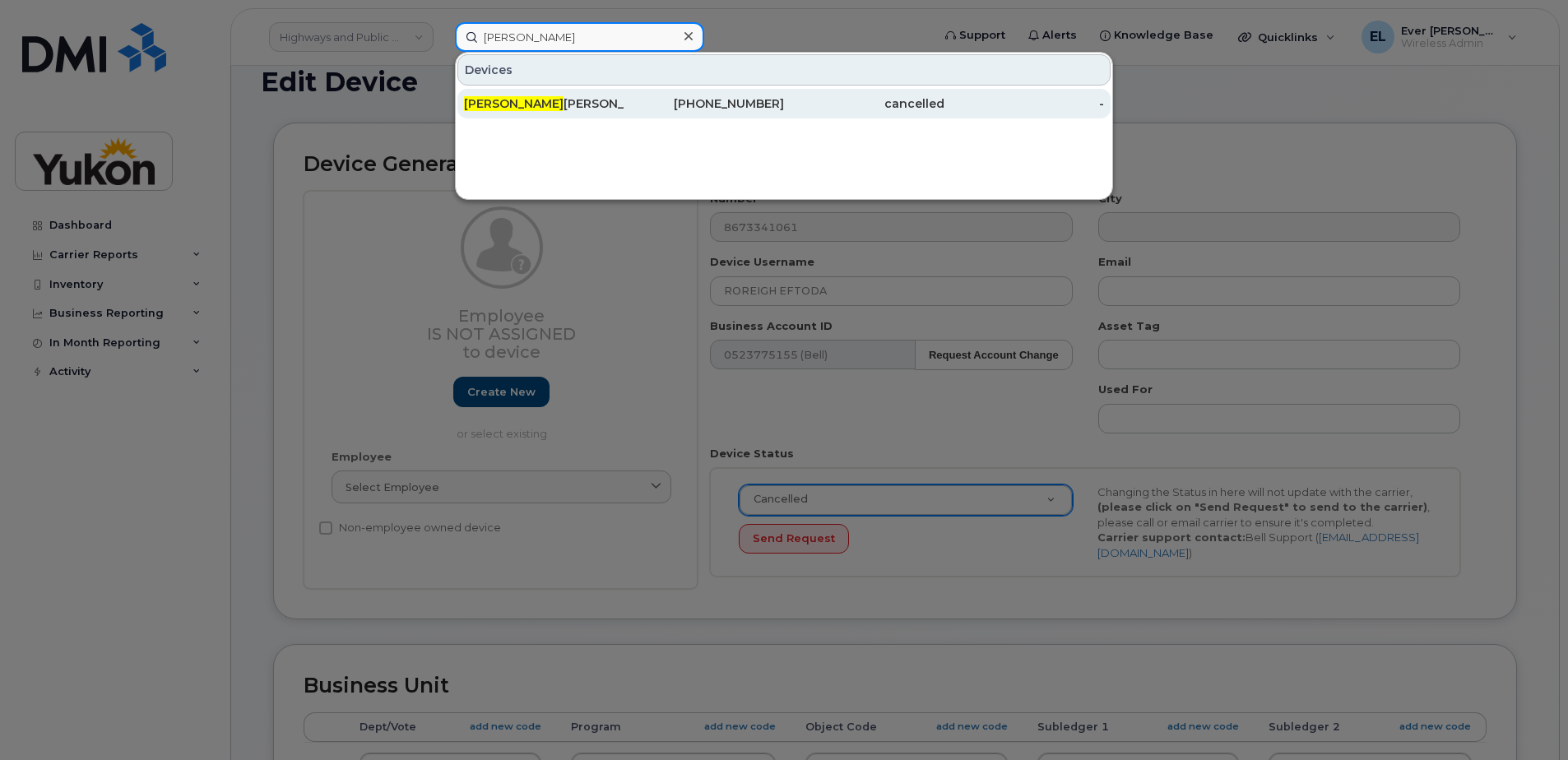
type input "[PERSON_NAME]"
click at [566, 108] on div "Adriano Lamberti" at bounding box center [544, 103] width 161 height 16
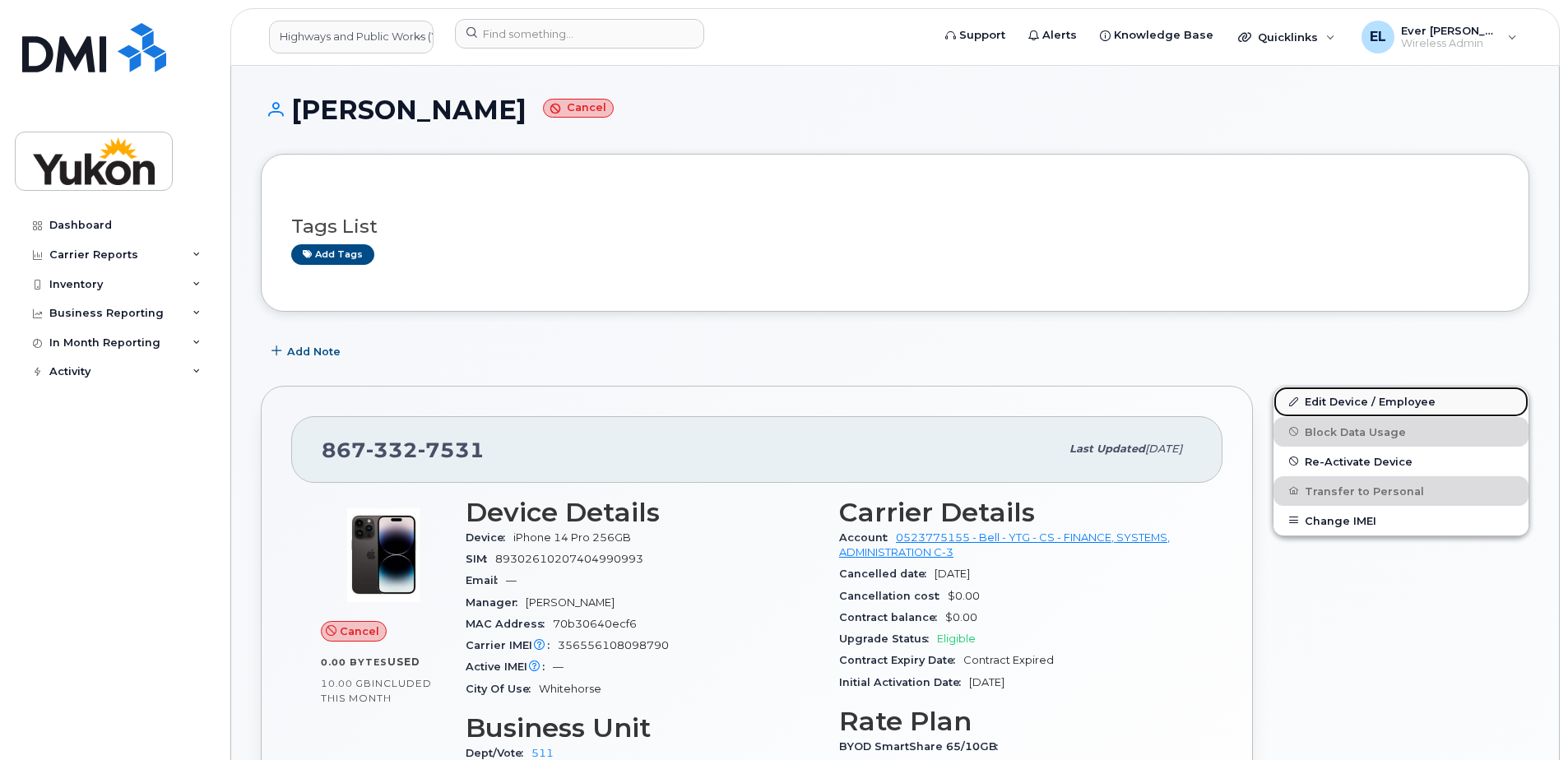
click at [1374, 406] on link "Edit Device / Employee" at bounding box center [1400, 401] width 255 height 29
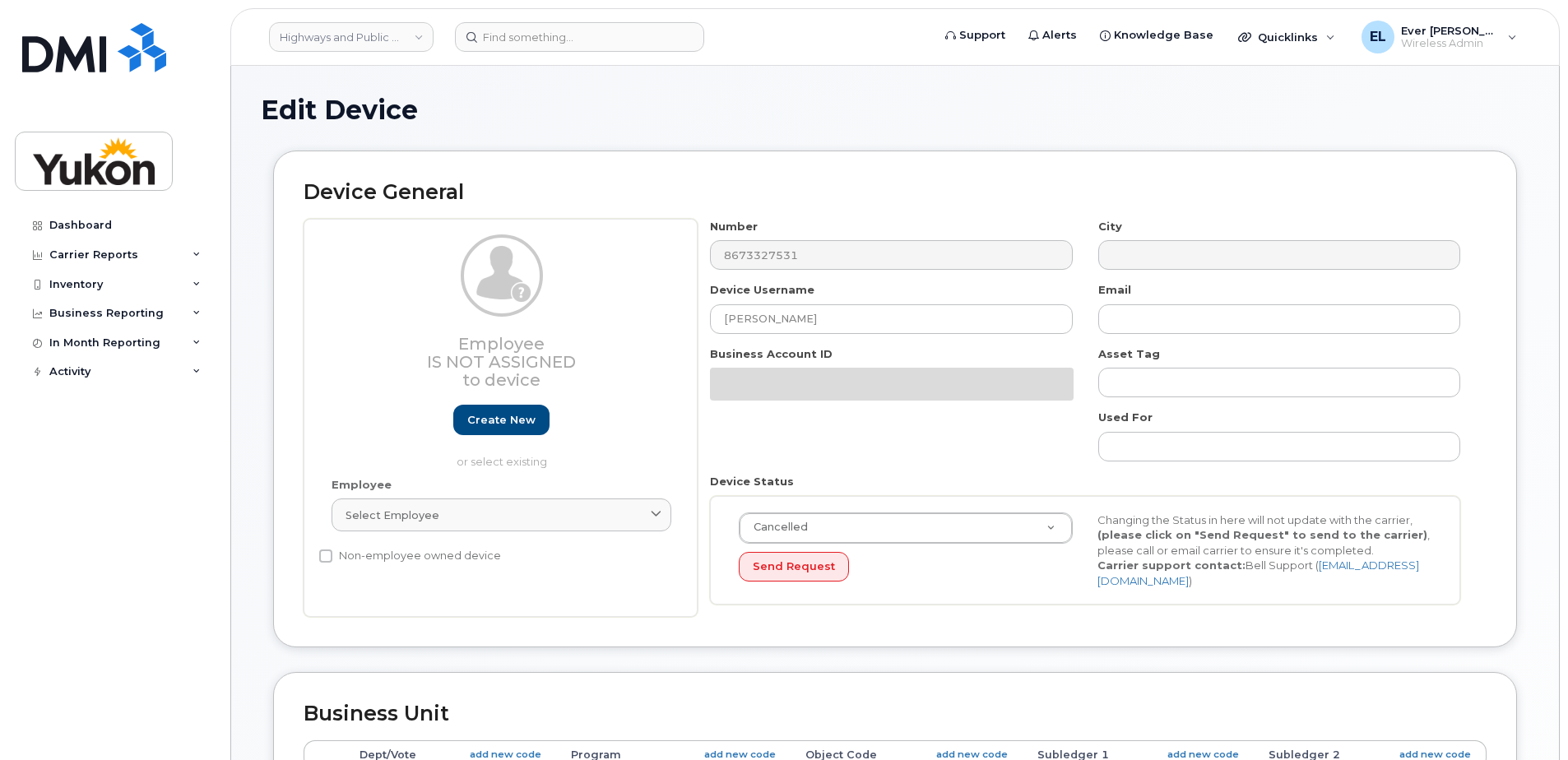
select select "33497494"
select select "33497282"
select select "33507478"
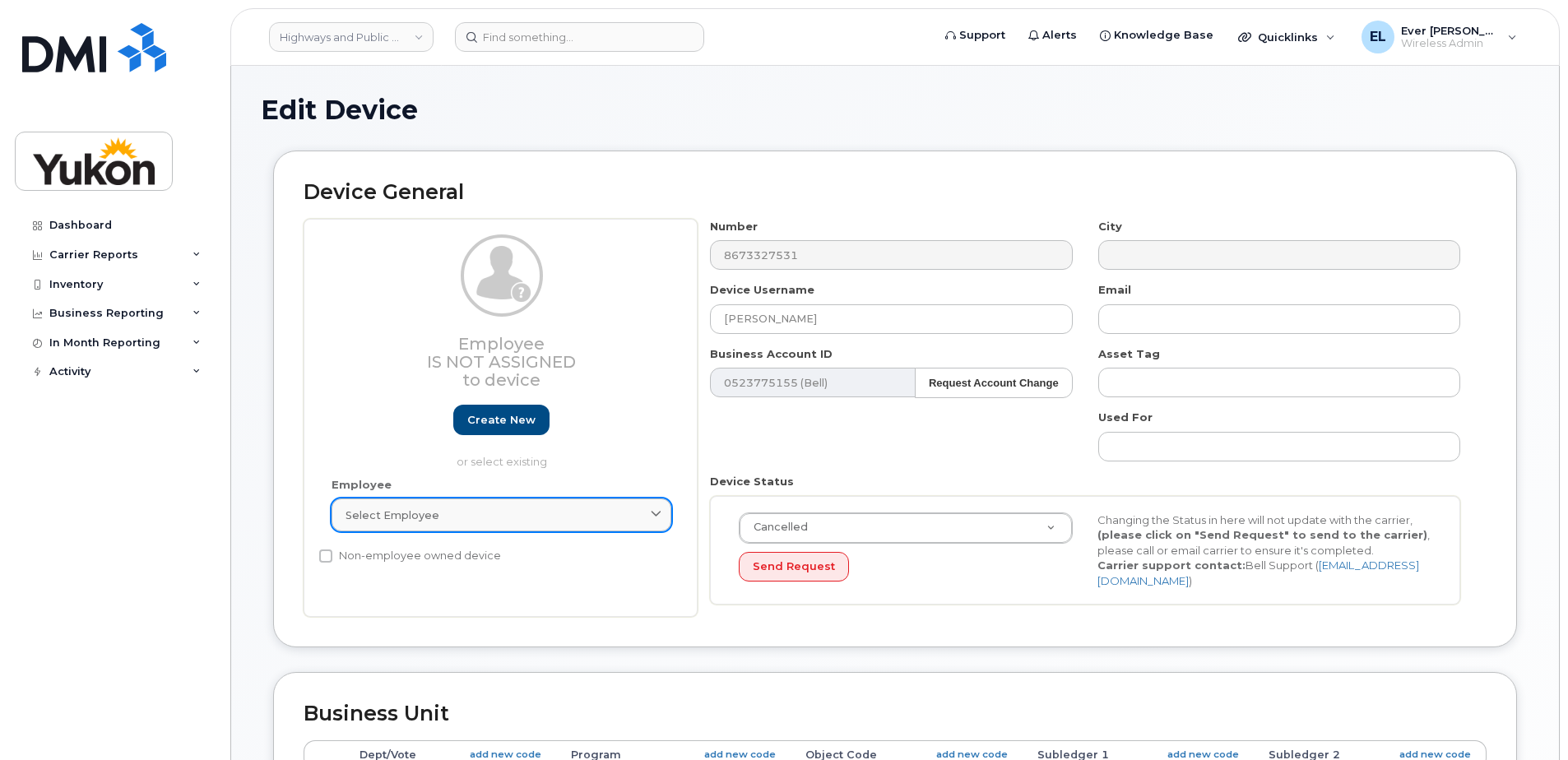
click at [474, 514] on div "Select employee" at bounding box center [501, 515] width 312 height 15
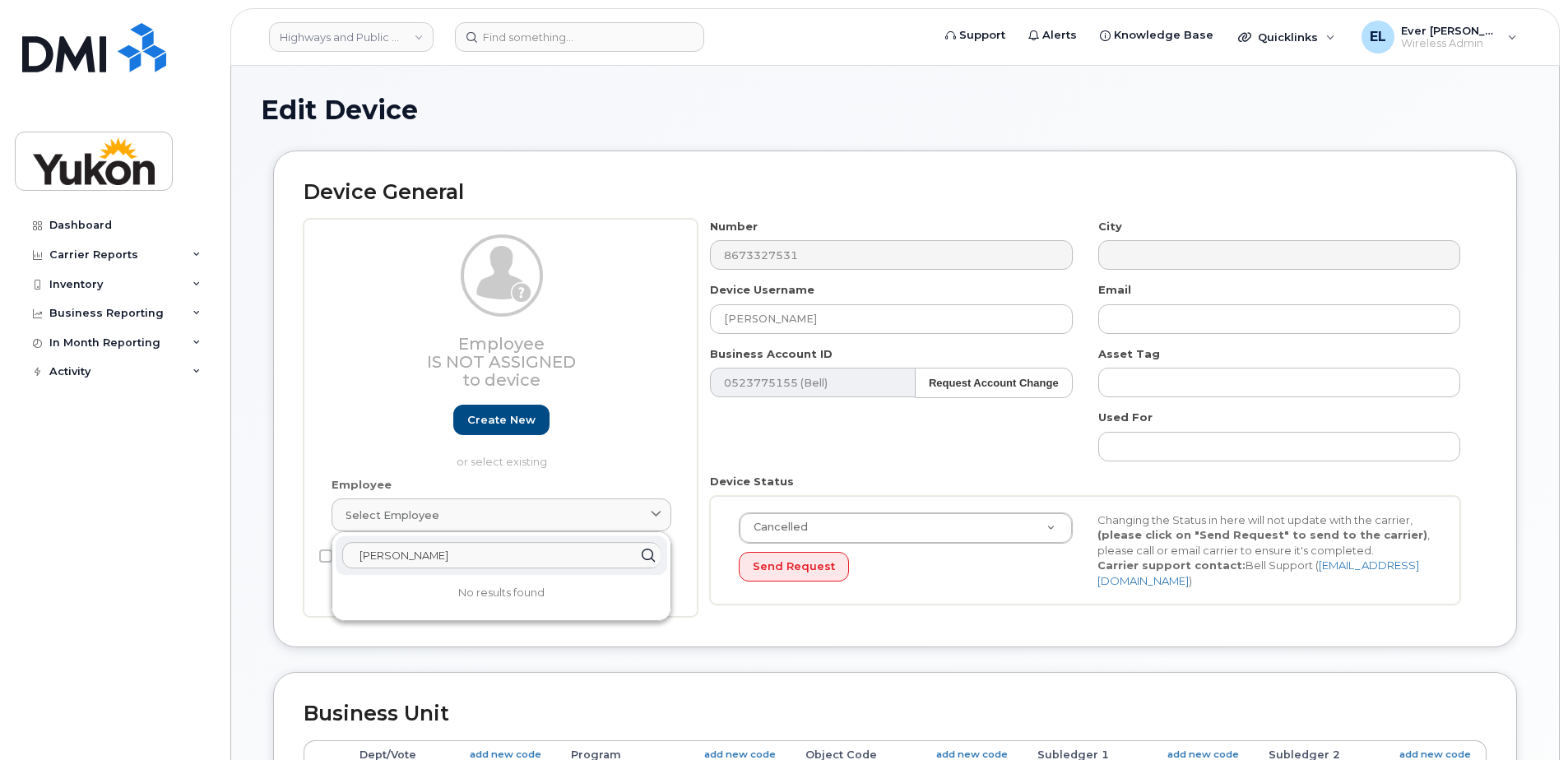
click at [432, 556] on input "[PERSON_NAME]" at bounding box center [501, 555] width 318 height 27
type input "[PERSON_NAME]"
click at [953, 112] on h1 "Edit Device" at bounding box center [894, 109] width 1268 height 28
